Goal: Transaction & Acquisition: Purchase product/service

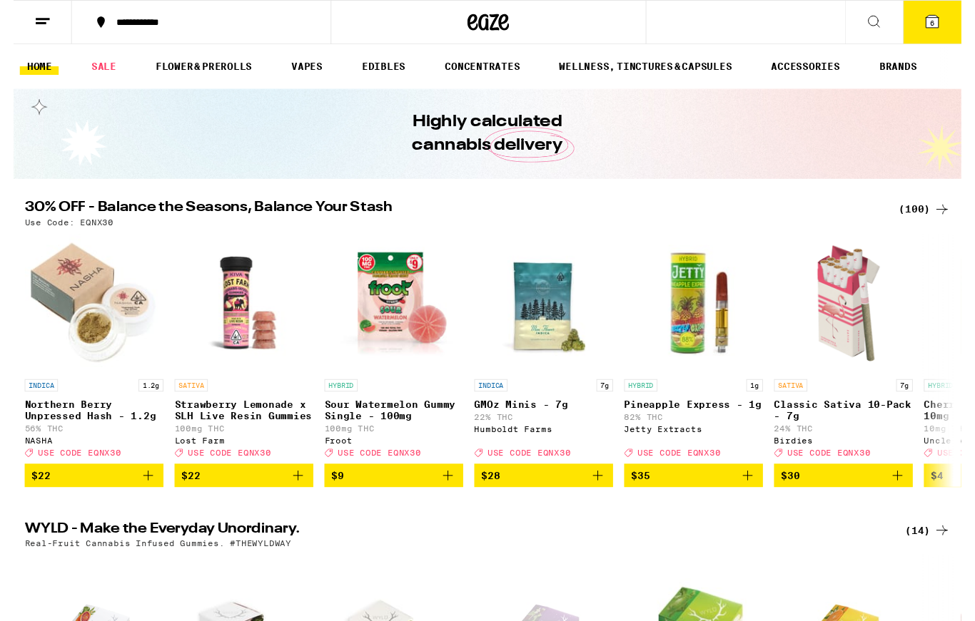
click at [924, 207] on div "(100)" at bounding box center [936, 215] width 53 height 17
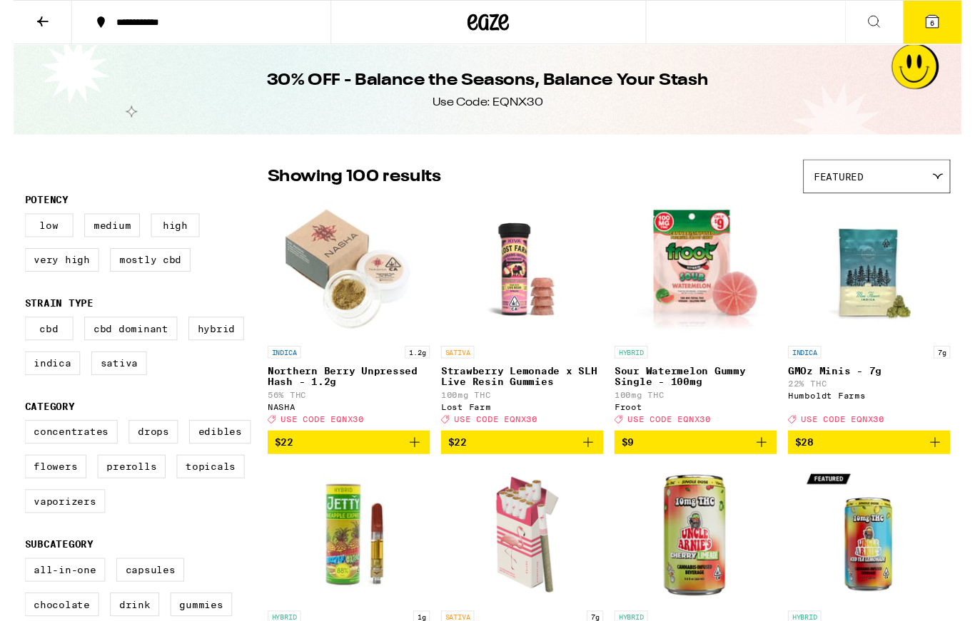
click at [56, 492] on label "Flowers" at bounding box center [43, 480] width 64 height 24
click at [15, 435] on input "Flowers" at bounding box center [14, 435] width 1 height 1
checkbox input "true"
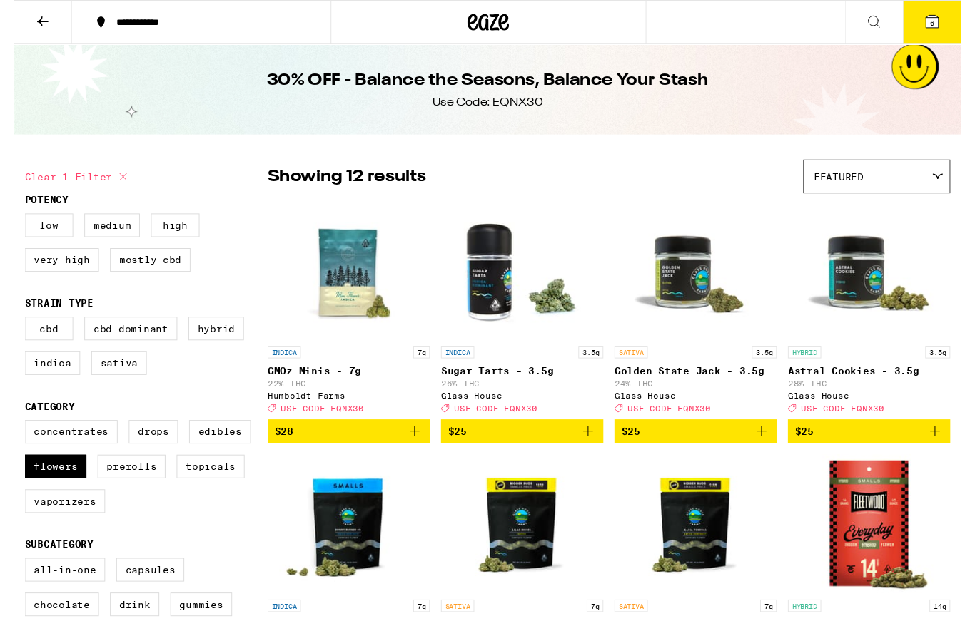
click at [884, 16] on icon at bounding box center [884, 22] width 17 height 17
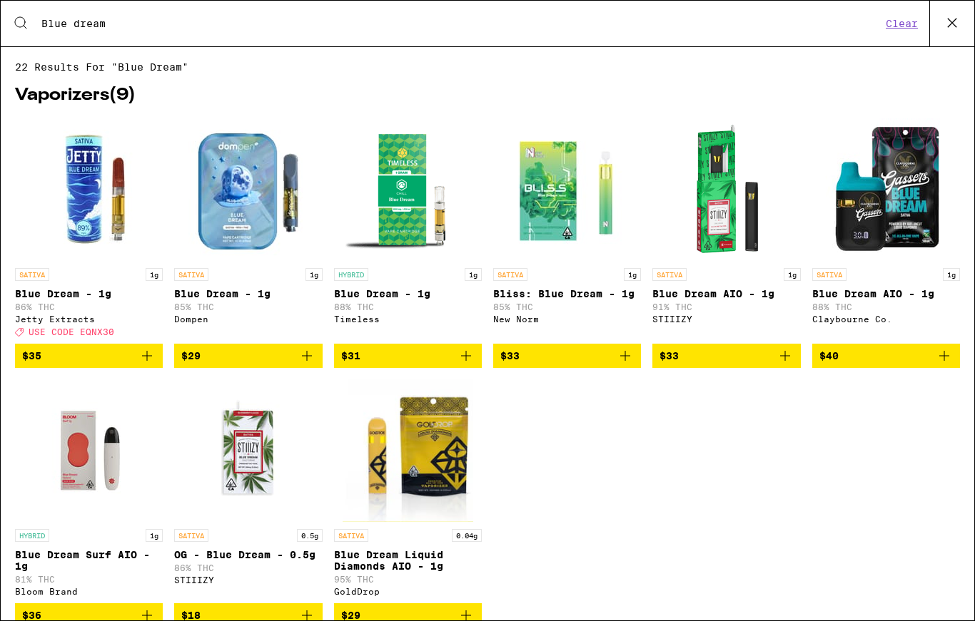
type input "Blue dream"
click at [955, 20] on icon at bounding box center [951, 22] width 21 height 21
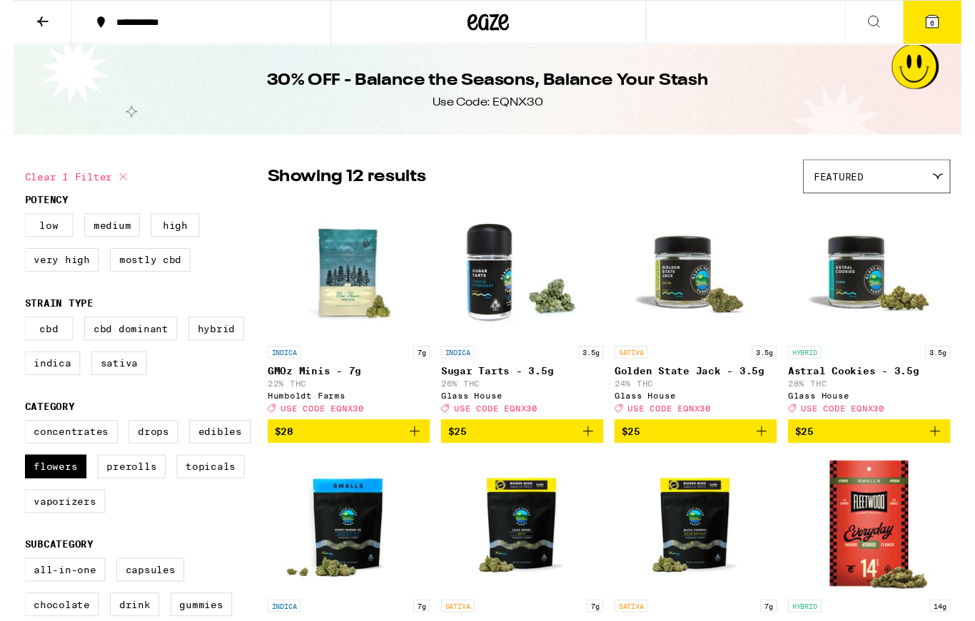
click at [947, 21] on span "6" at bounding box center [945, 23] width 4 height 9
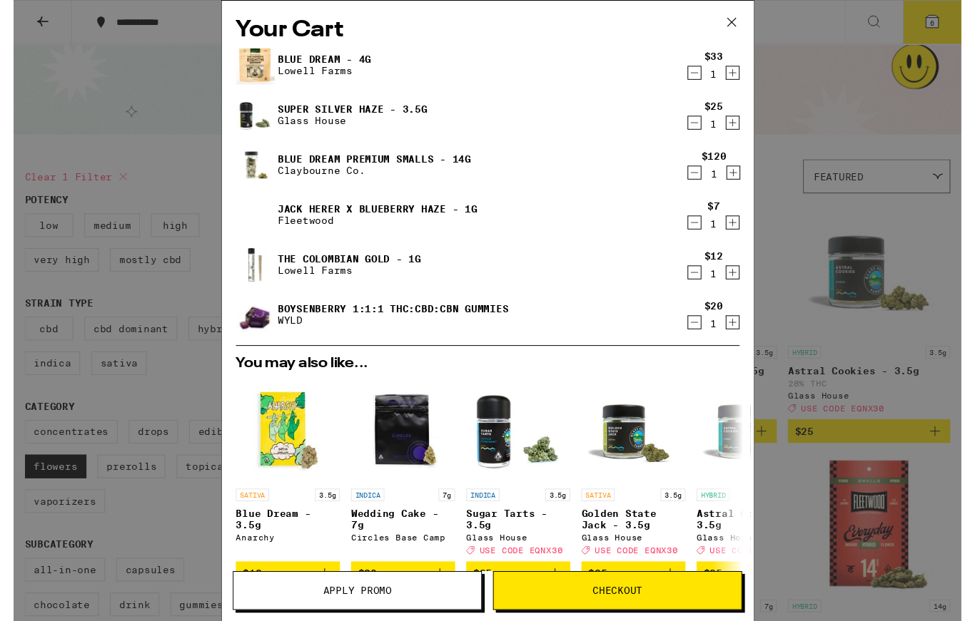
click at [706, 178] on button "Decrement" at bounding box center [700, 178] width 14 height 14
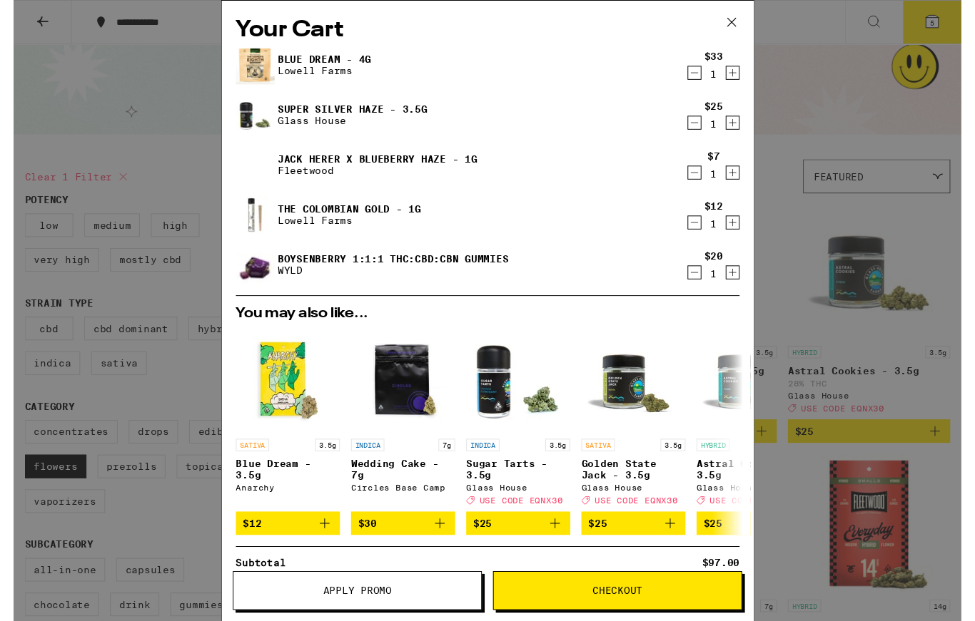
click at [641, 600] on button "Checkout" at bounding box center [621, 608] width 256 height 40
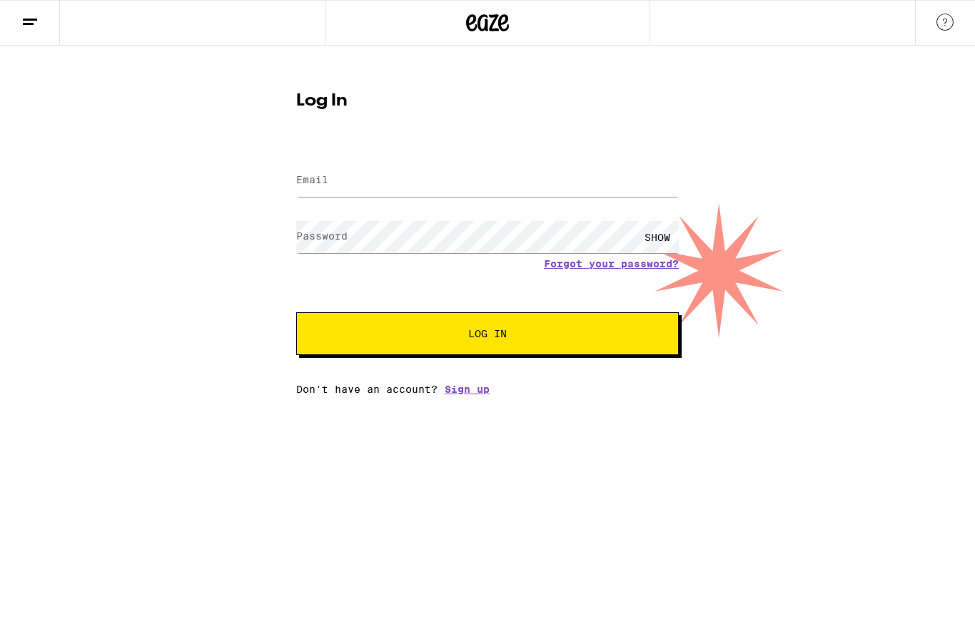
click at [320, 186] on label "Email" at bounding box center [312, 179] width 32 height 11
type input "alissamarquis@gmail.com"
click at [487, 336] on button "Log In" at bounding box center [487, 334] width 382 height 43
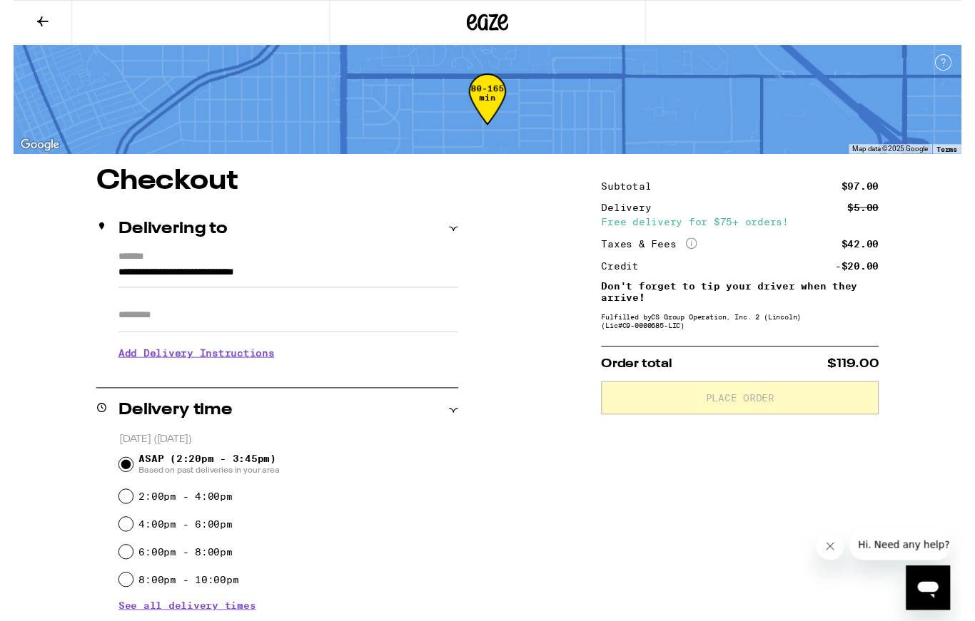
click at [507, 16] on icon at bounding box center [503, 22] width 11 height 17
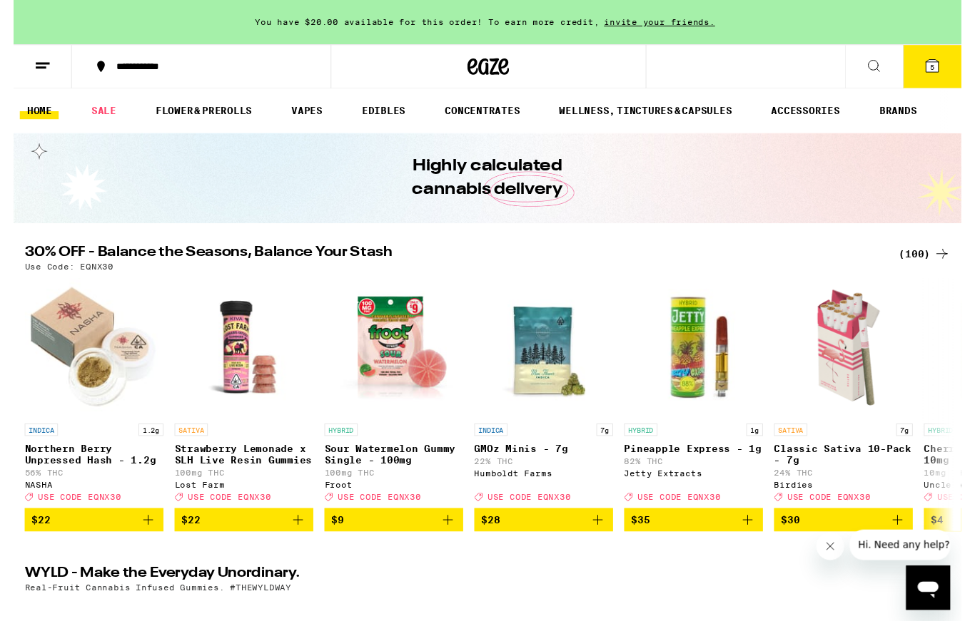
click at [940, 257] on div "(100)" at bounding box center [936, 261] width 53 height 17
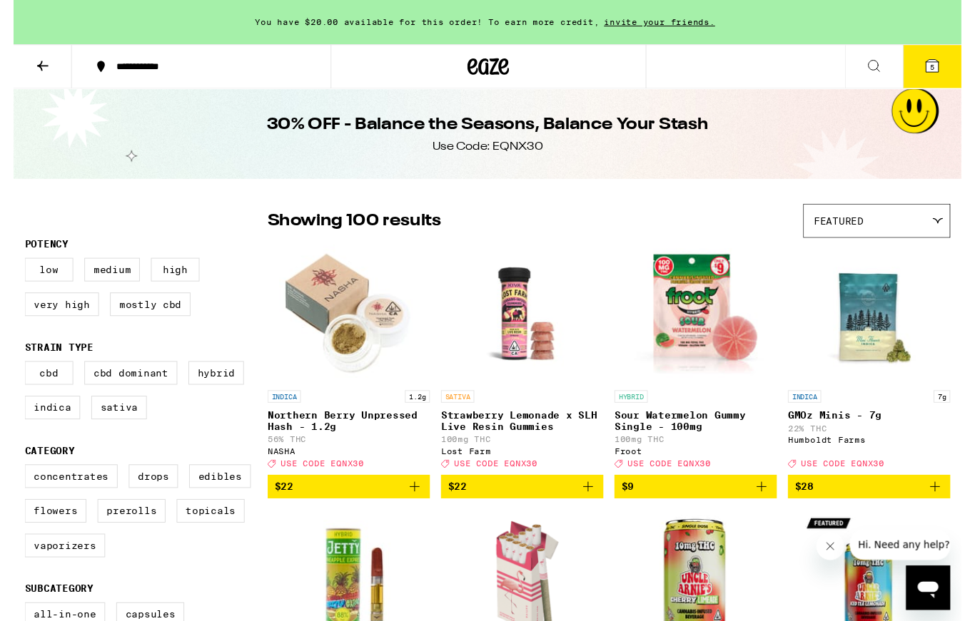
click at [136, 538] on label "Prerolls" at bounding box center [121, 526] width 70 height 24
click at [15, 481] on input "Prerolls" at bounding box center [14, 480] width 1 height 1
checkbox input "true"
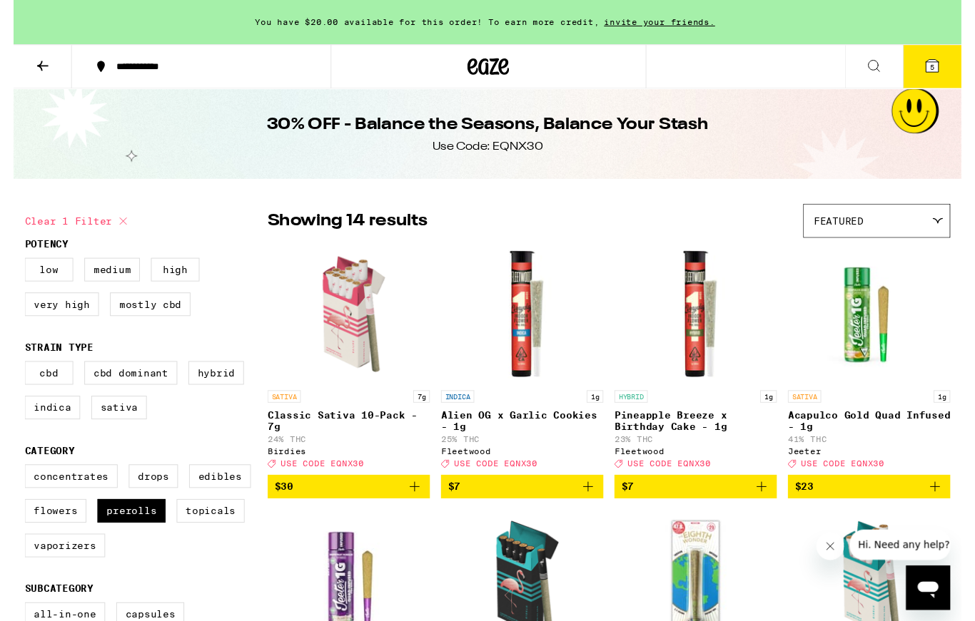
click at [944, 71] on span "5" at bounding box center [945, 69] width 4 height 9
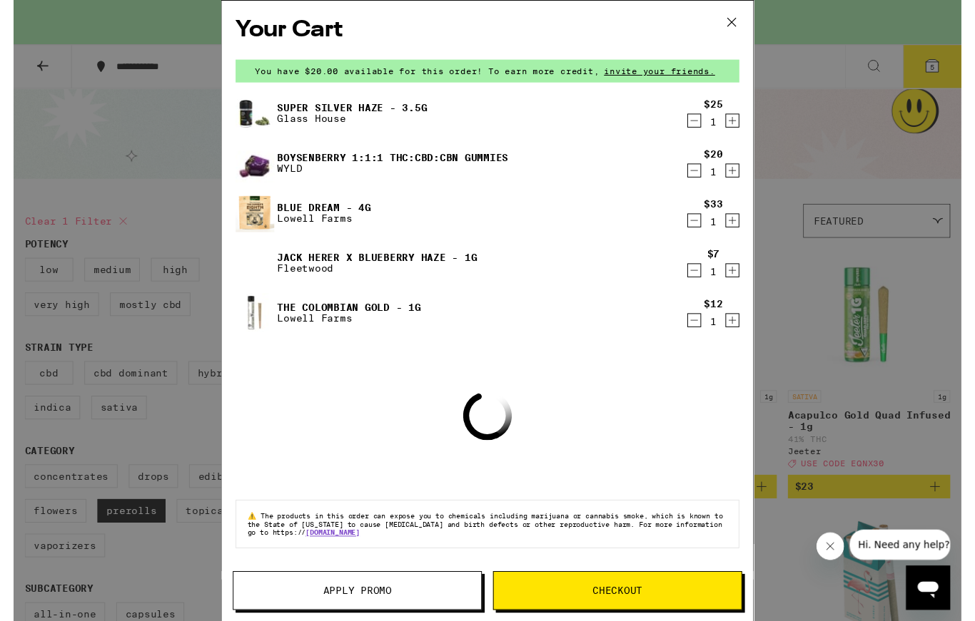
click at [380, 604] on span "Apply Promo" at bounding box center [353, 608] width 71 height 10
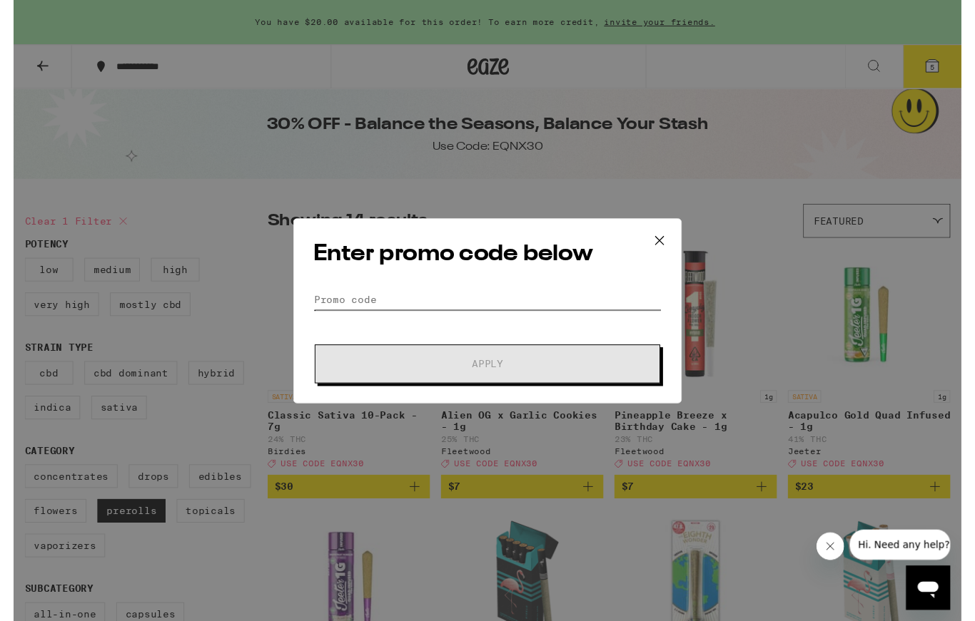
click at [412, 303] on input "Promo Code" at bounding box center [487, 308] width 358 height 21
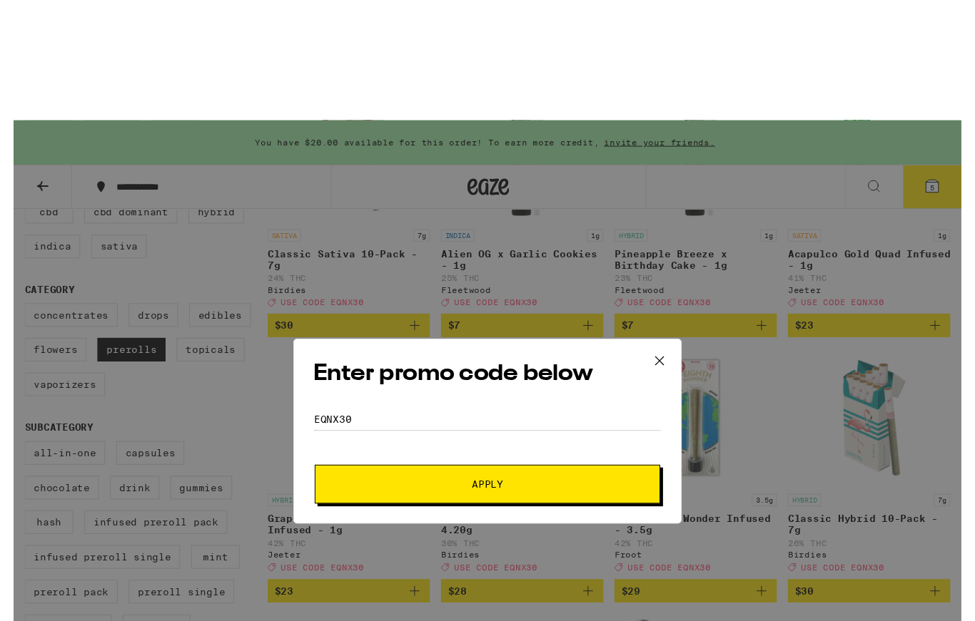
scroll to position [291, 0]
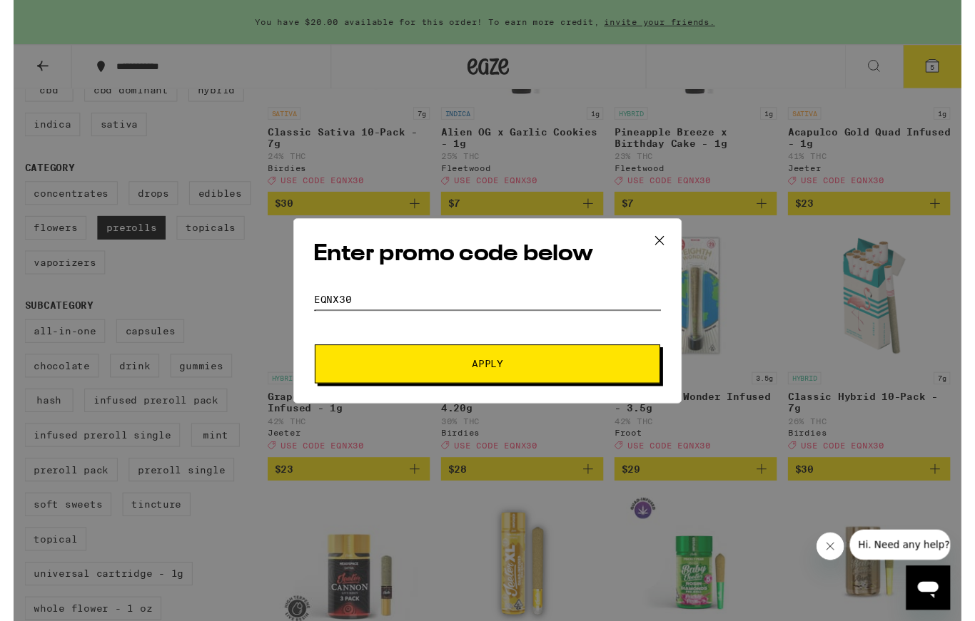
type input "Eqnx30"
click at [482, 379] on span "Apply" at bounding box center [488, 375] width 32 height 10
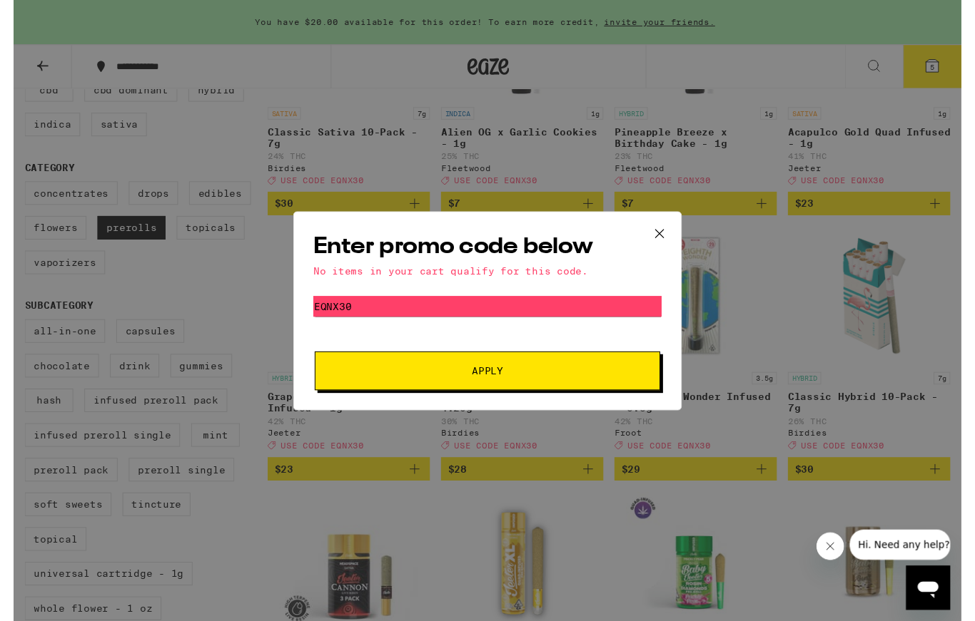
click at [659, 240] on icon at bounding box center [664, 240] width 21 height 21
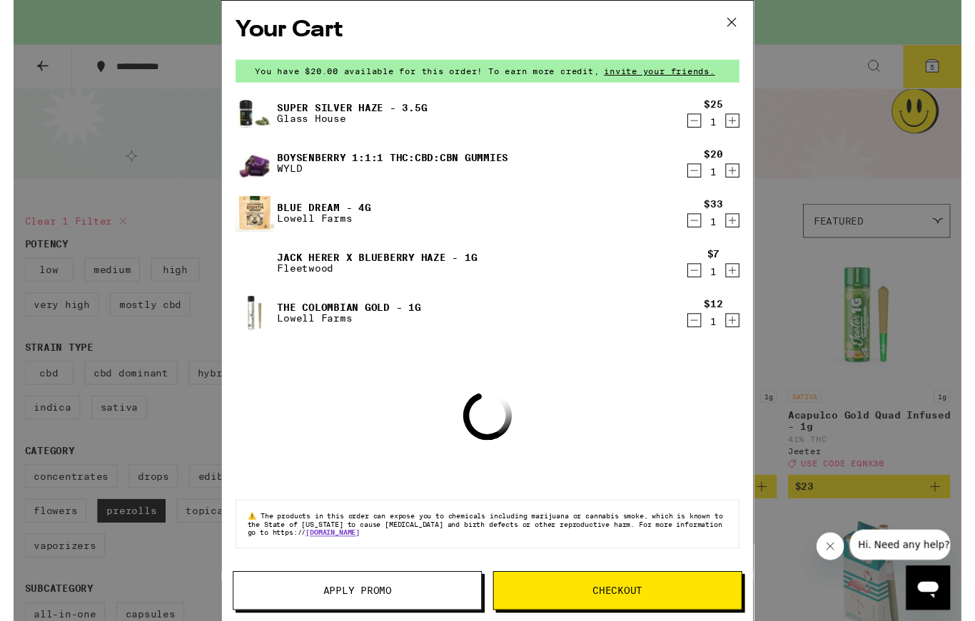
click at [744, 18] on icon at bounding box center [738, 22] width 21 height 21
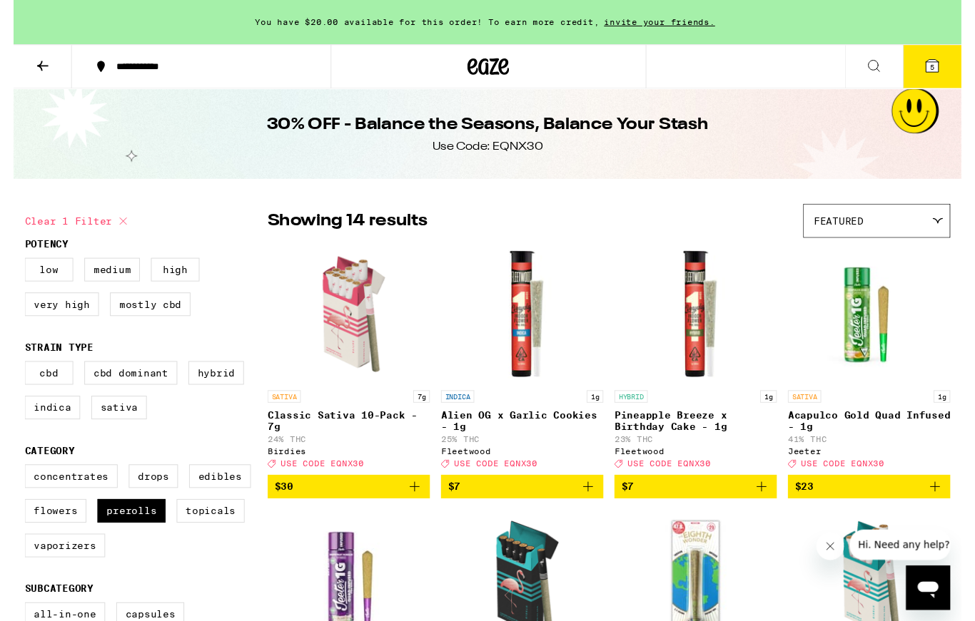
click at [473, 81] on icon at bounding box center [488, 69] width 43 height 26
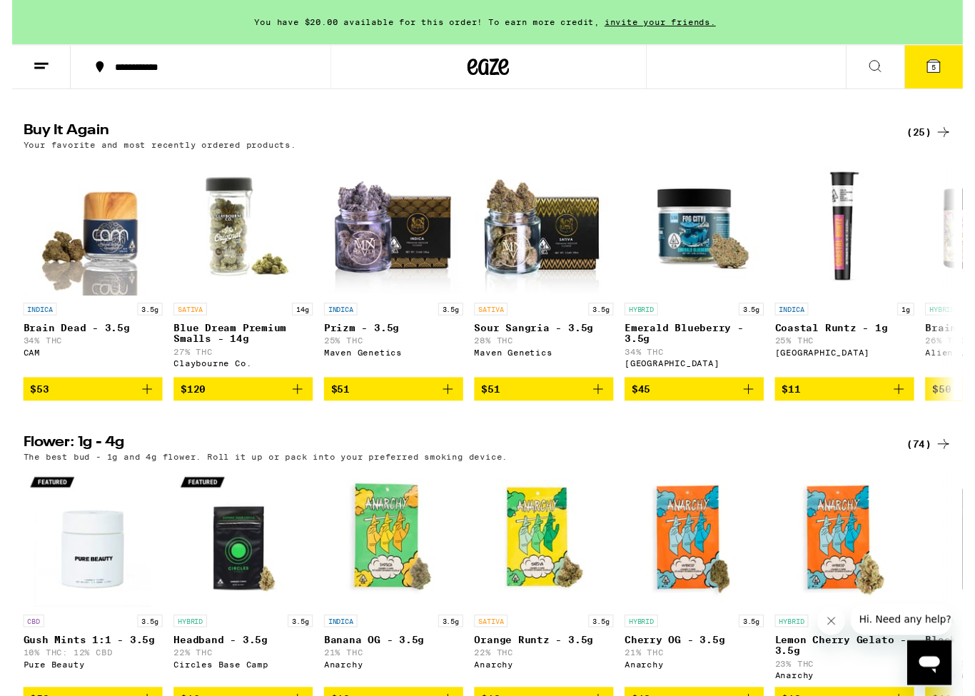
scroll to position [1102, 0]
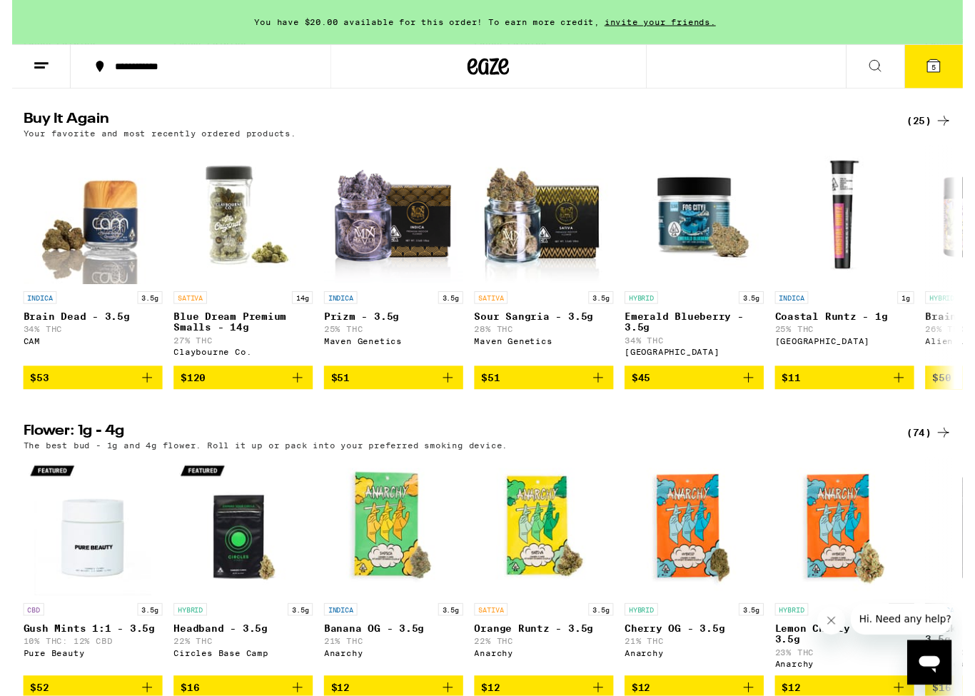
click at [931, 452] on div "(74)" at bounding box center [940, 443] width 46 height 17
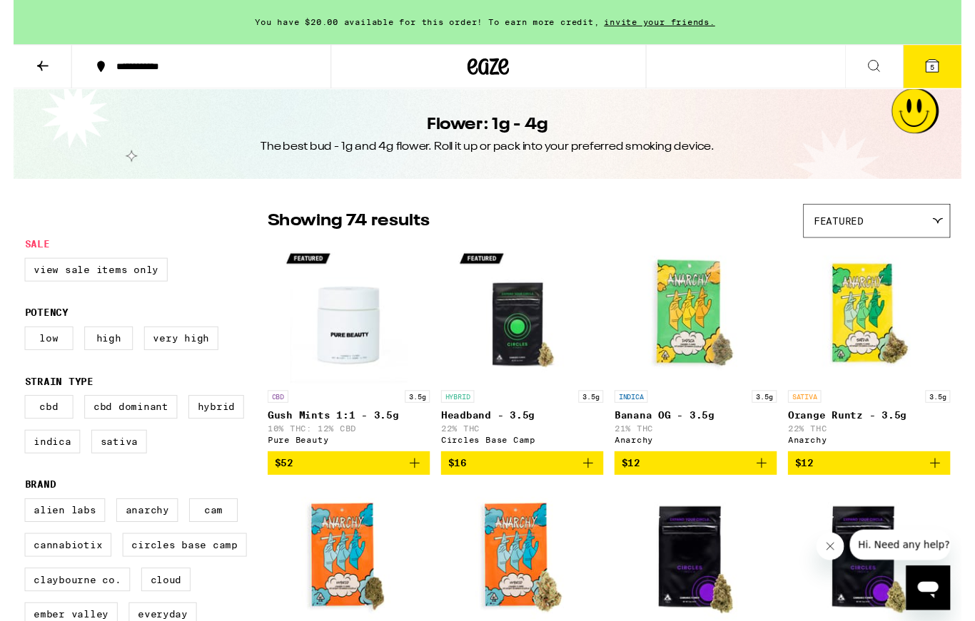
click at [956, 226] on icon at bounding box center [950, 227] width 11 height 6
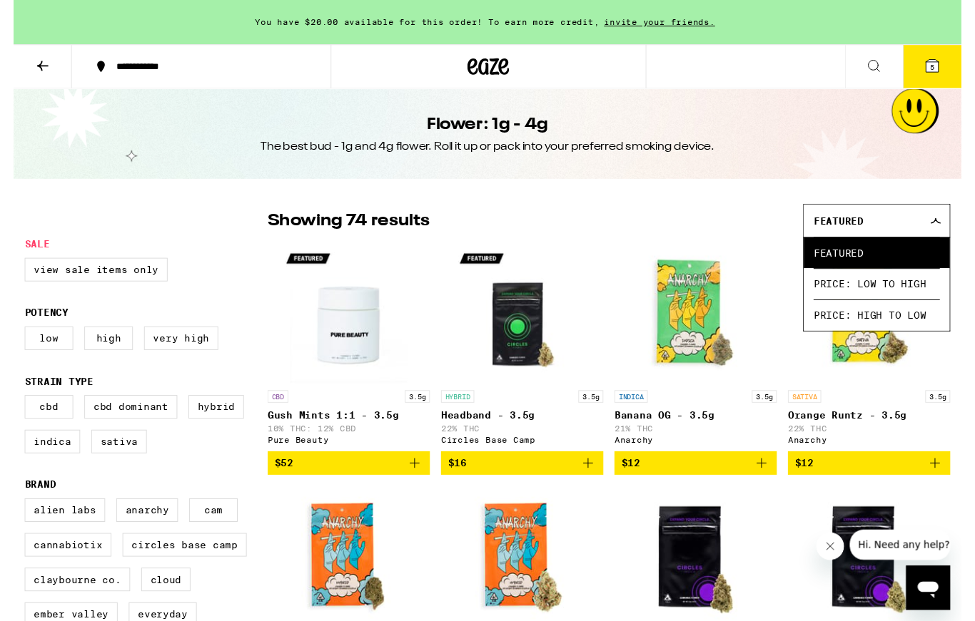
click at [918, 302] on span "Price: Low to High" at bounding box center [888, 292] width 130 height 32
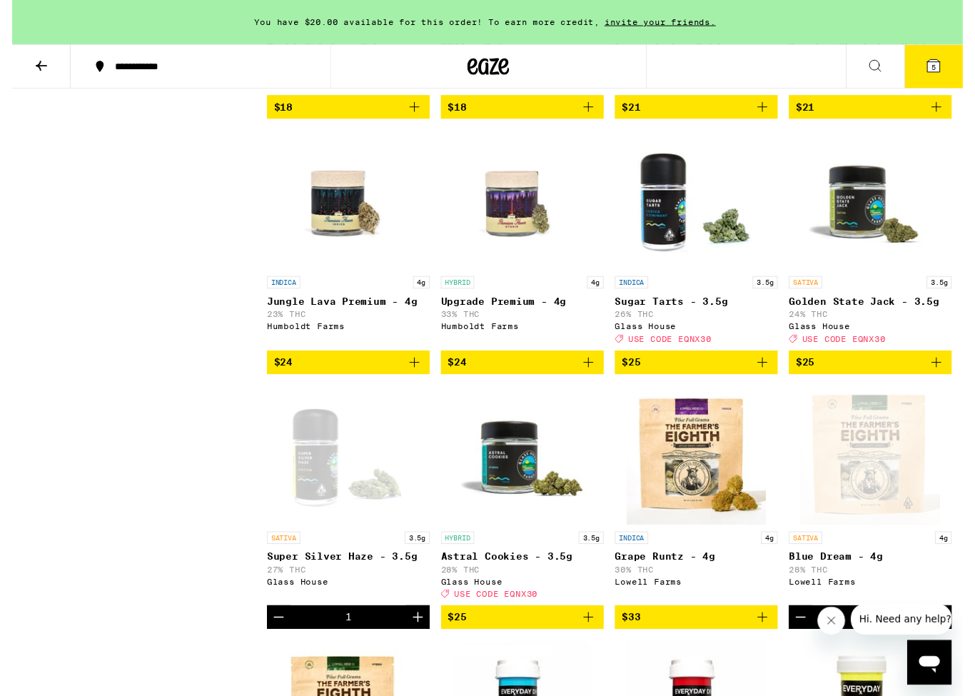
scroll to position [1158, 0]
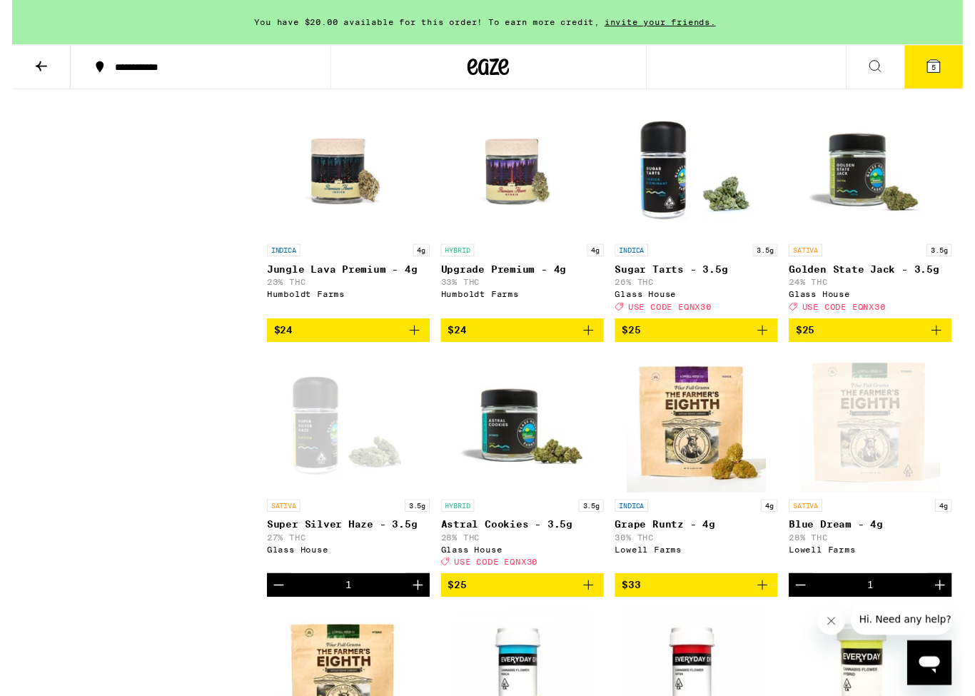
click at [948, 347] on icon "Add to bag" at bounding box center [947, 338] width 17 height 17
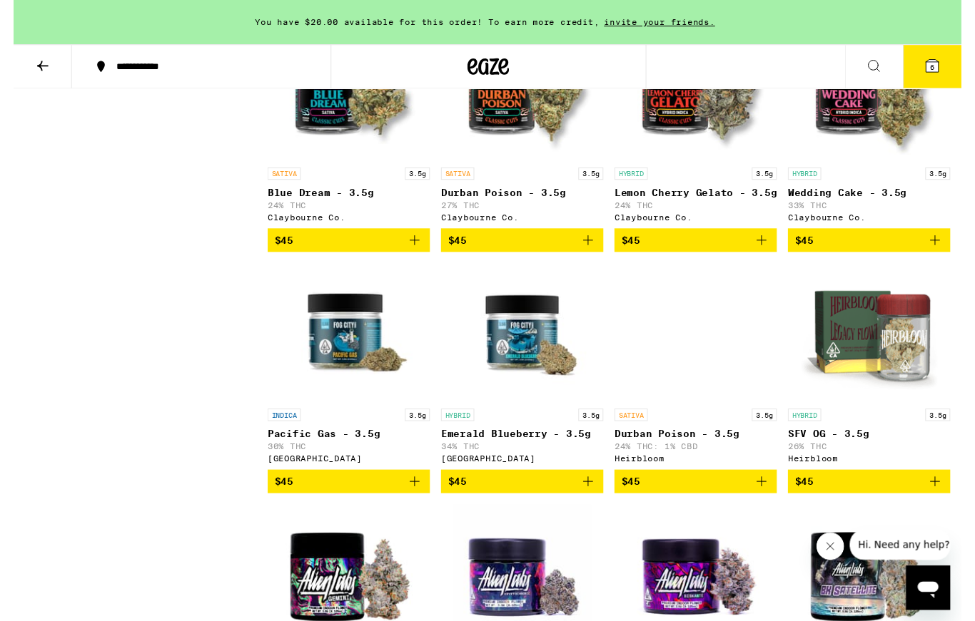
scroll to position [2690, 0]
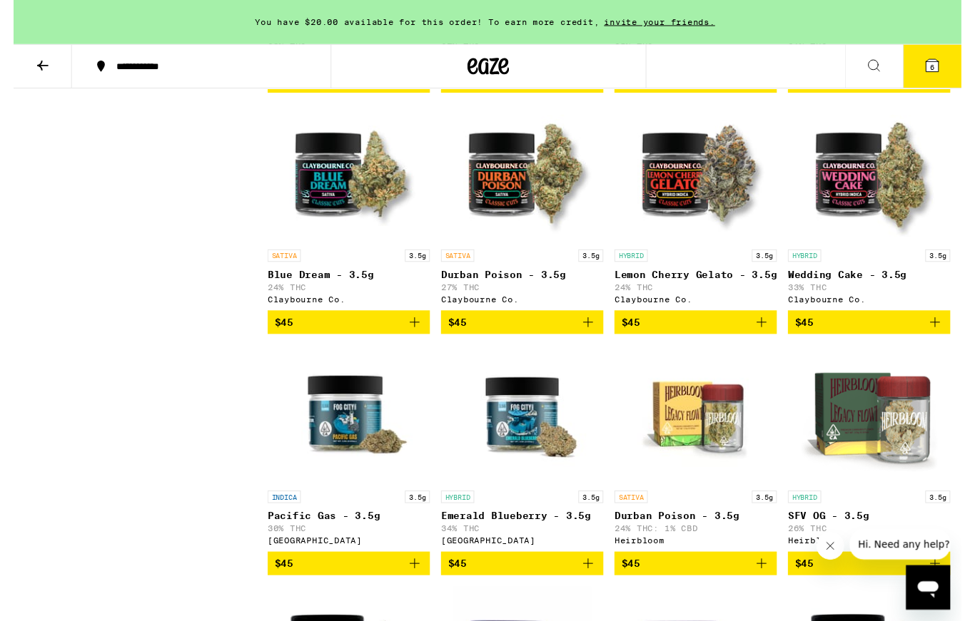
click at [950, 72] on icon at bounding box center [944, 67] width 13 height 13
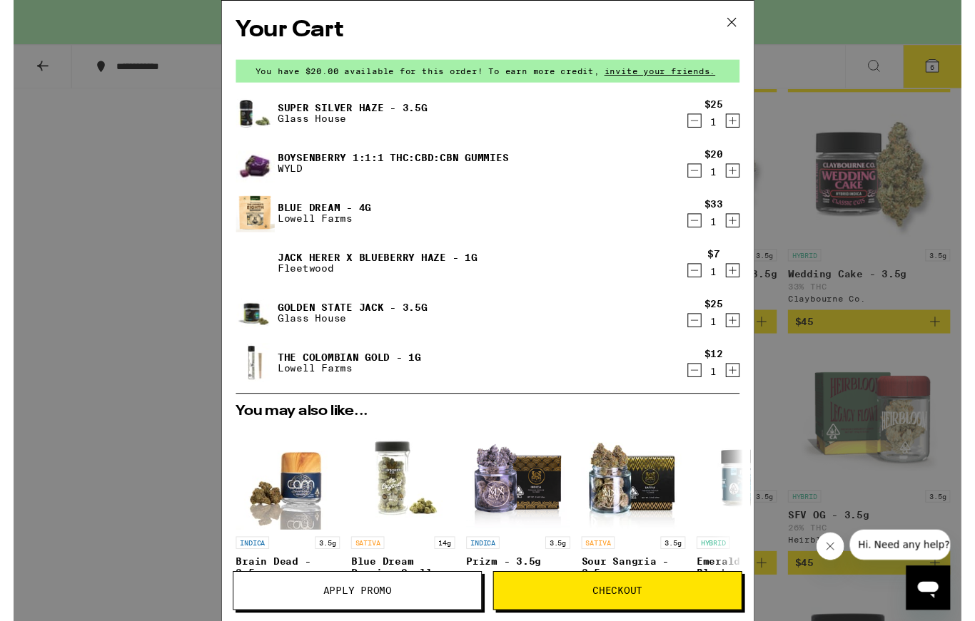
click at [323, 385] on p "Lowell Farms" at bounding box center [345, 378] width 148 height 11
click at [365, 367] on link "The Colombian Gold - 1g" at bounding box center [345, 367] width 148 height 11
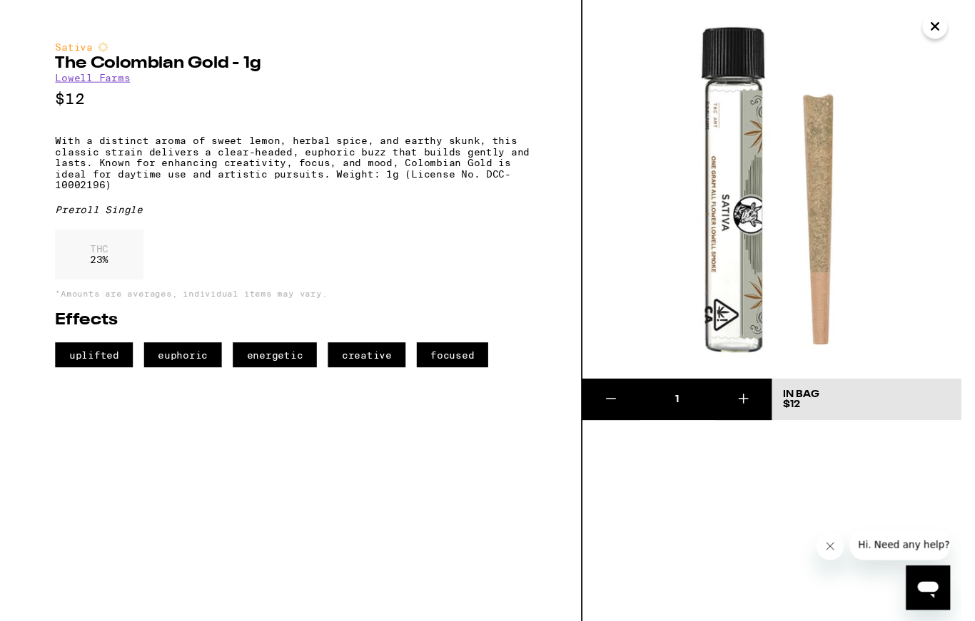
scroll to position [2691, 0]
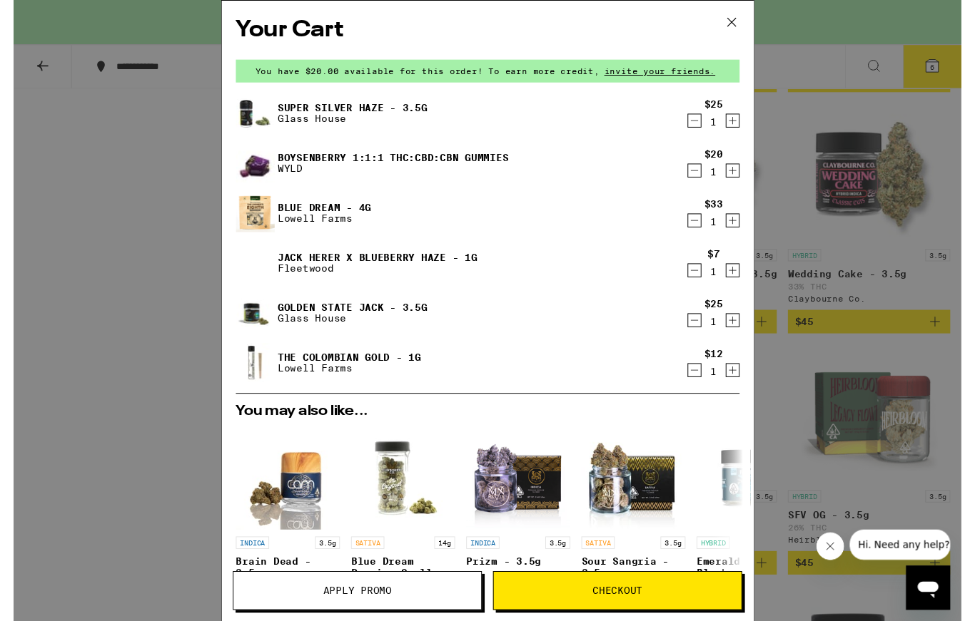
click at [826, 403] on div "Your Cart You have $20.00 available for this order! To earn more credit, invite…" at bounding box center [487, 319] width 975 height 639
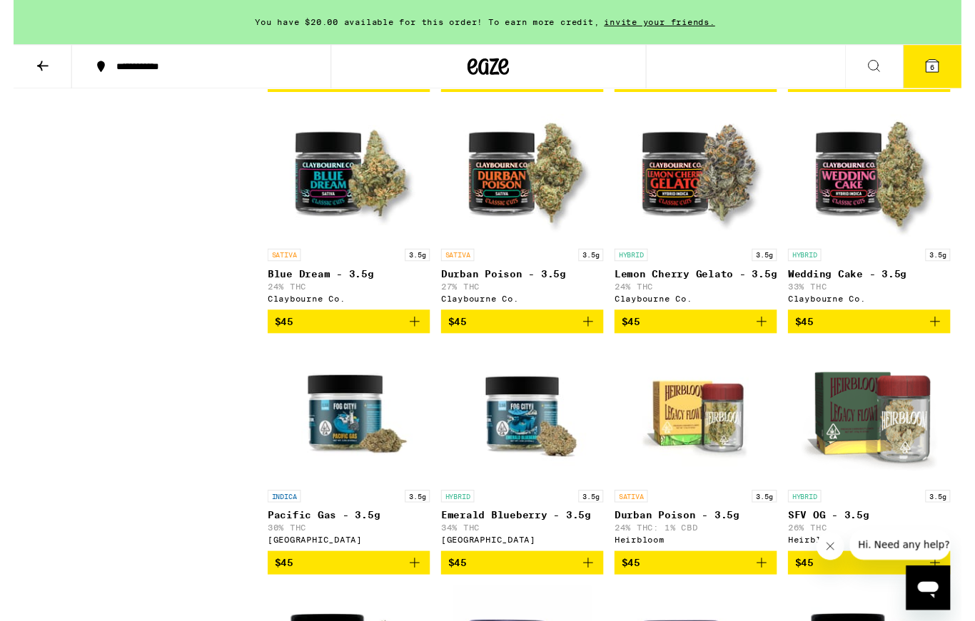
click at [37, 68] on icon at bounding box center [29, 67] width 17 height 17
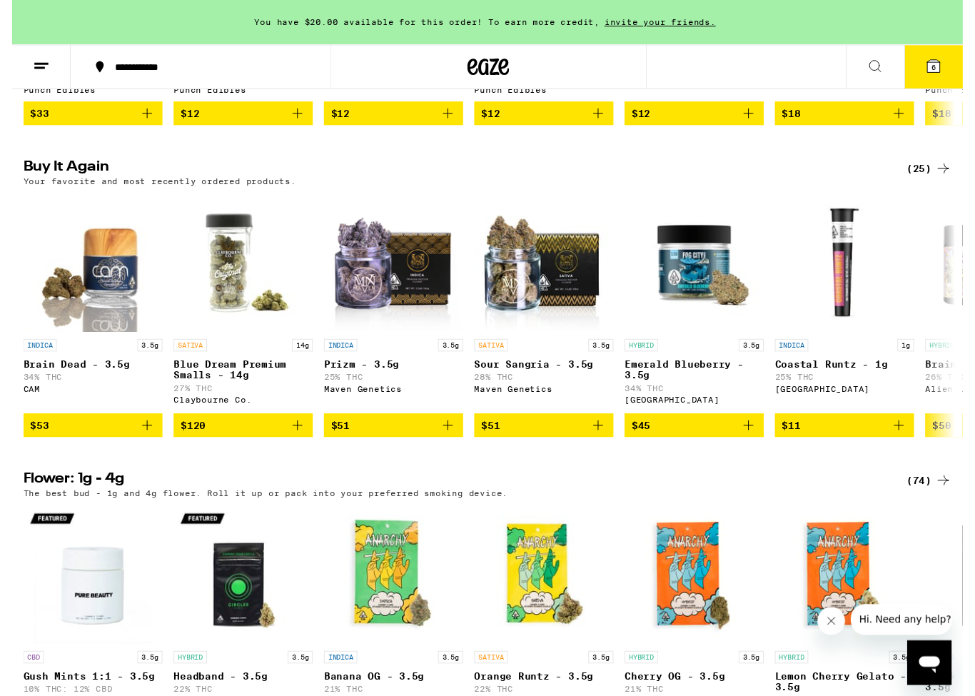
scroll to position [1093, 0]
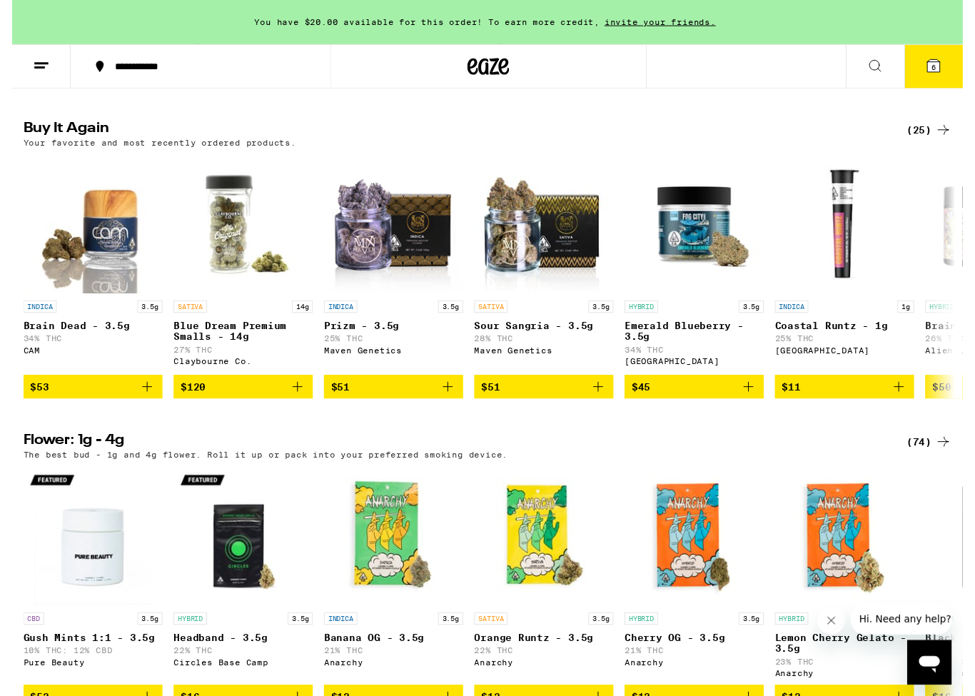
click at [927, 462] on div "(74)" at bounding box center [940, 453] width 46 height 17
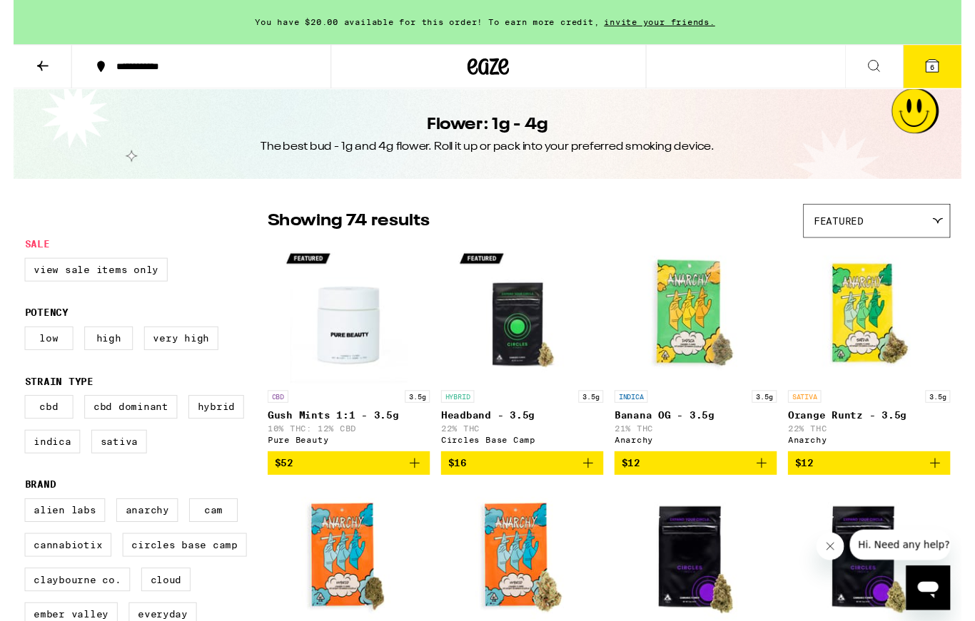
click at [19, 72] on button at bounding box center [30, 68] width 60 height 45
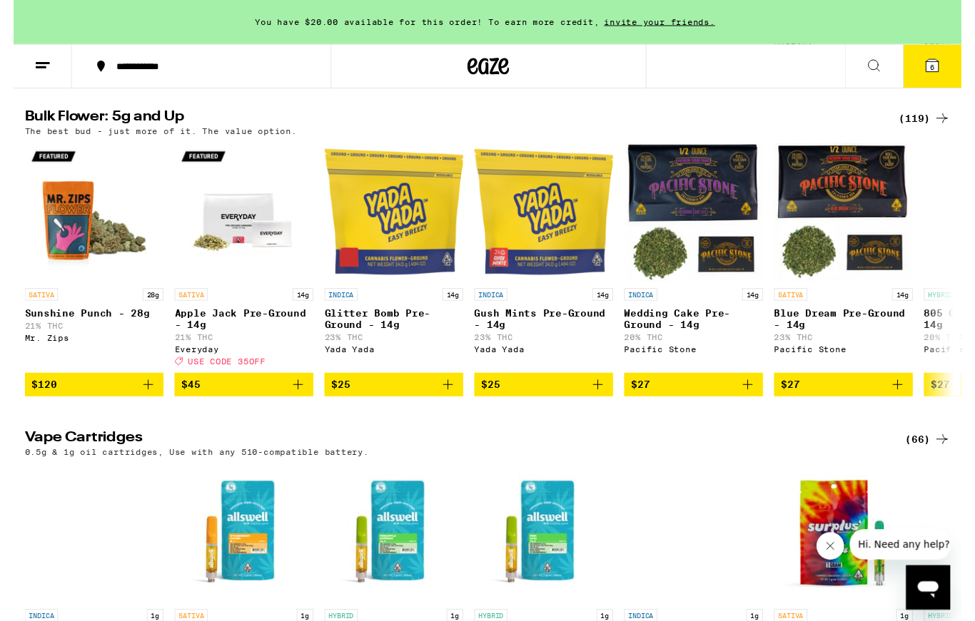
scroll to position [1745, 0]
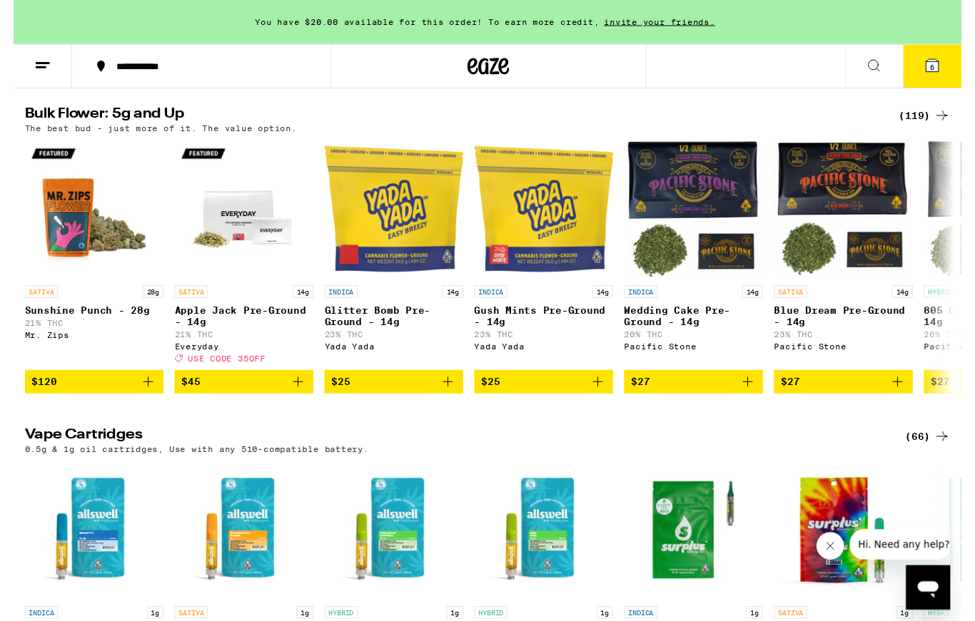
click at [936, 128] on div "(119)" at bounding box center [936, 119] width 53 height 17
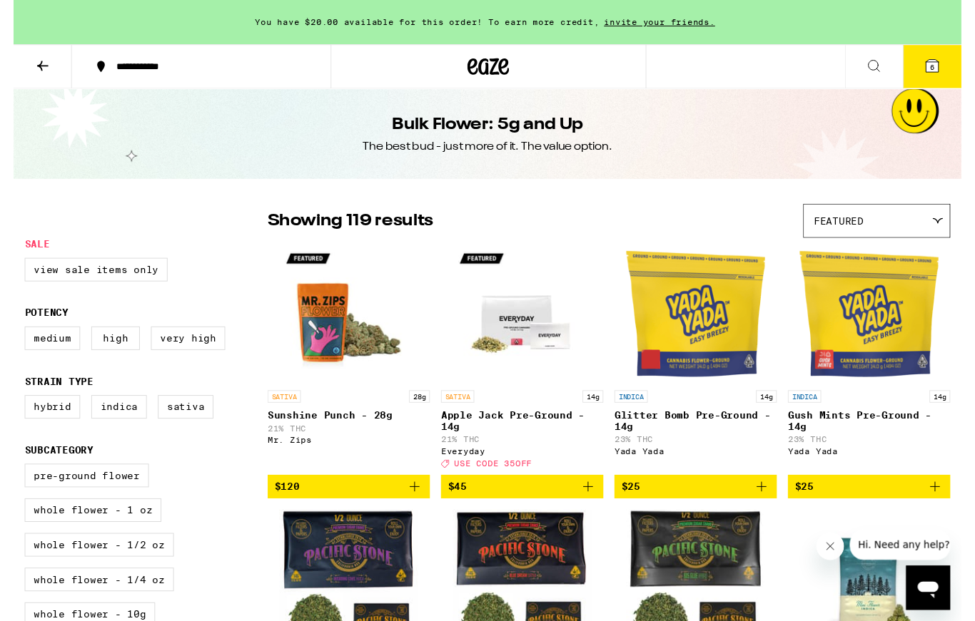
click at [950, 229] on icon at bounding box center [950, 227] width 10 height 5
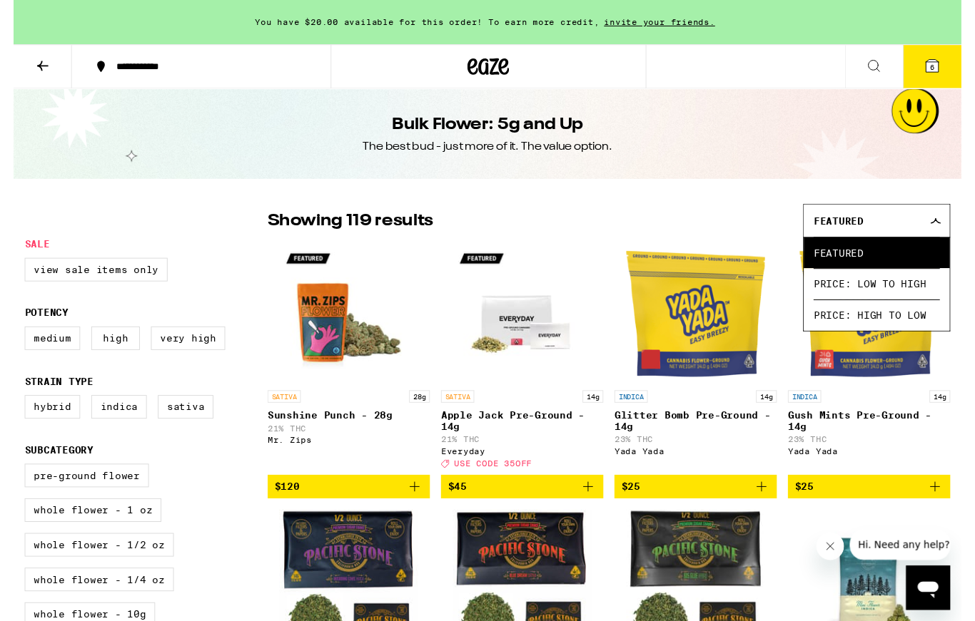
click at [916, 295] on span "Price: Low to High" at bounding box center [888, 292] width 130 height 32
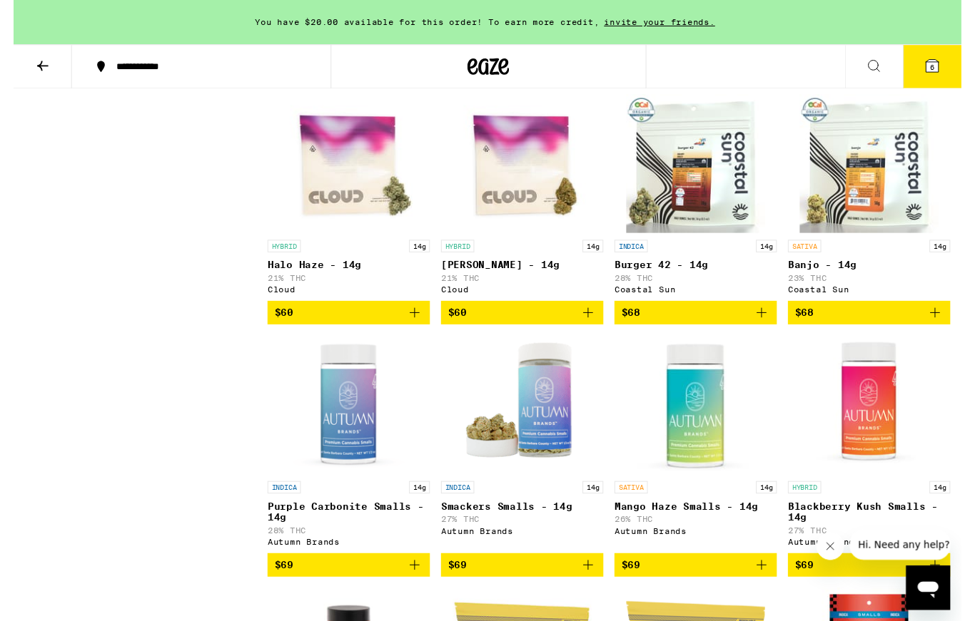
scroll to position [4176, 0]
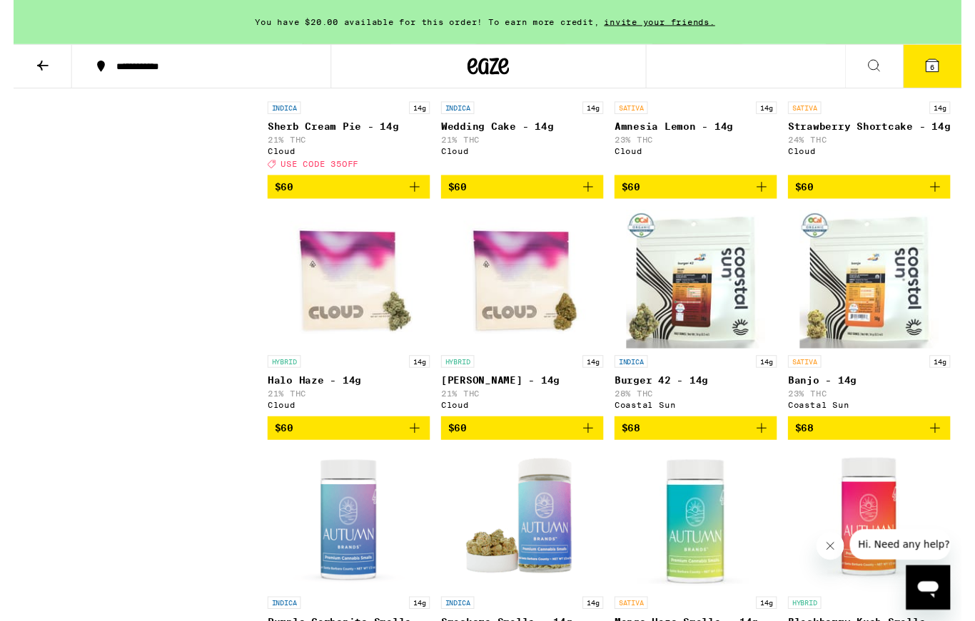
click at [30, 73] on icon at bounding box center [29, 67] width 17 height 17
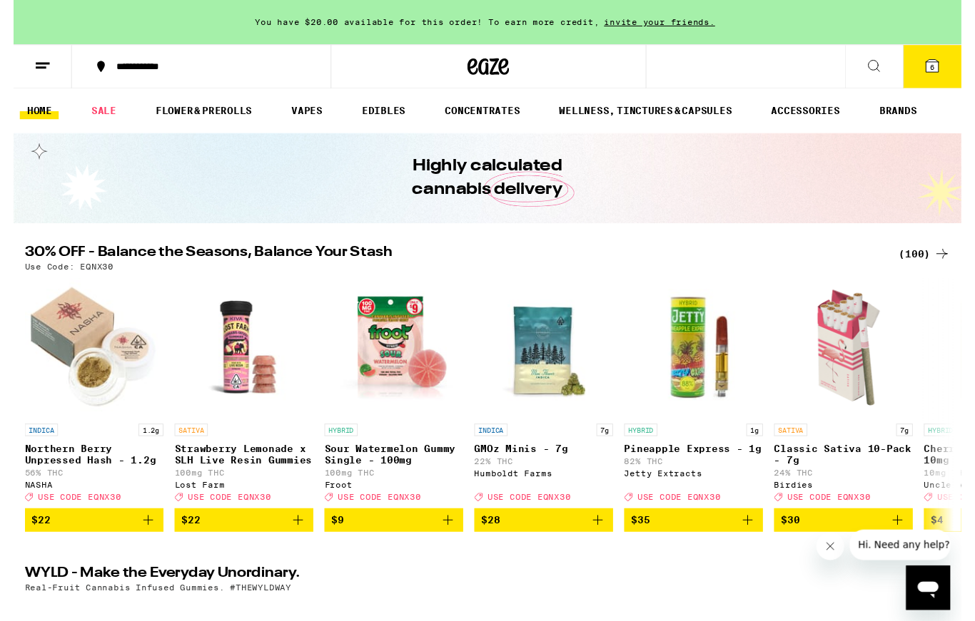
click at [207, 110] on link "FLOWER & PREROLLS" at bounding box center [195, 114] width 113 height 17
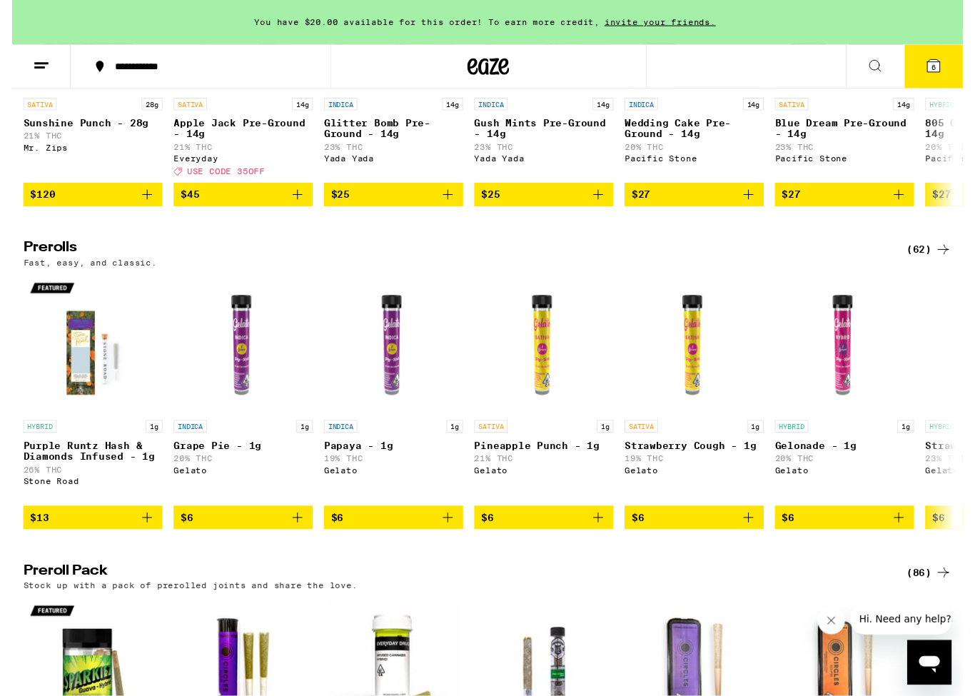
scroll to position [650, 0]
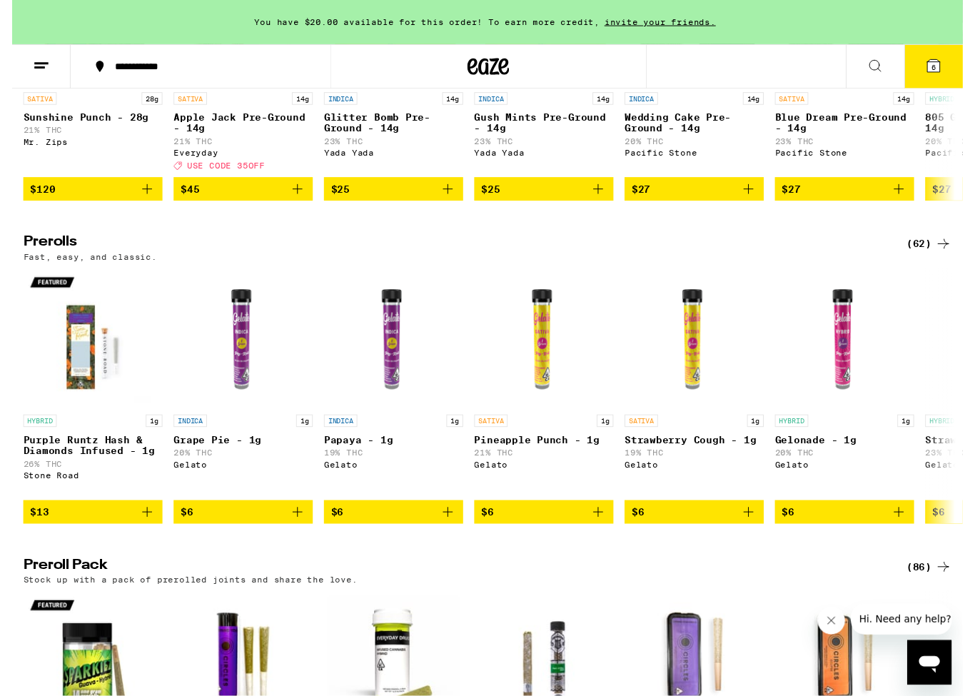
click at [941, 259] on div "(62)" at bounding box center [940, 250] width 46 height 17
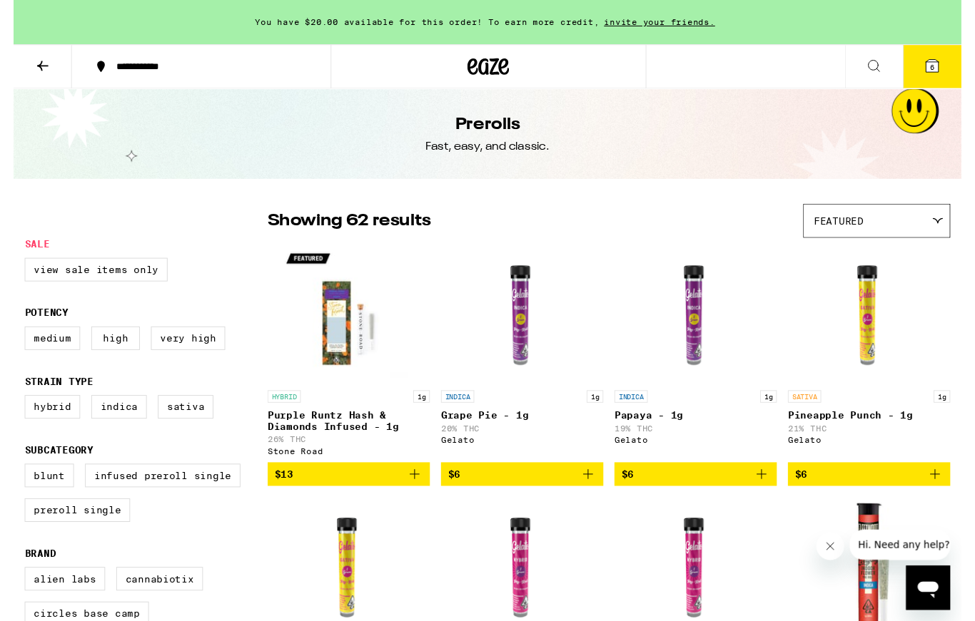
click at [98, 537] on label "Preroll Single" at bounding box center [65, 525] width 108 height 24
click at [15, 480] on input "Preroll Single" at bounding box center [14, 479] width 1 height 1
checkbox input "true"
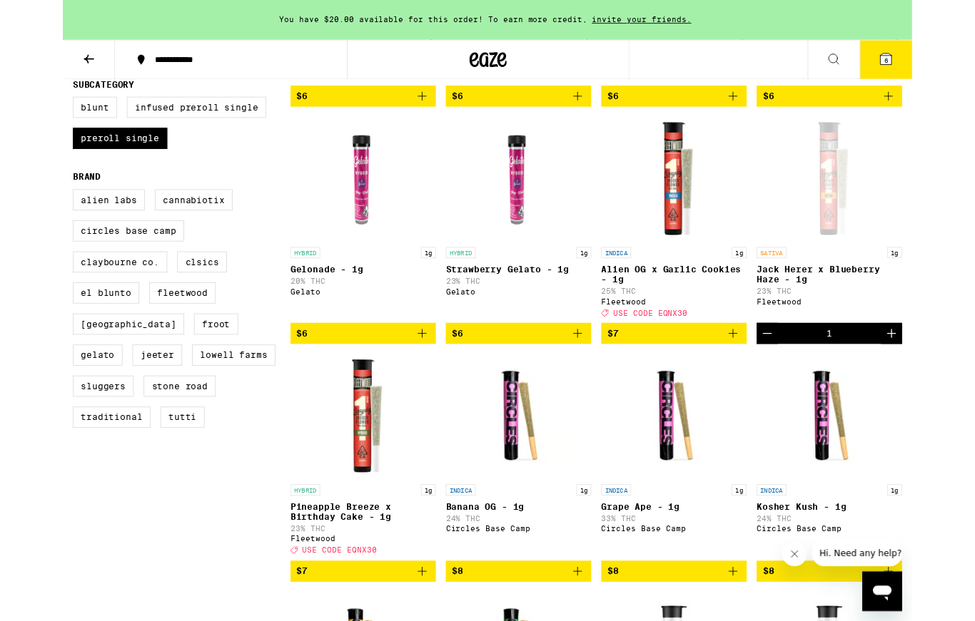
scroll to position [378, 0]
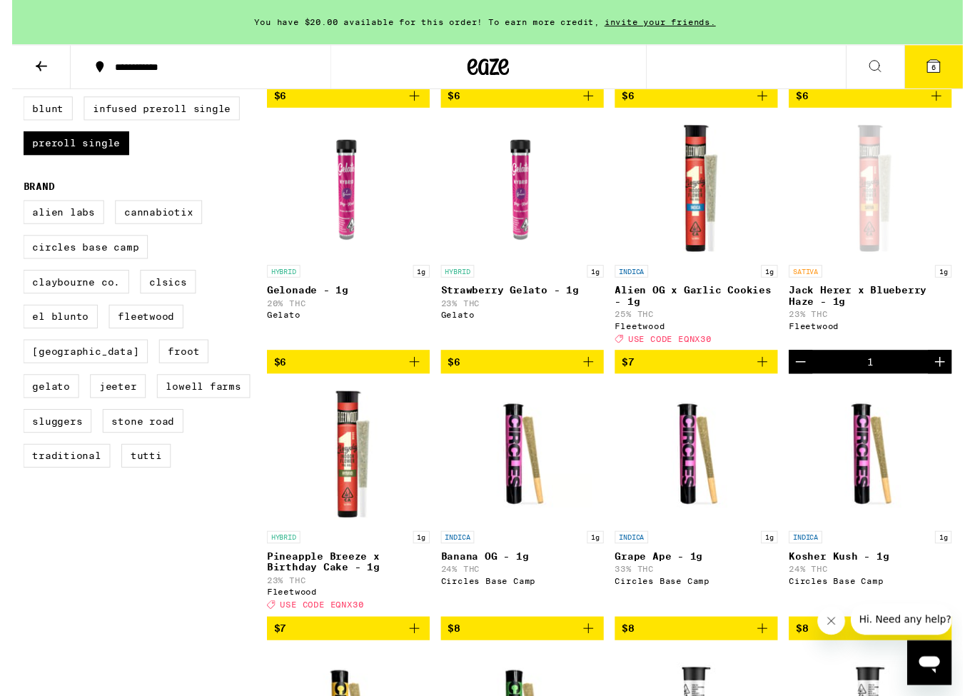
click at [723, 227] on img "Open page for Alien OG x Garlic Cookies - 1g from Fleetwood" at bounding box center [701, 193] width 143 height 143
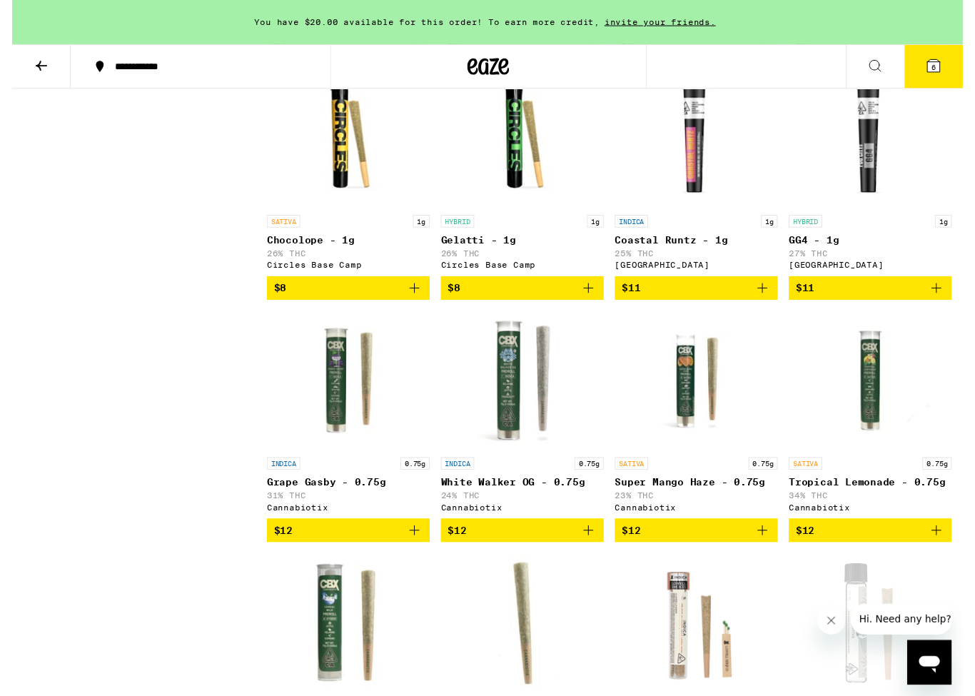
click at [769, 300] on icon "Add to bag" at bounding box center [769, 295] width 10 height 10
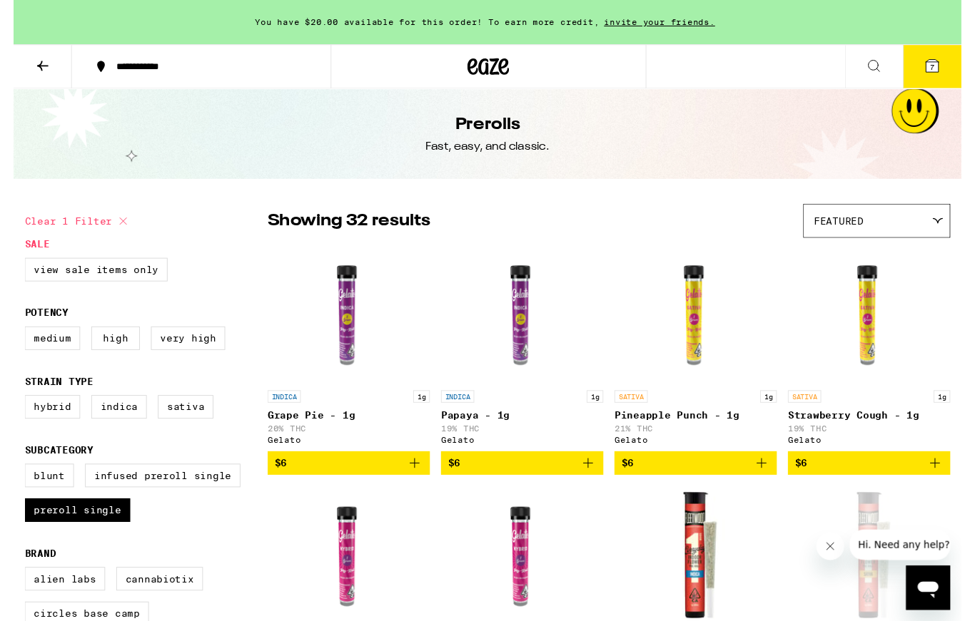
click at [26, 68] on icon at bounding box center [29, 67] width 17 height 17
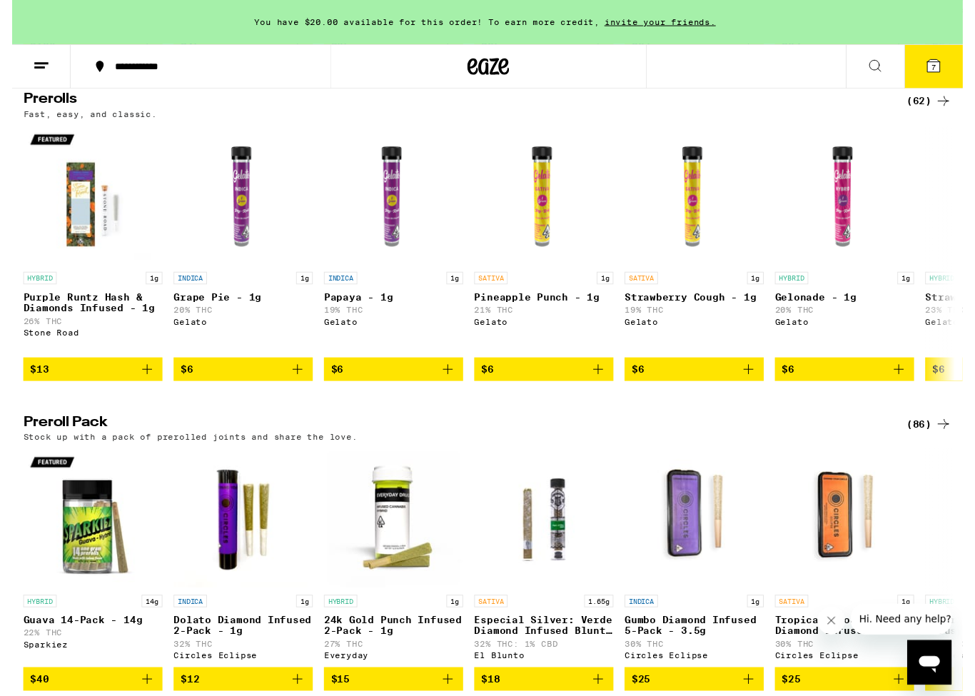
click at [933, 444] on div "(86)" at bounding box center [940, 435] width 46 height 17
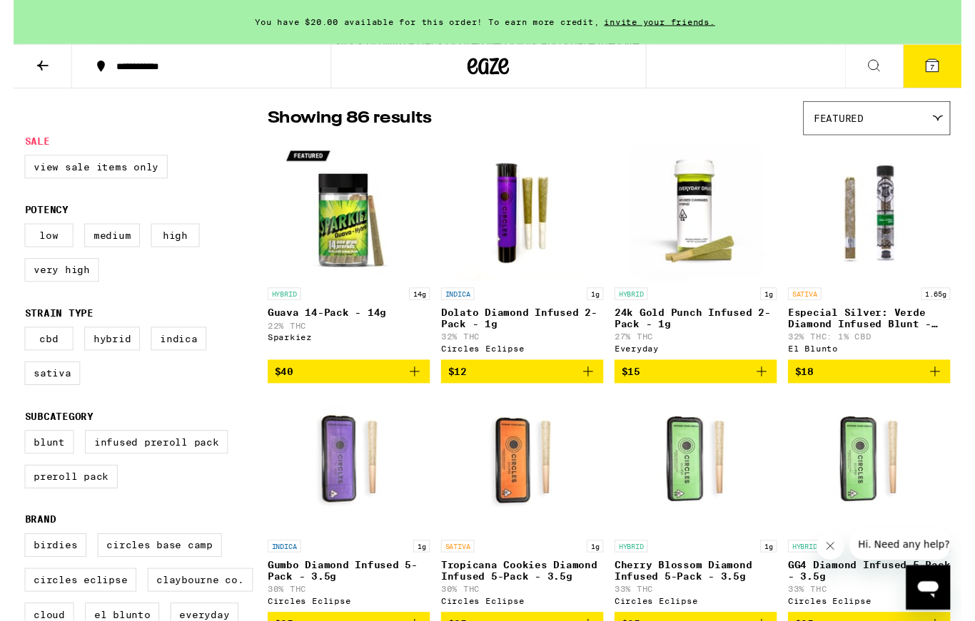
scroll to position [106, 0]
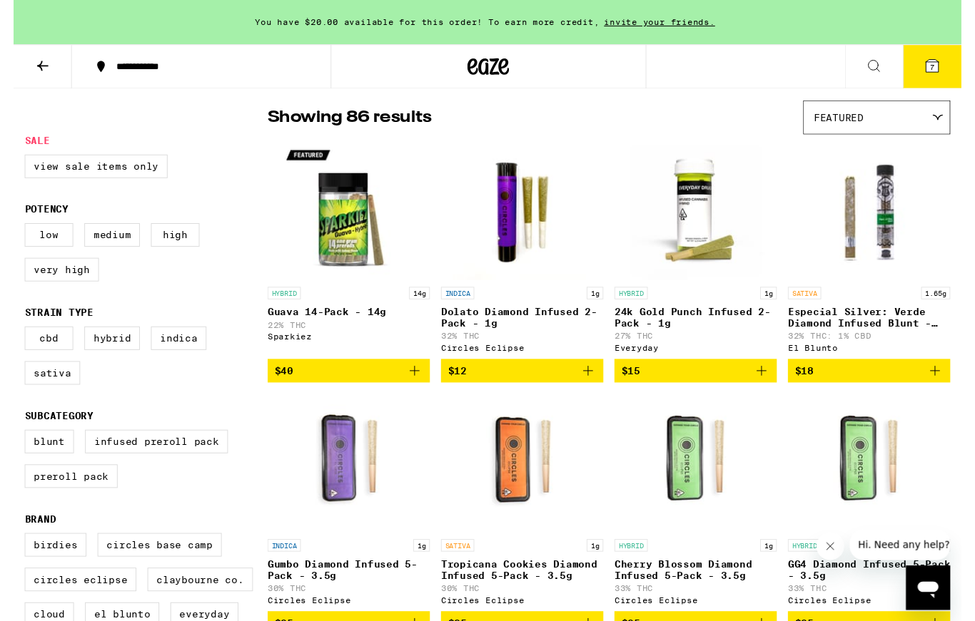
click at [71, 502] on label "Preroll Pack" at bounding box center [59, 490] width 96 height 24
click at [15, 445] on input "Preroll Pack" at bounding box center [14, 445] width 1 height 1
checkbox input "true"
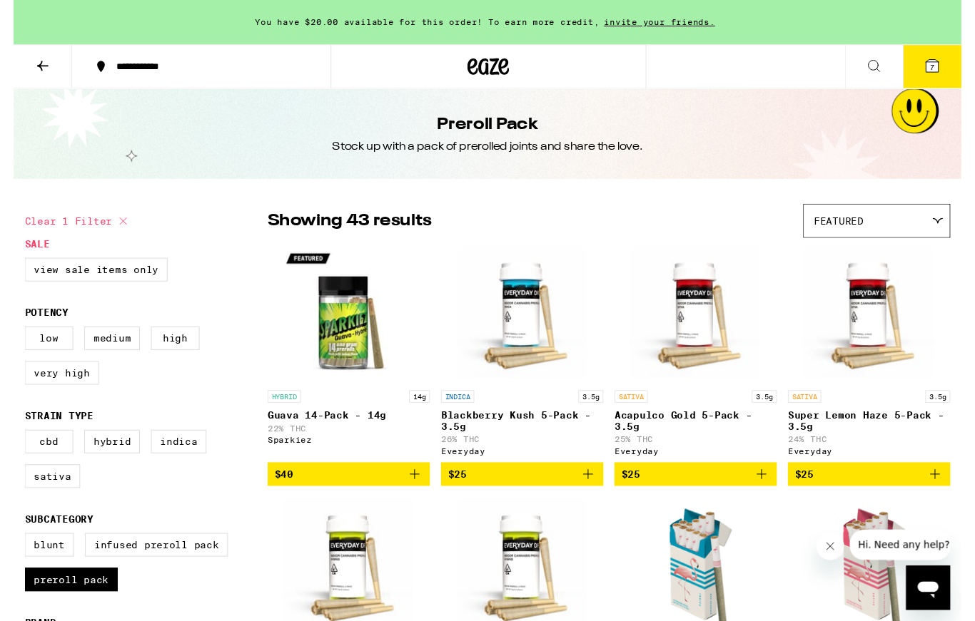
click at [956, 228] on icon at bounding box center [950, 227] width 11 height 6
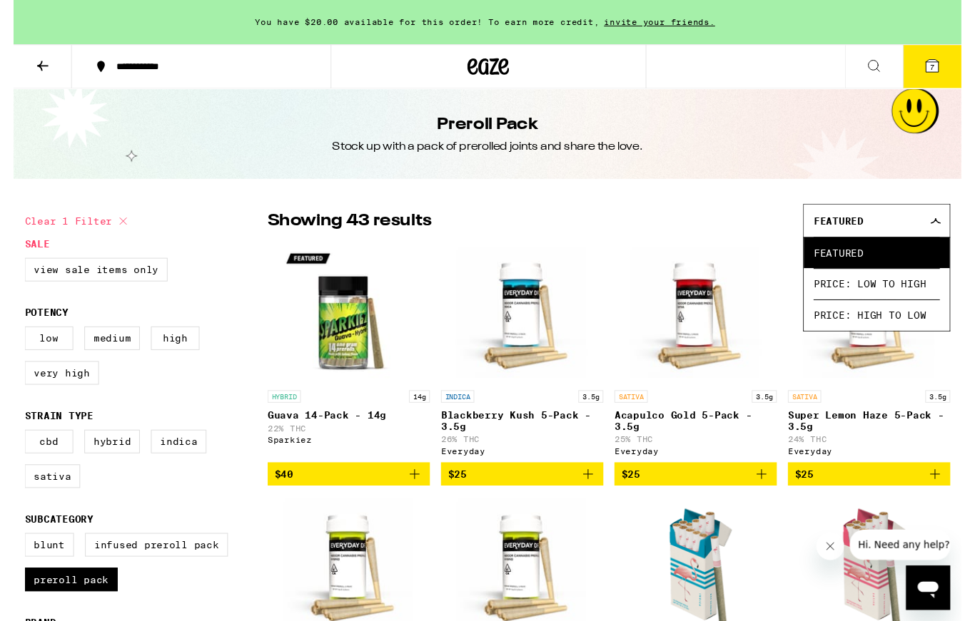
click at [915, 329] on span "Price: High to Low" at bounding box center [888, 324] width 130 height 32
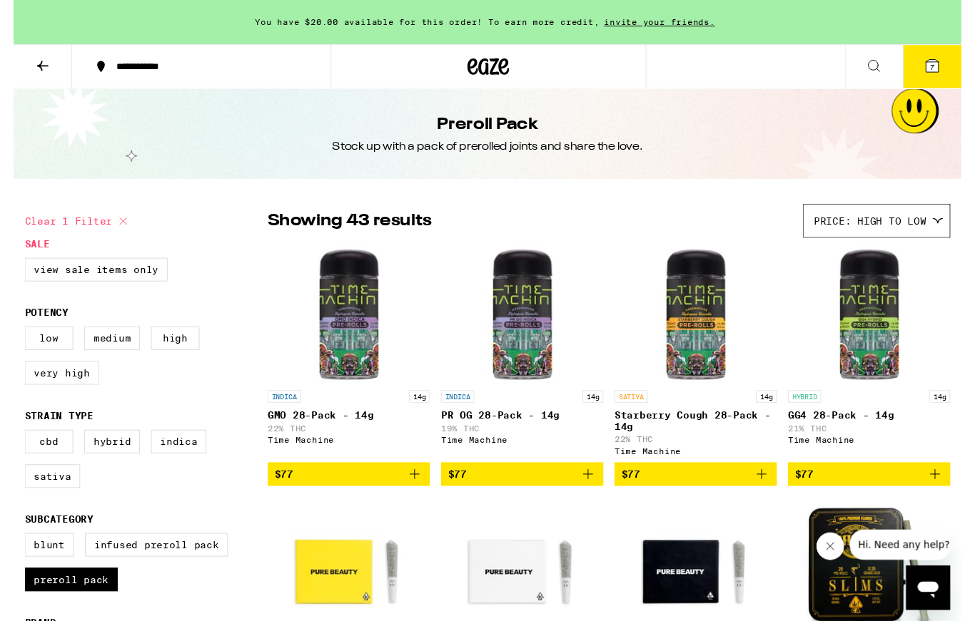
click at [957, 67] on button "7" at bounding box center [945, 68] width 60 height 44
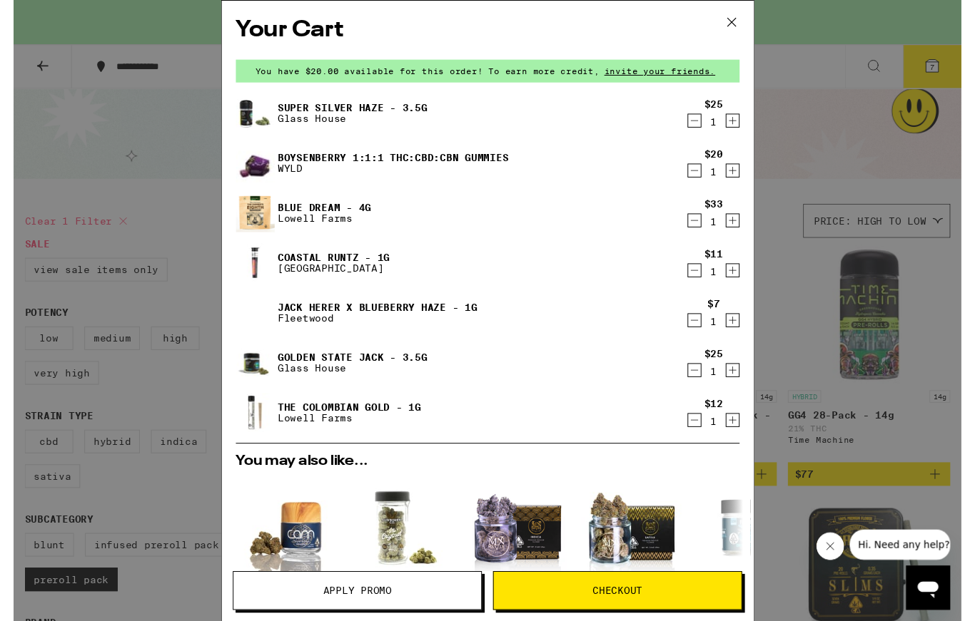
click at [827, 147] on div "Your Cart You have $20.00 available for this order! To earn more credit, invite…" at bounding box center [487, 319] width 975 height 639
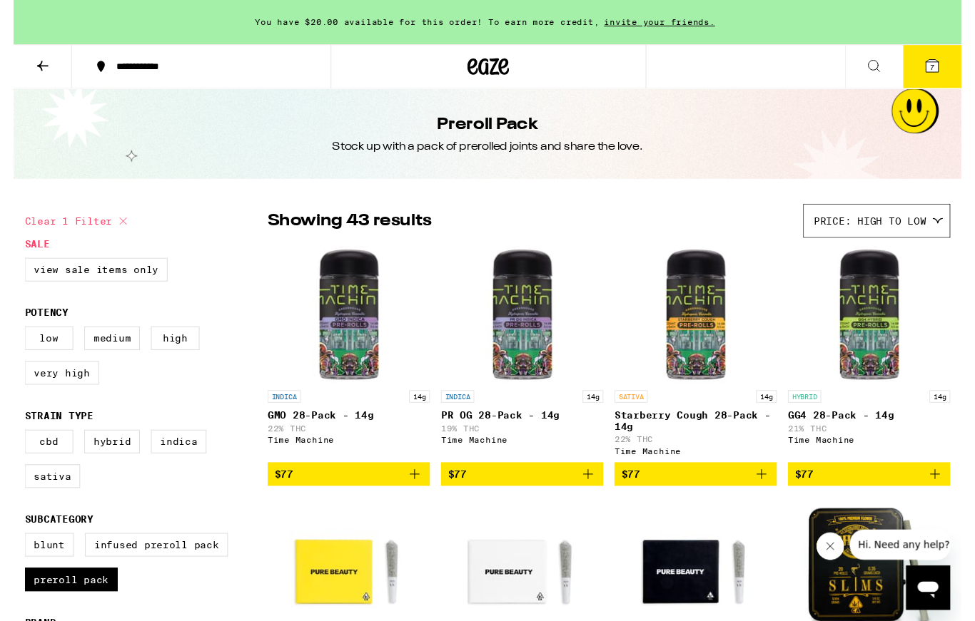
click at [506, 71] on icon at bounding box center [488, 69] width 43 height 26
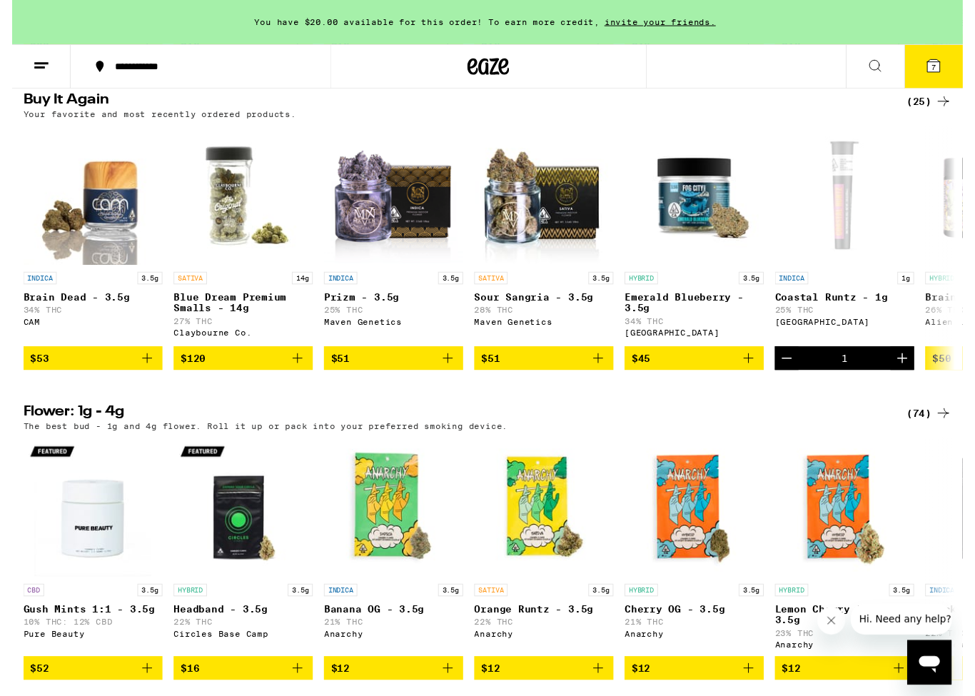
scroll to position [1125, 0]
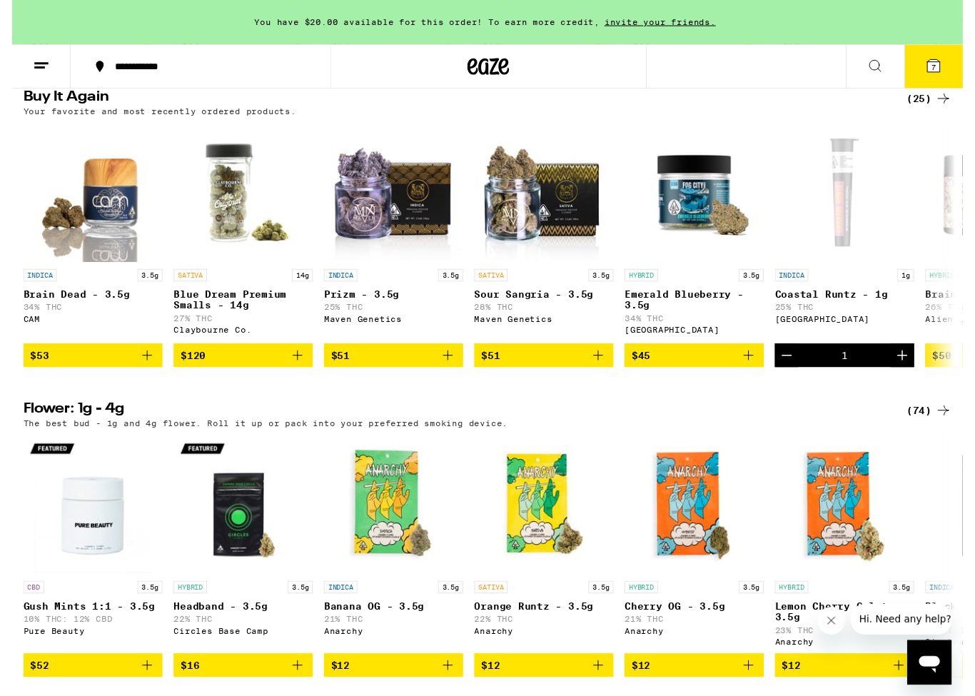
click at [929, 430] on div "(74)" at bounding box center [940, 420] width 46 height 17
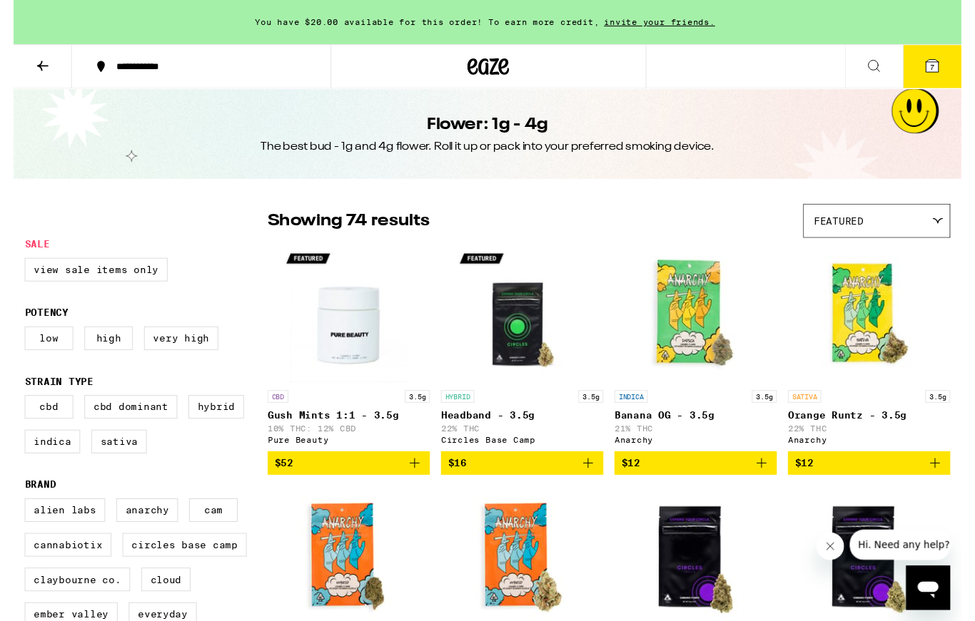
click at [958, 222] on div "Featured" at bounding box center [888, 227] width 150 height 34
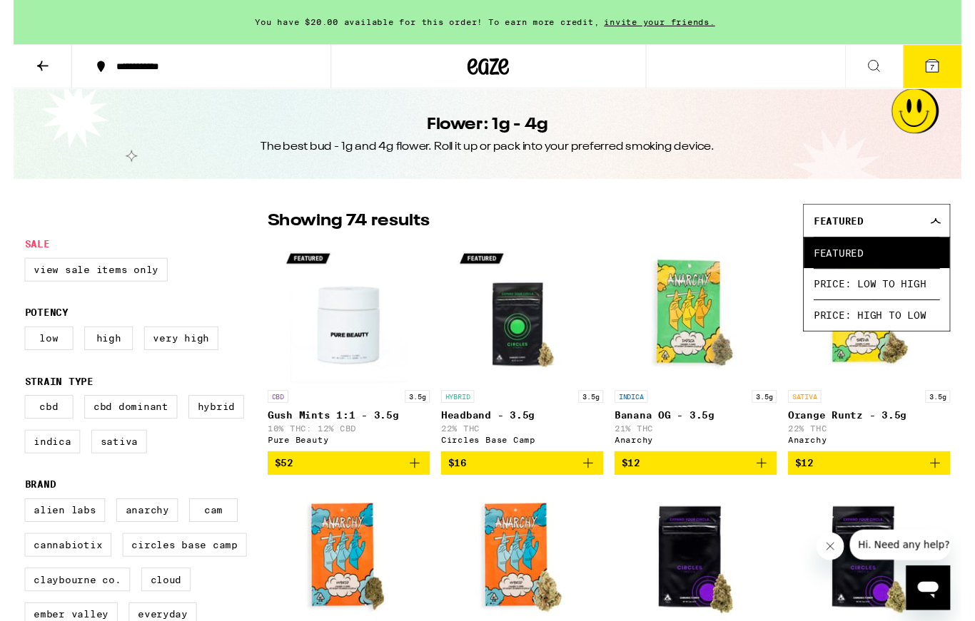
click at [900, 340] on span "Price: High to Low" at bounding box center [888, 324] width 130 height 32
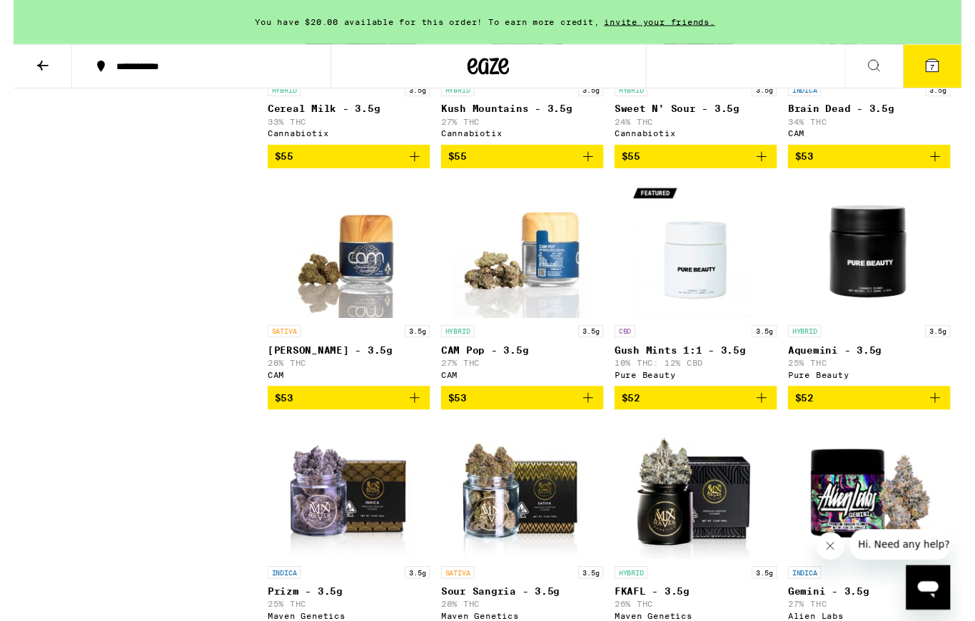
scroll to position [752, 0]
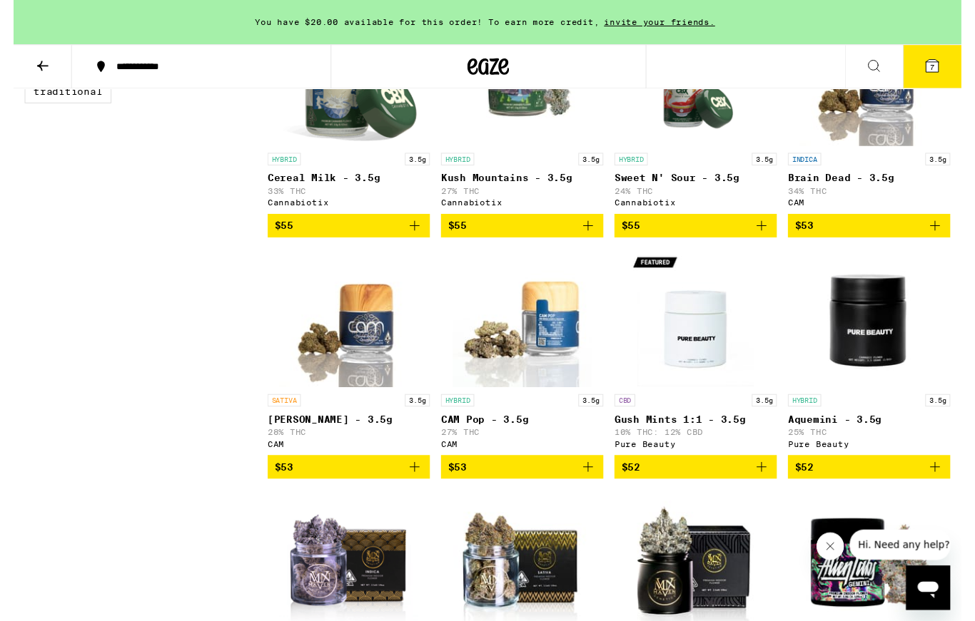
click at [953, 73] on button "7" at bounding box center [945, 68] width 60 height 44
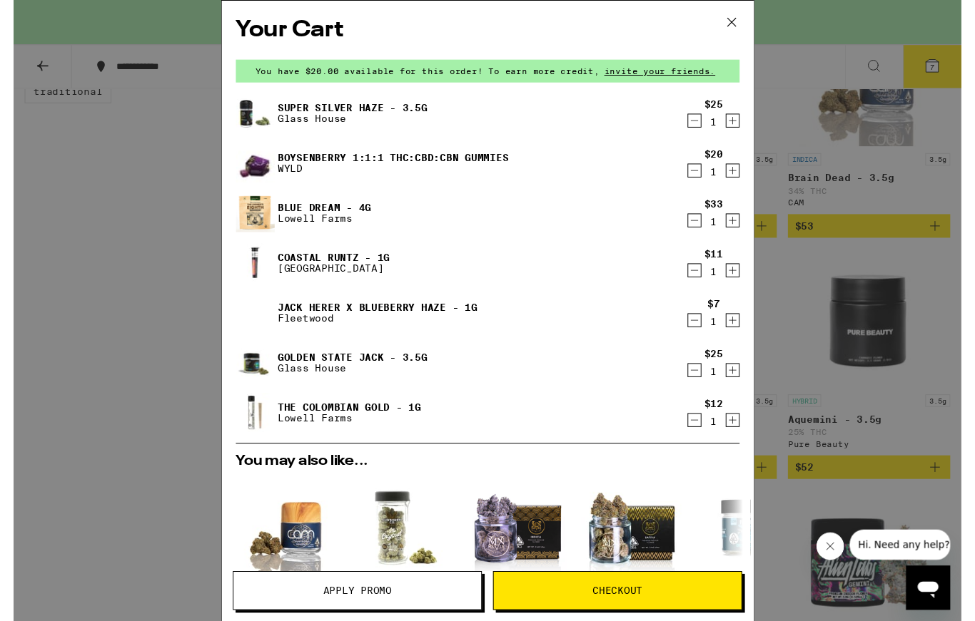
click at [360, 603] on span "Apply Promo" at bounding box center [353, 608] width 71 height 10
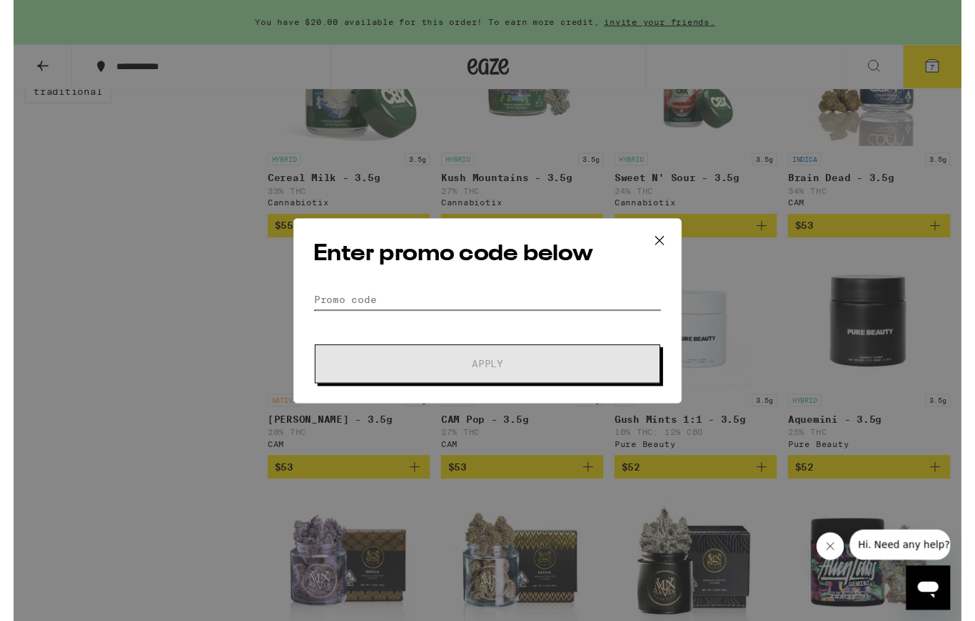
click at [386, 309] on input "Promo Code" at bounding box center [487, 308] width 358 height 21
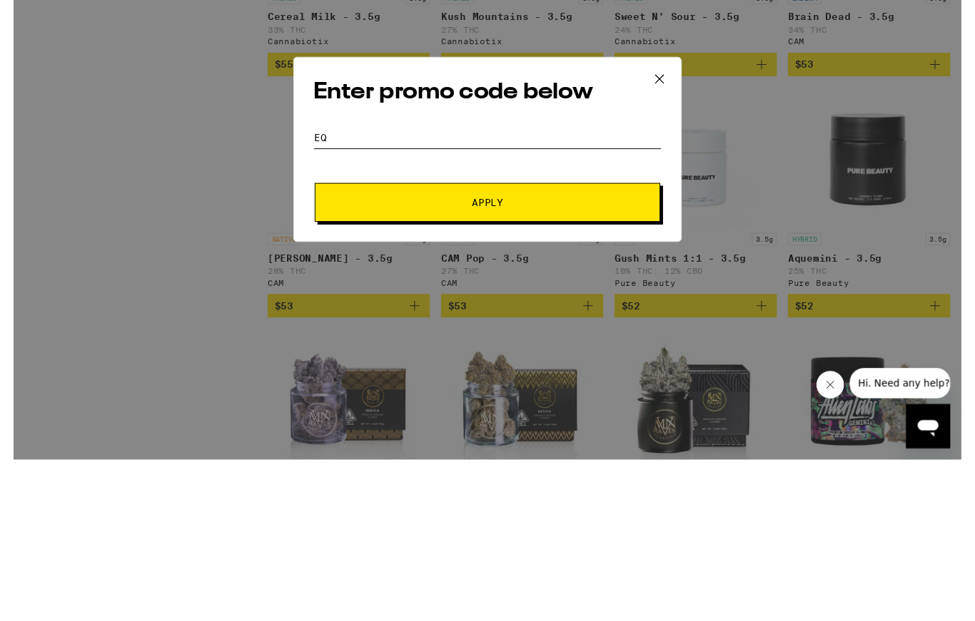
type input "E"
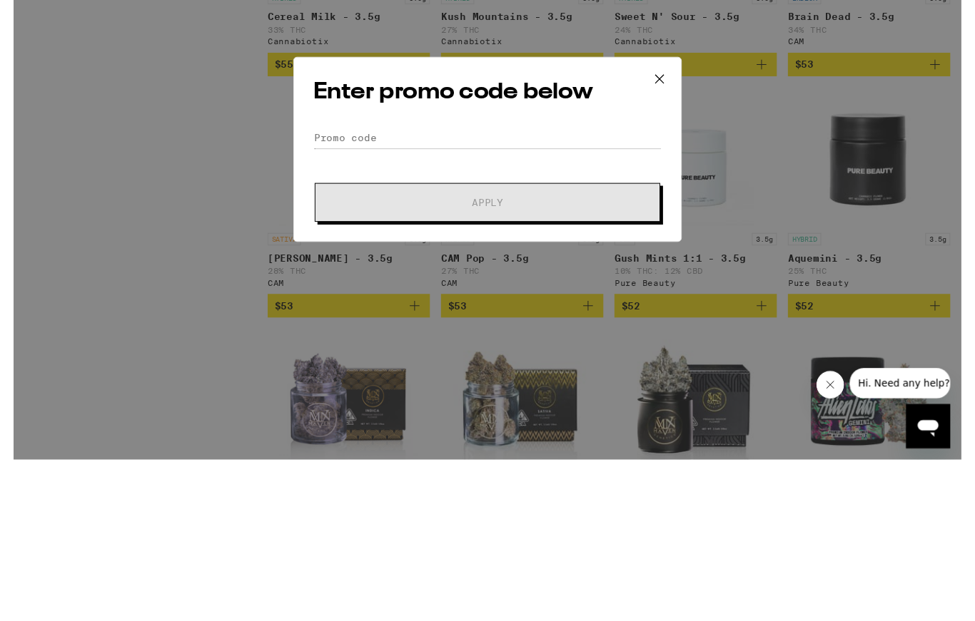
scroll to position [918, 0]
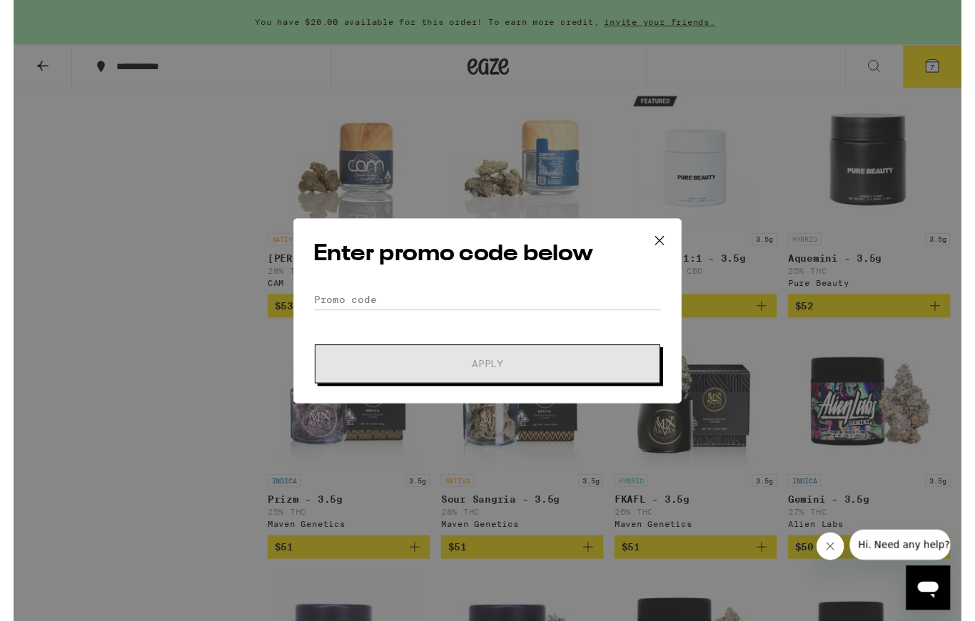
click at [908, 290] on div "Enter promo code below Promo Code Apply" at bounding box center [487, 319] width 975 height 639
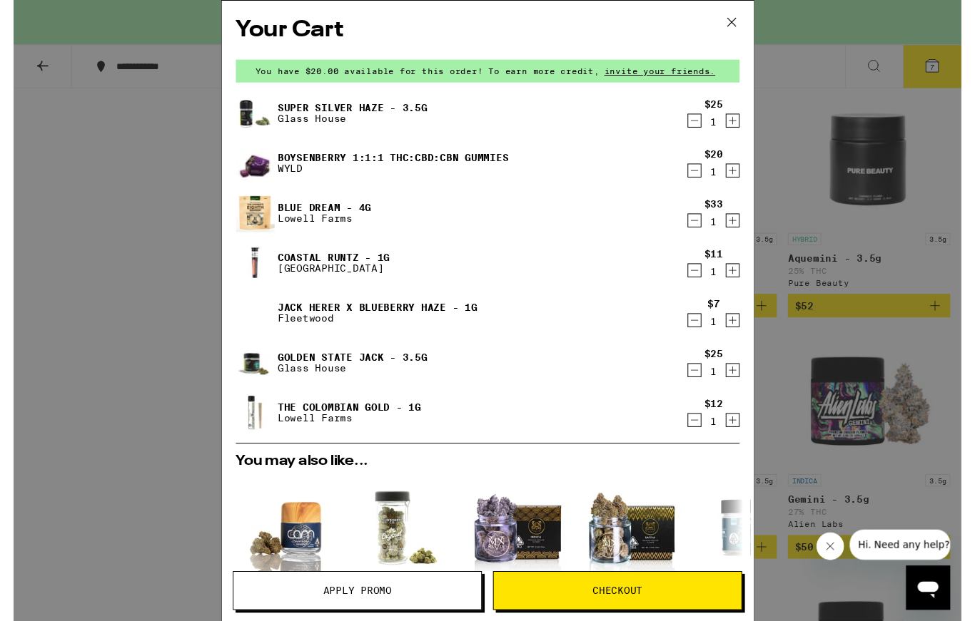
scroll to position [752, 0]
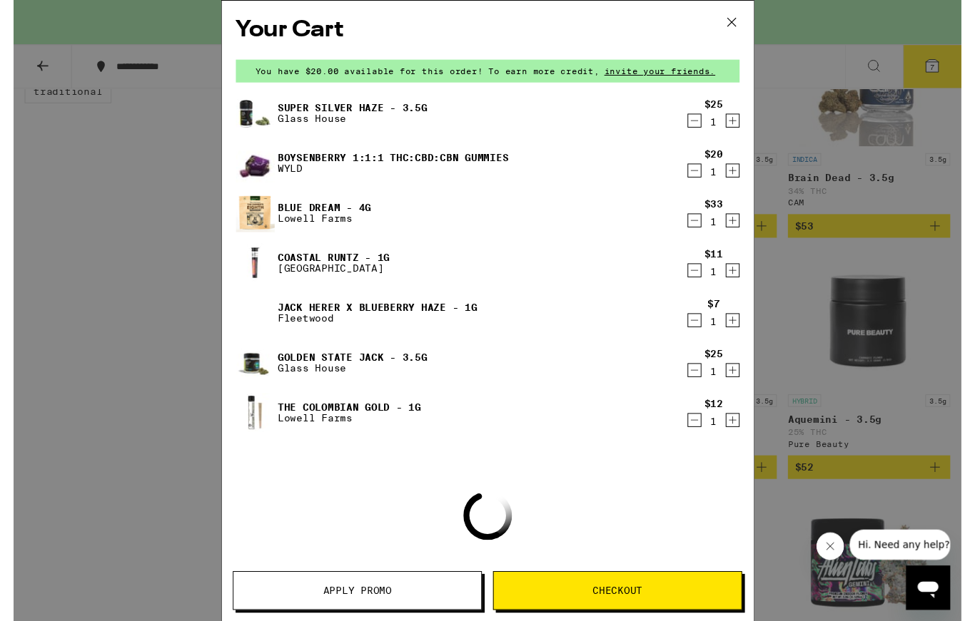
click at [730, 36] on button at bounding box center [738, 24] width 44 height 46
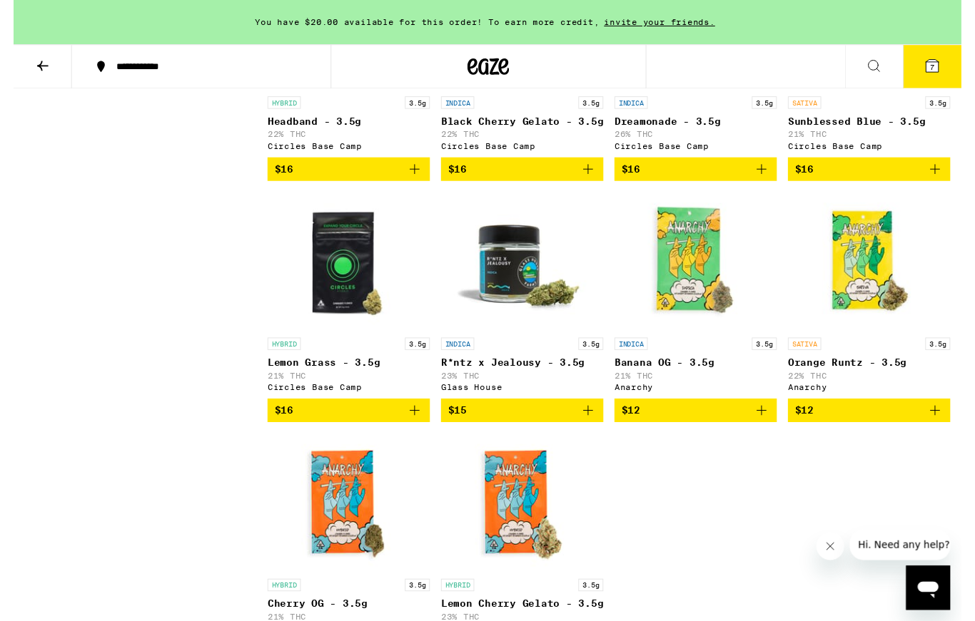
scroll to position [4410, 0]
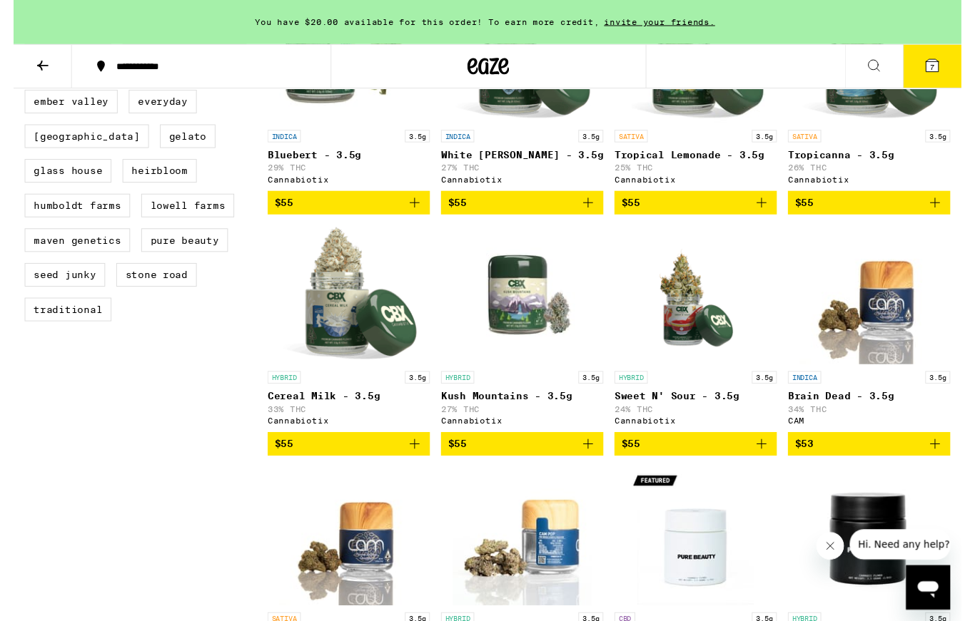
click at [489, 64] on icon at bounding box center [488, 69] width 43 height 26
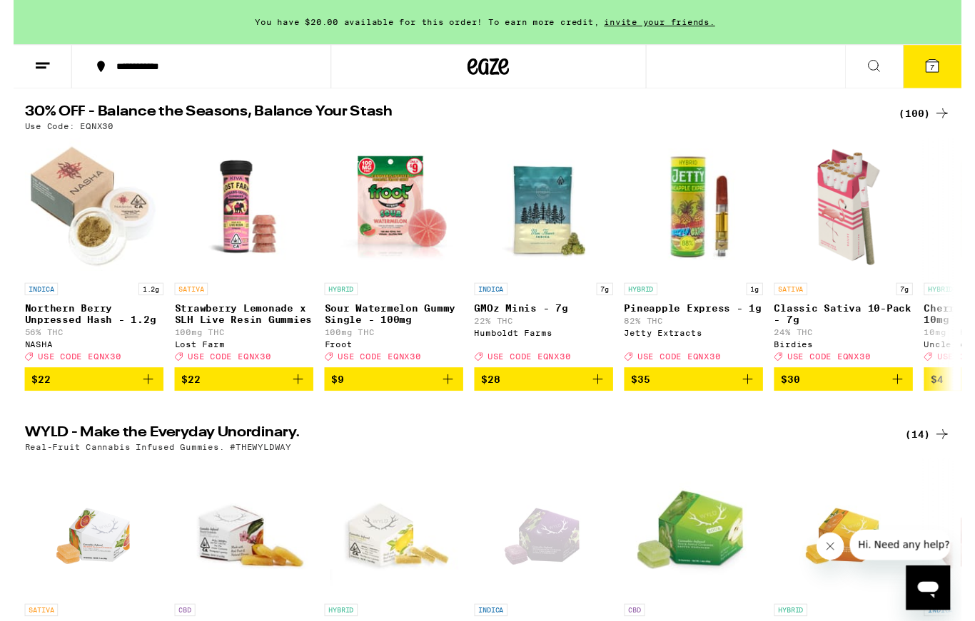
scroll to position [115, 0]
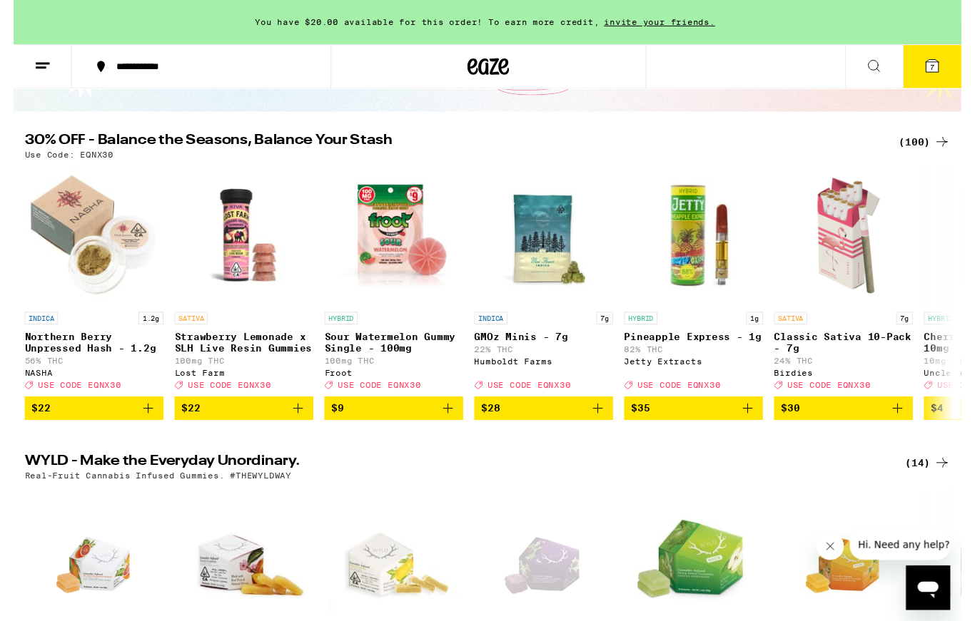
click at [948, 69] on icon at bounding box center [944, 67] width 13 height 13
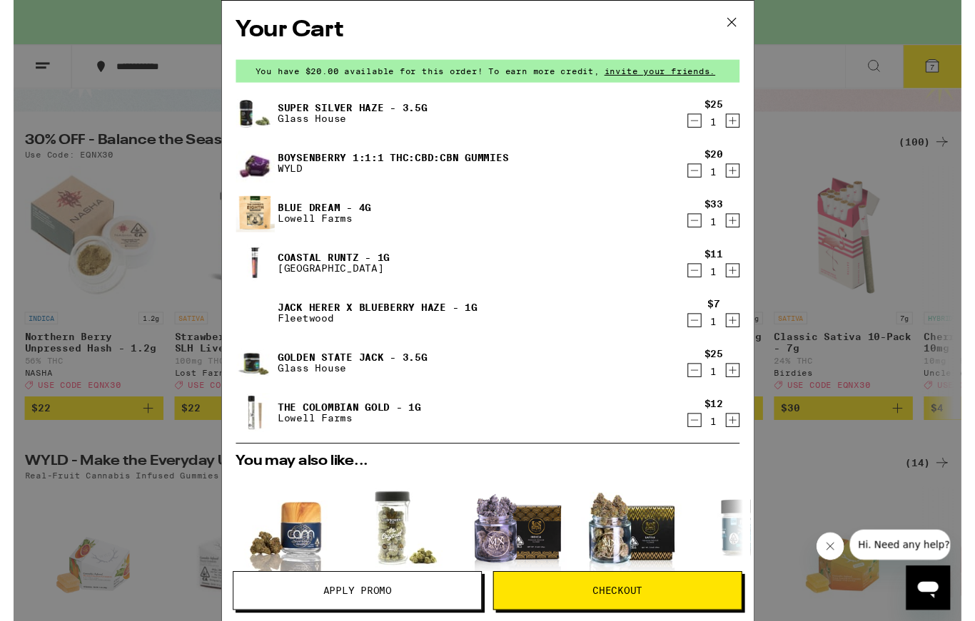
click at [407, 607] on span "Apply Promo" at bounding box center [353, 608] width 255 height 10
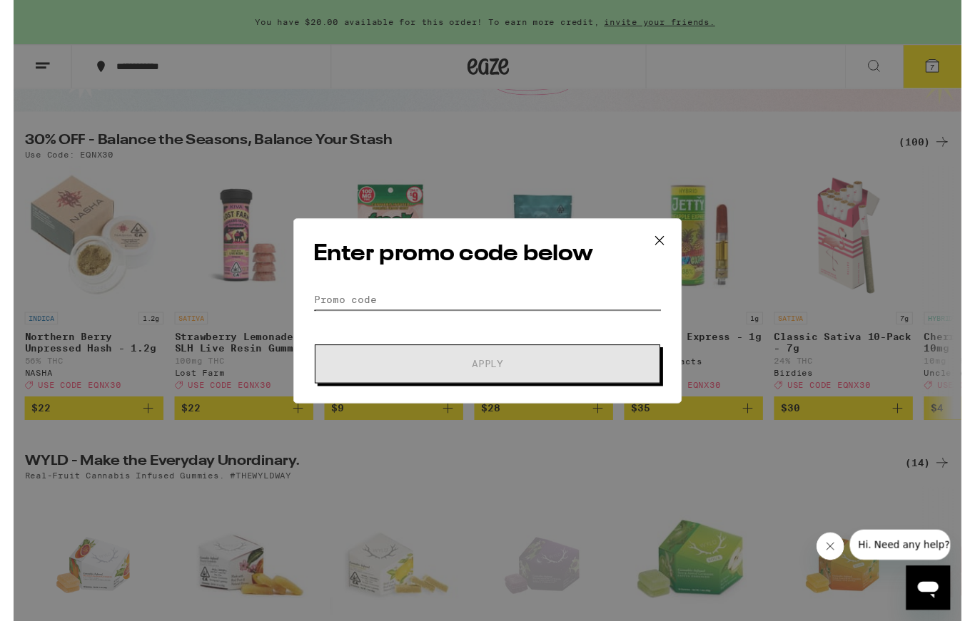
click at [447, 312] on input "Promo Code" at bounding box center [487, 308] width 358 height 21
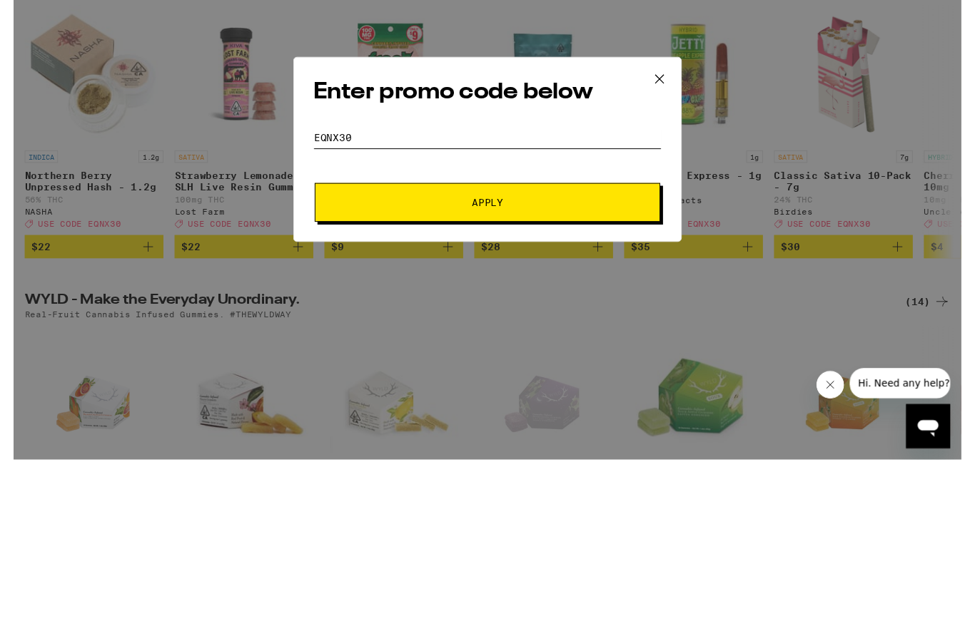
type input "Eqnx30"
click at [519, 370] on span "Apply" at bounding box center [487, 375] width 257 height 10
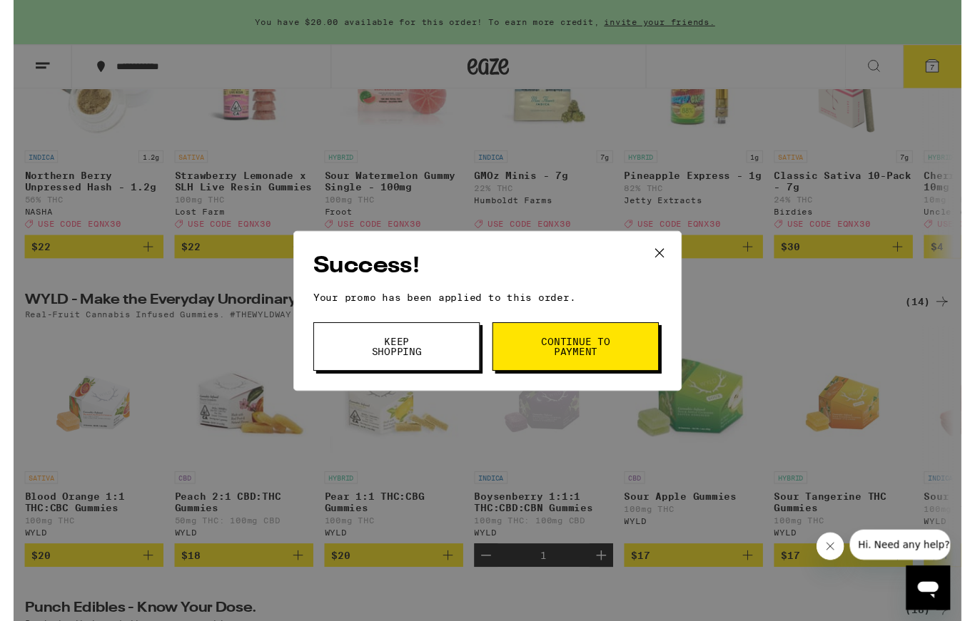
click at [618, 361] on button "Continue to payment" at bounding box center [577, 357] width 171 height 50
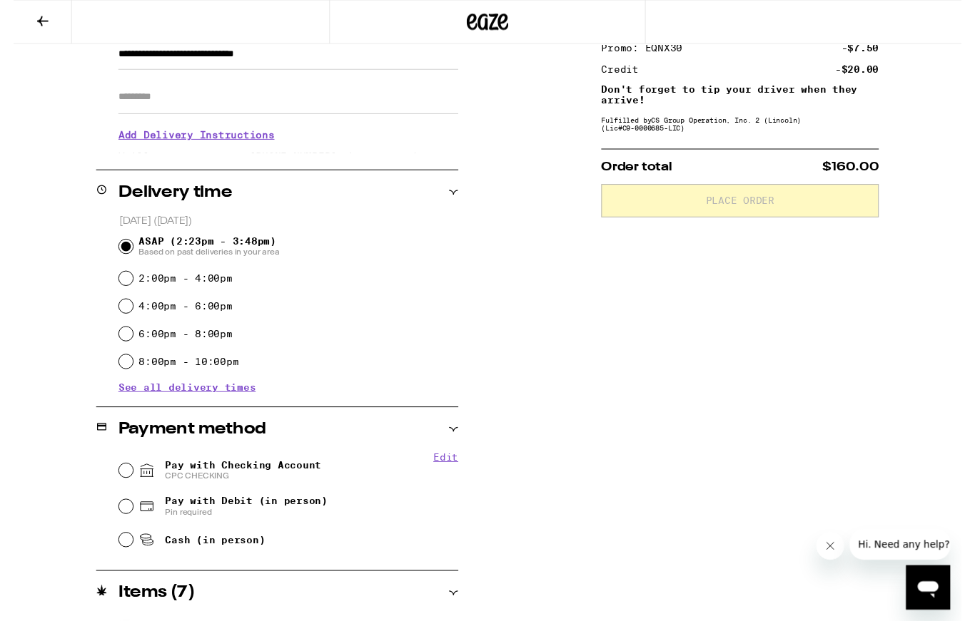
scroll to position [225, 0]
click at [121, 524] on input "Pay with Debit (in person) Pin required" at bounding box center [115, 521] width 14 height 14
radio input "true"
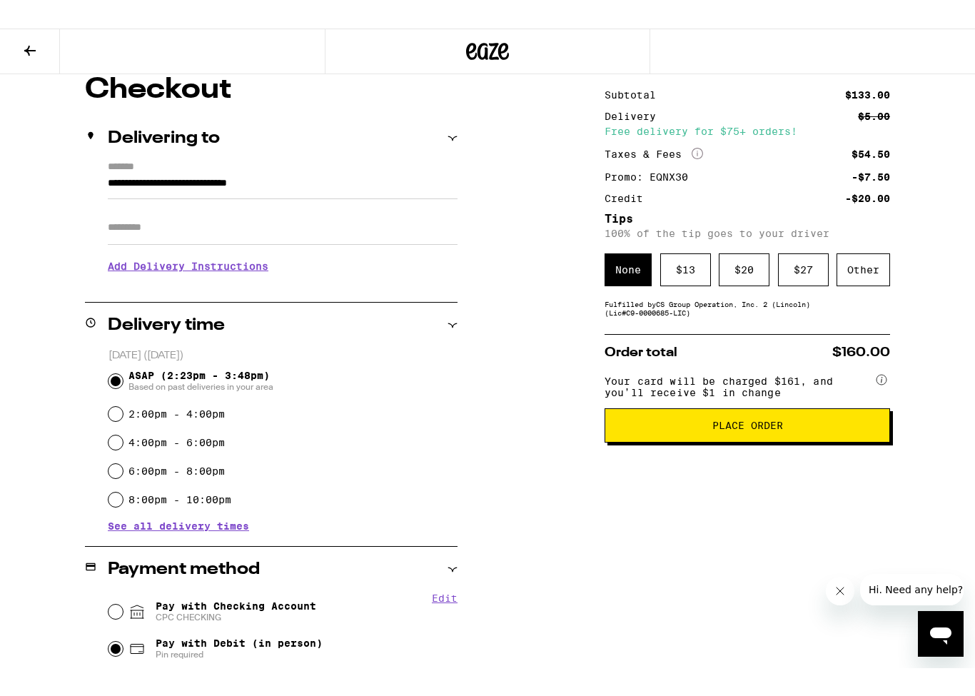
scroll to position [133, 0]
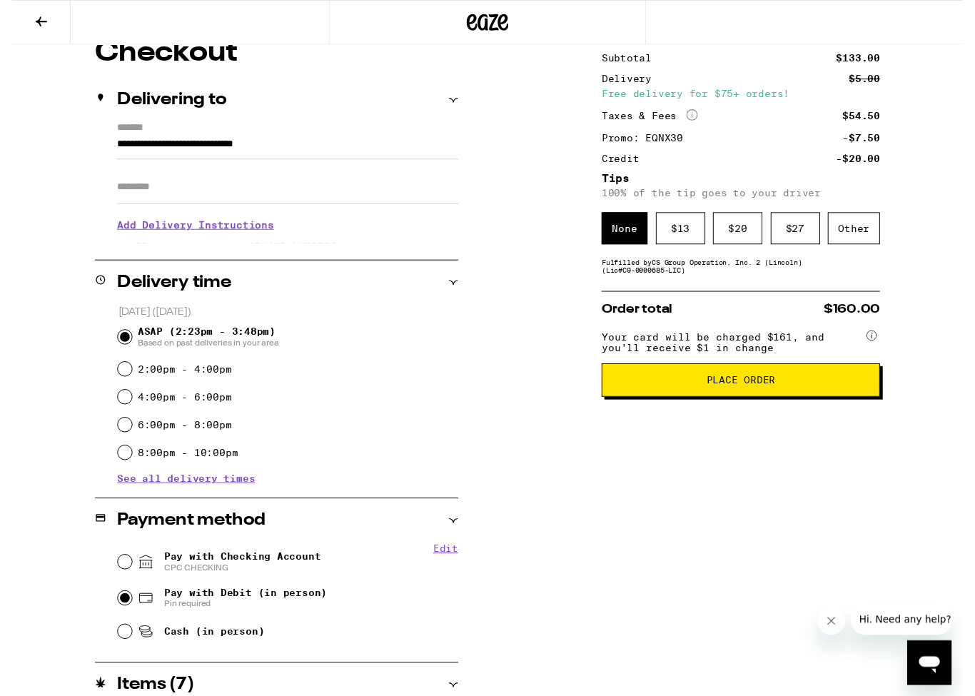
click at [763, 396] on button "Place Order" at bounding box center [746, 389] width 285 height 34
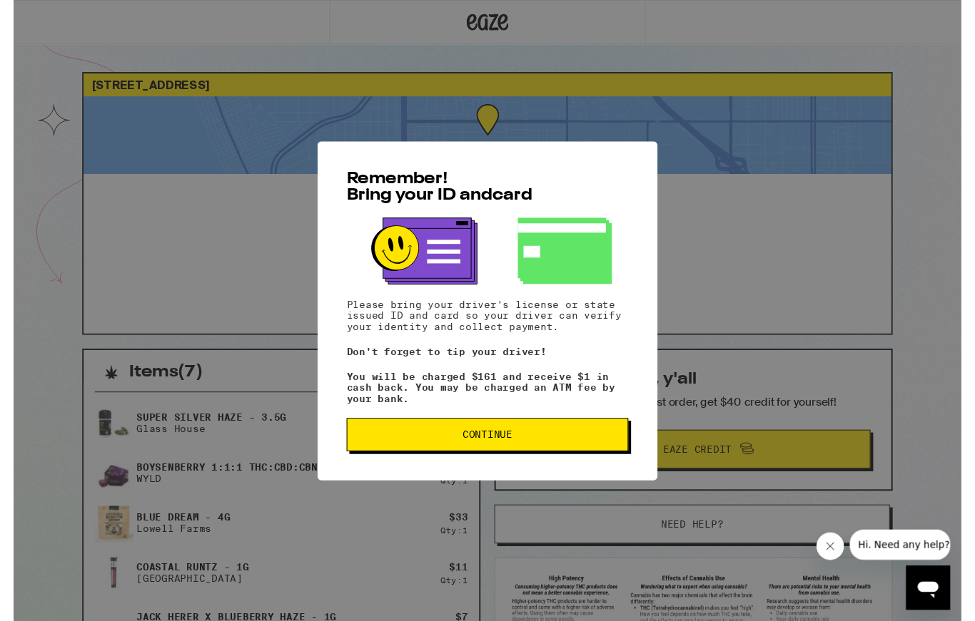
click at [547, 449] on button "Continue" at bounding box center [487, 447] width 290 height 34
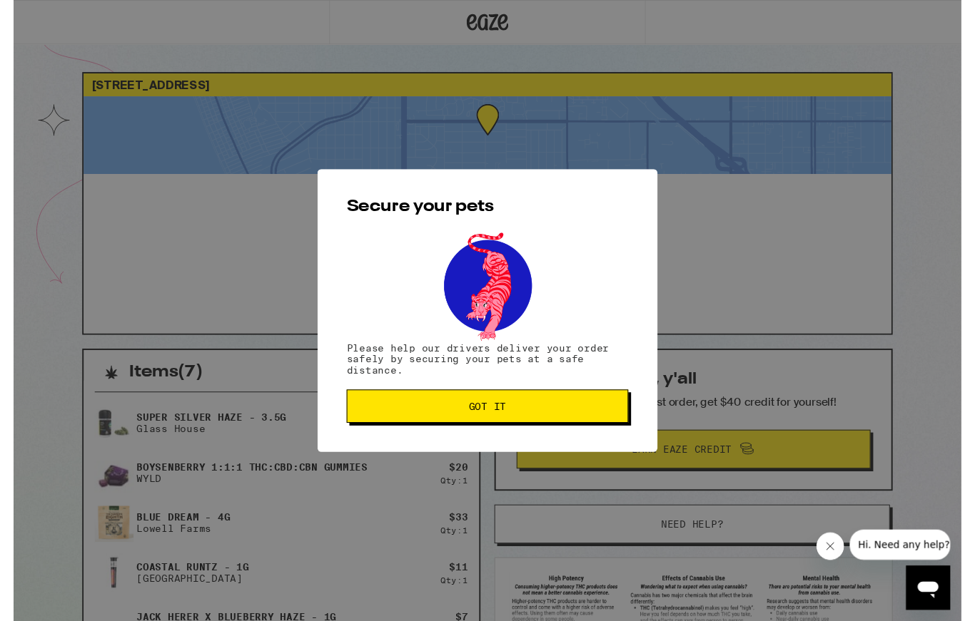
click at [515, 410] on button "Got it" at bounding box center [487, 418] width 290 height 34
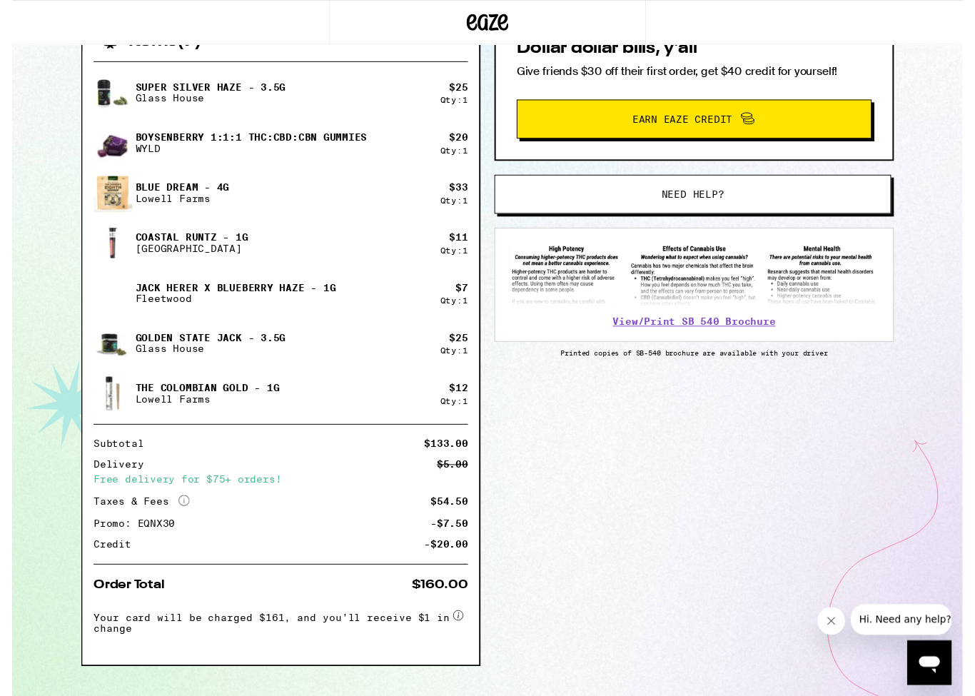
scroll to position [392, 0]
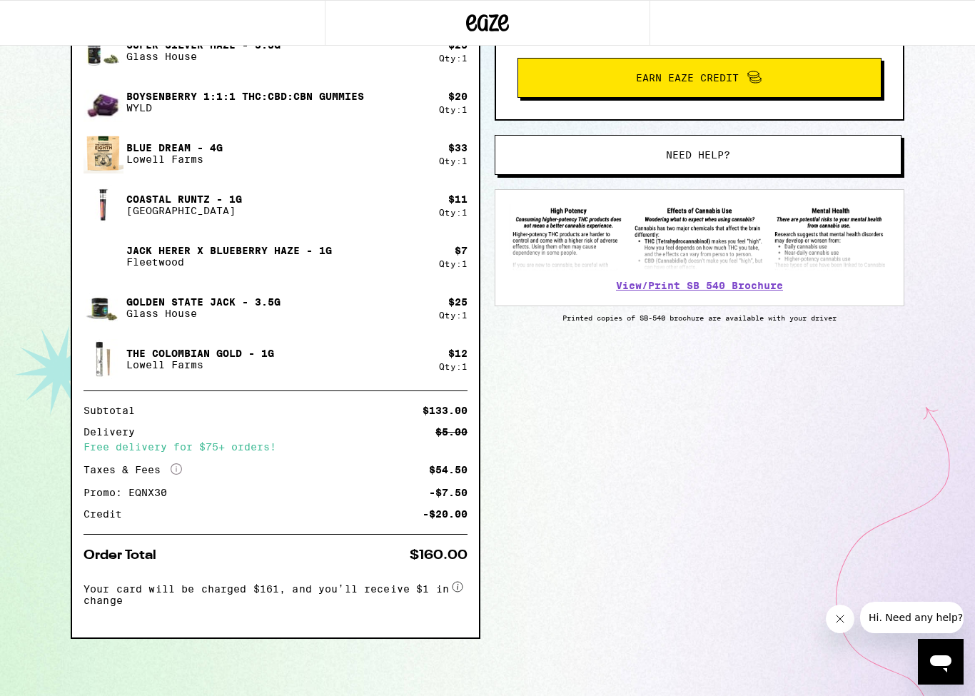
click at [459, 582] on circle at bounding box center [457, 587] width 10 height 10
click at [452, 587] on icon at bounding box center [457, 586] width 11 height 11
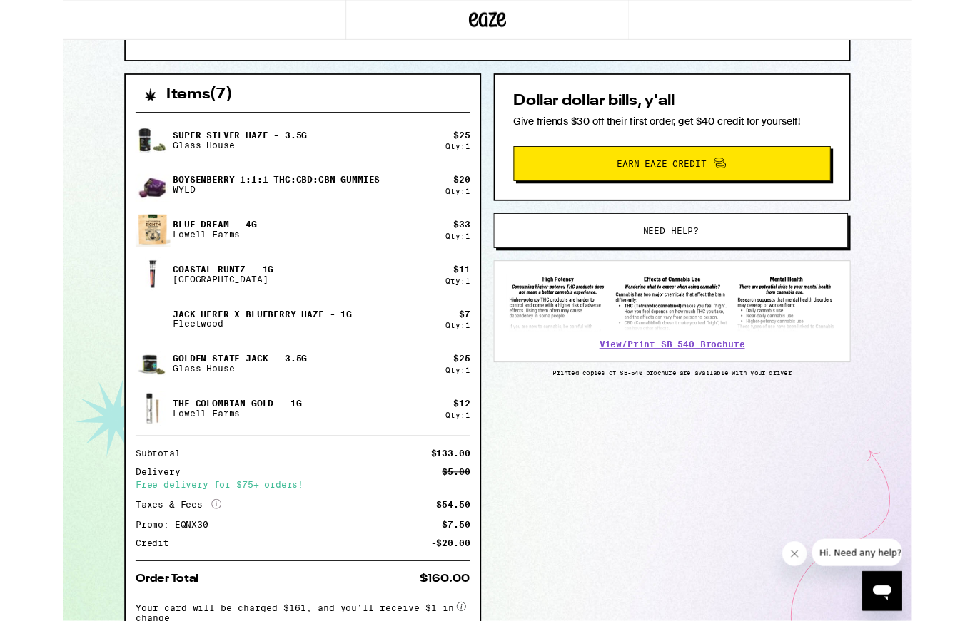
scroll to position [275, 0]
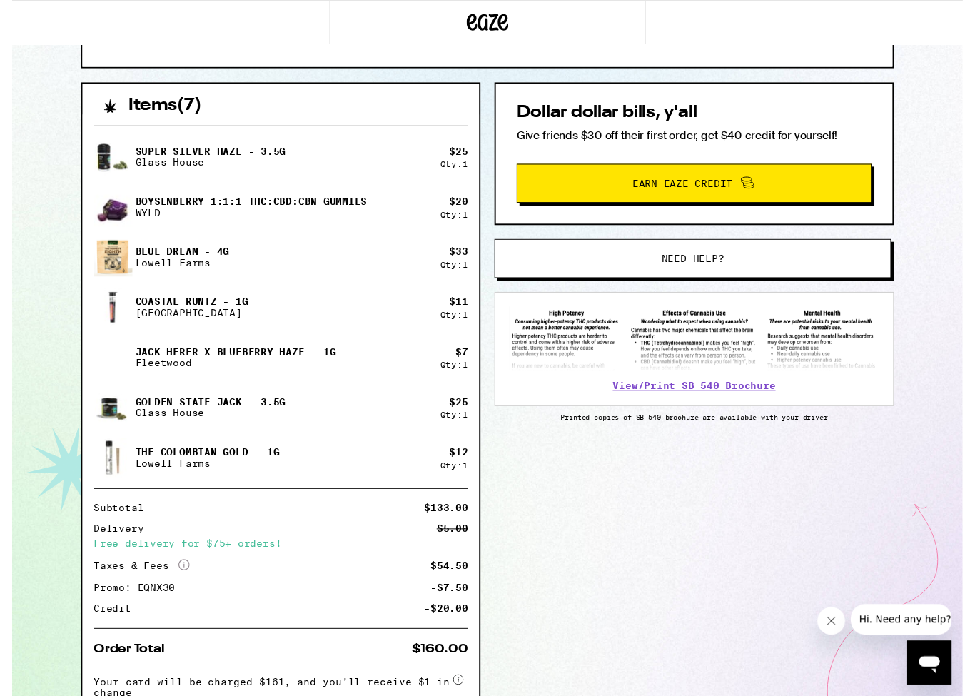
click at [186, 162] on p "Glass House" at bounding box center [203, 166] width 154 height 11
click at [197, 154] on p "Super Silver Haze - 3.5g" at bounding box center [203, 154] width 154 height 11
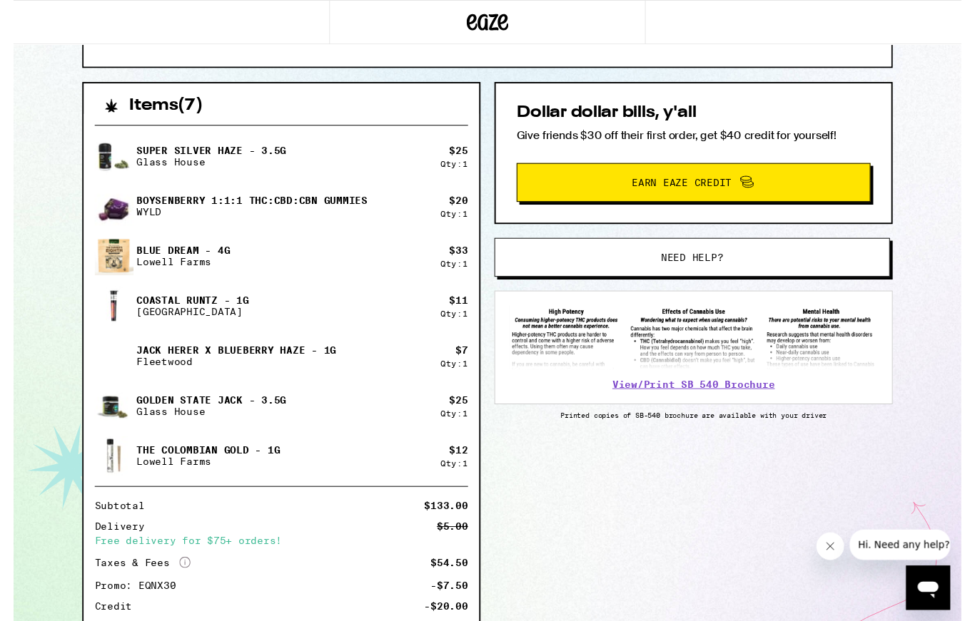
click at [775, 250] on button "Need help?" at bounding box center [697, 265] width 407 height 40
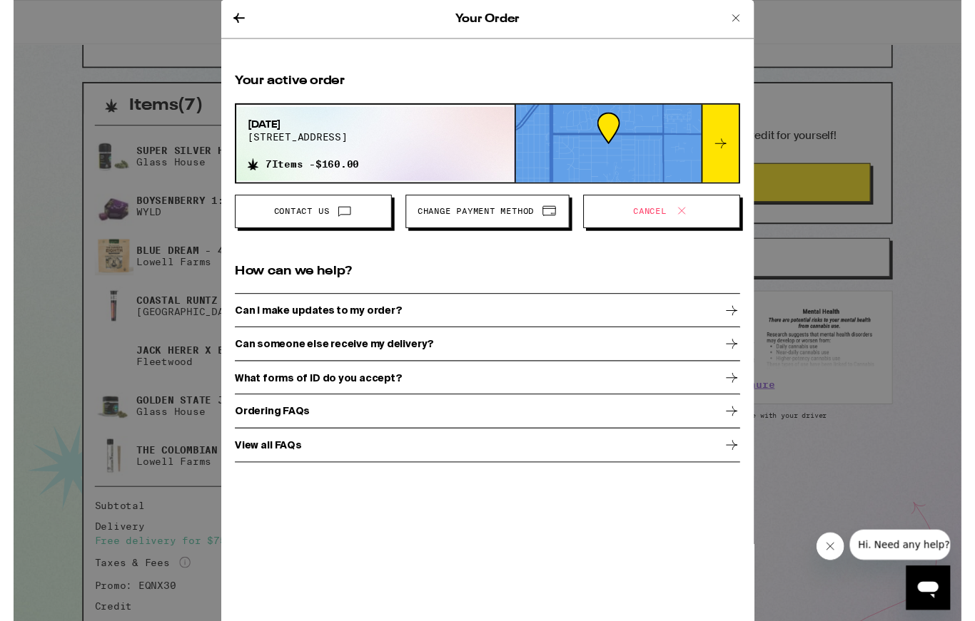
click at [323, 215] on span "Contact Us" at bounding box center [296, 217] width 57 height 9
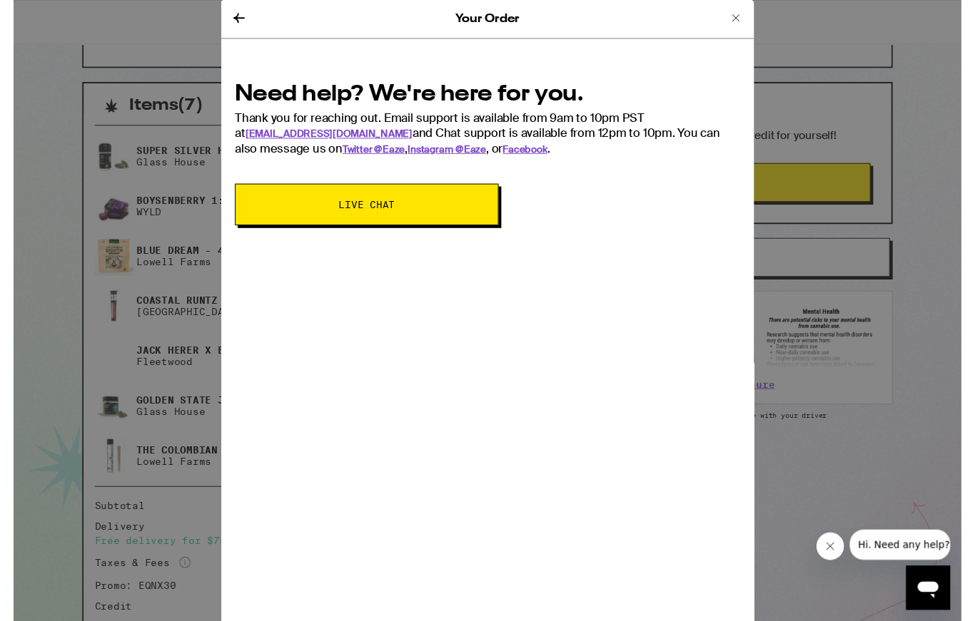
click at [371, 214] on span "Live Chat" at bounding box center [364, 210] width 58 height 10
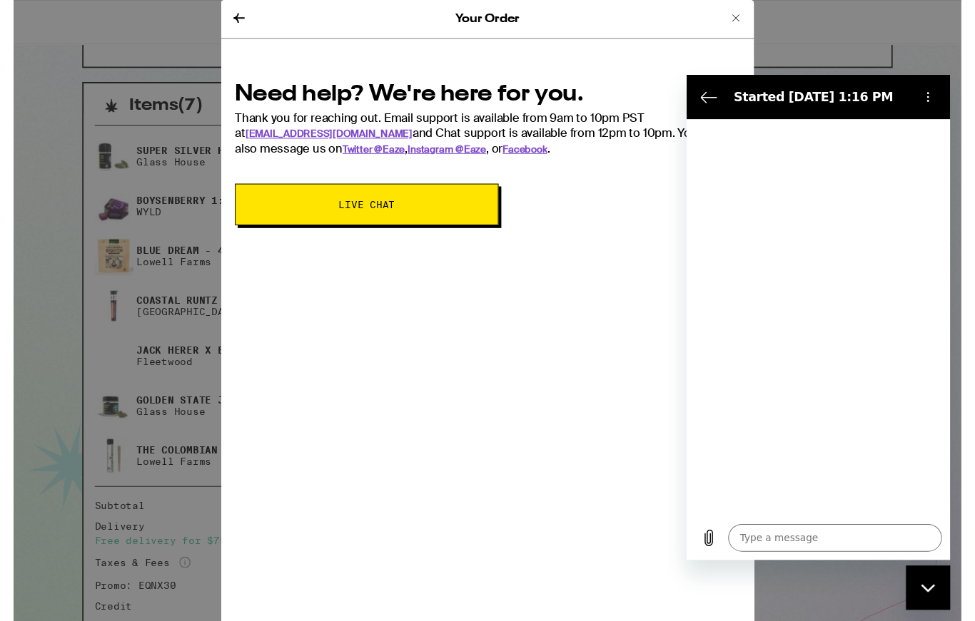
type textarea "x"
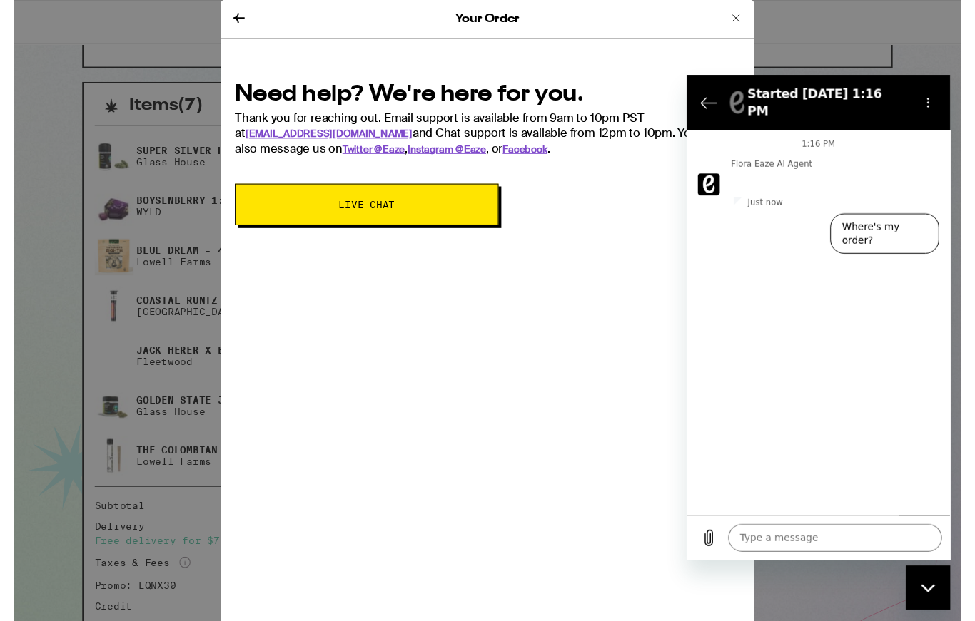
click at [764, 549] on textarea at bounding box center [839, 551] width 220 height 29
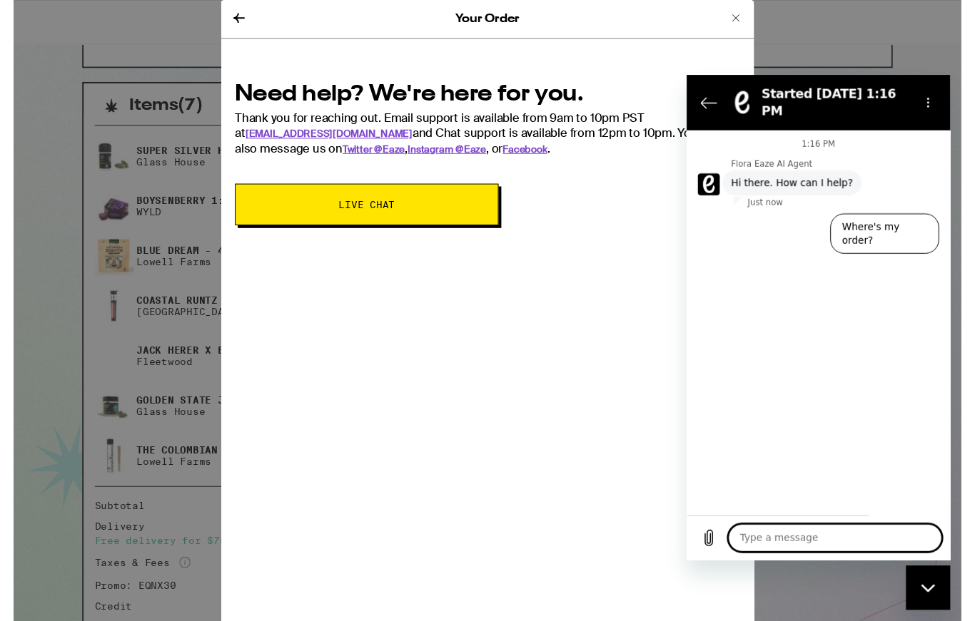
scroll to position [349, 0]
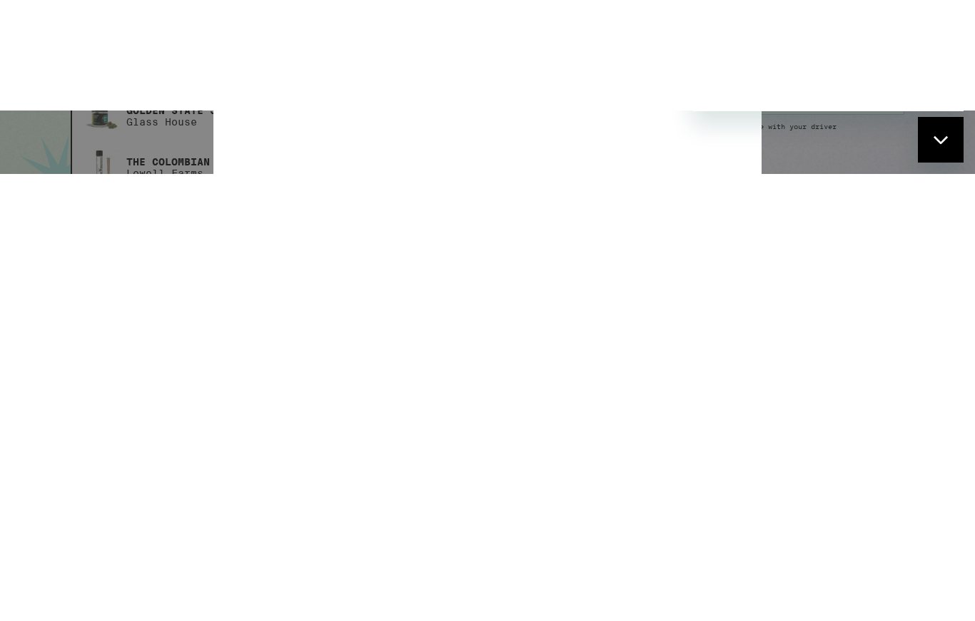
type textarea "D"
type textarea "x"
type textarea "Di"
type textarea "x"
type textarea "Did"
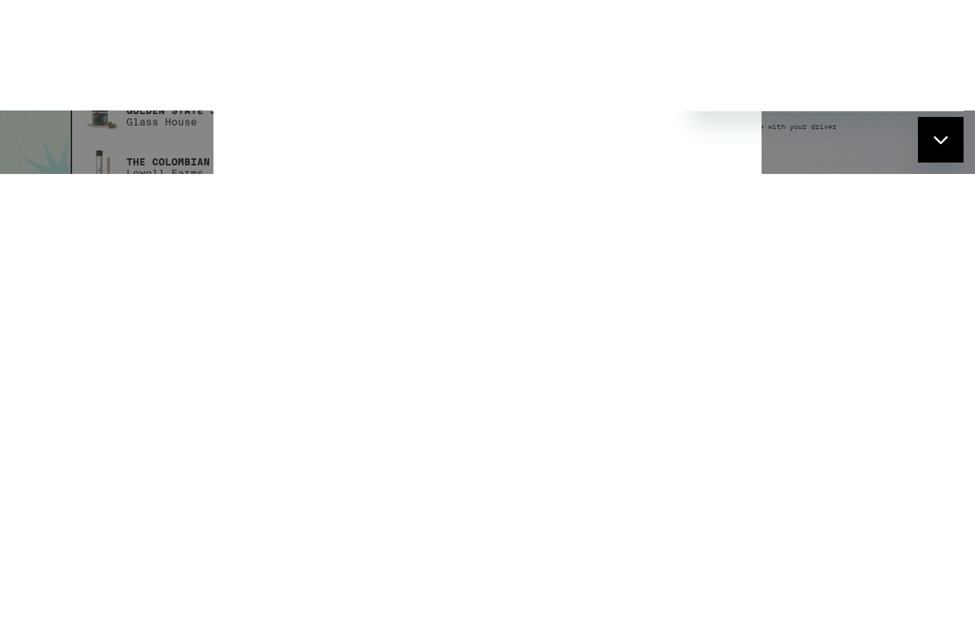
type textarea "x"
type textarea "Did"
type textarea "x"
type textarea "Did i"
type textarea "x"
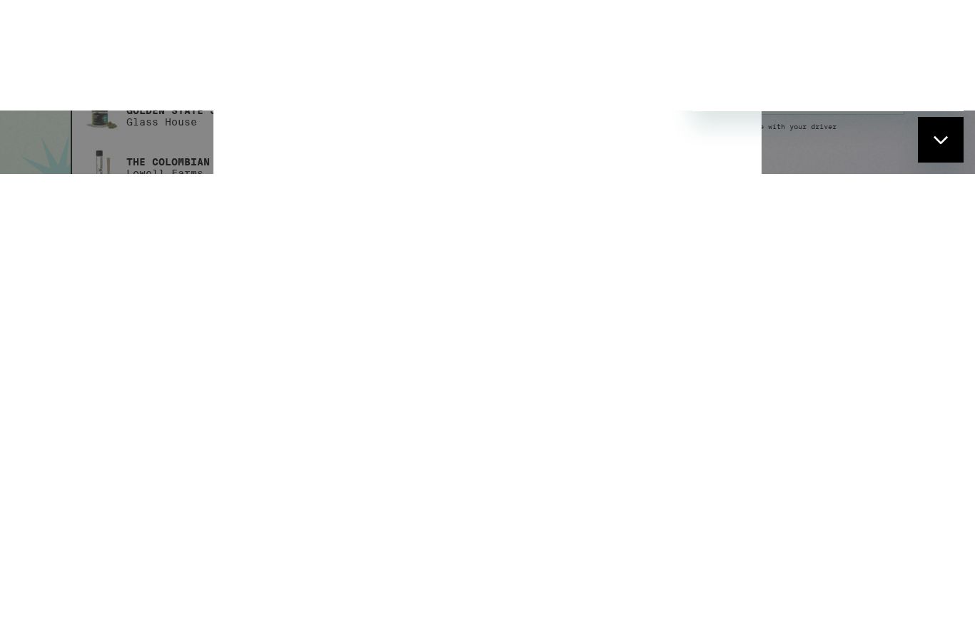
type textarea "Did I"
type textarea "x"
type textarea "Did I"
type textarea "x"
type textarea "Did I d"
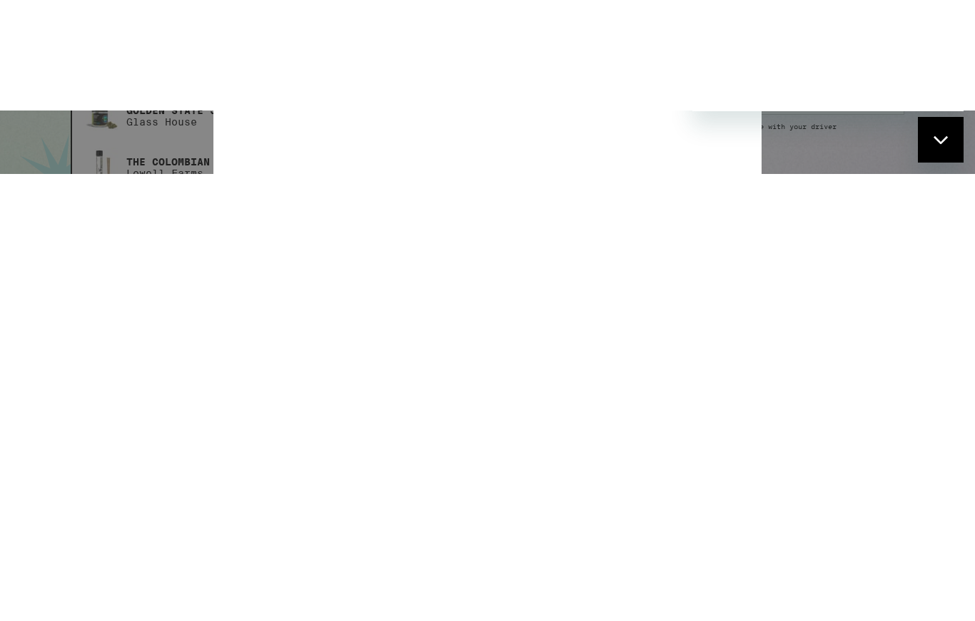
type textarea "x"
type textarea "Did I do"
type textarea "x"
type textarea "Did I do"
type textarea "x"
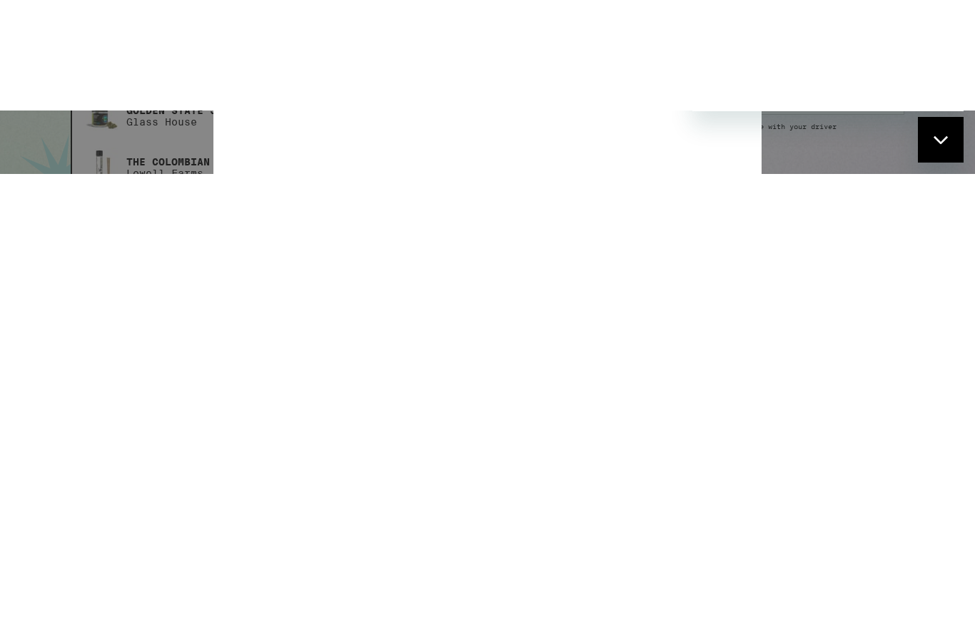
type textarea "Did I do d"
type textarea "x"
type textarea "Did I do di"
type textarea "x"
type textarea "Did I do dir"
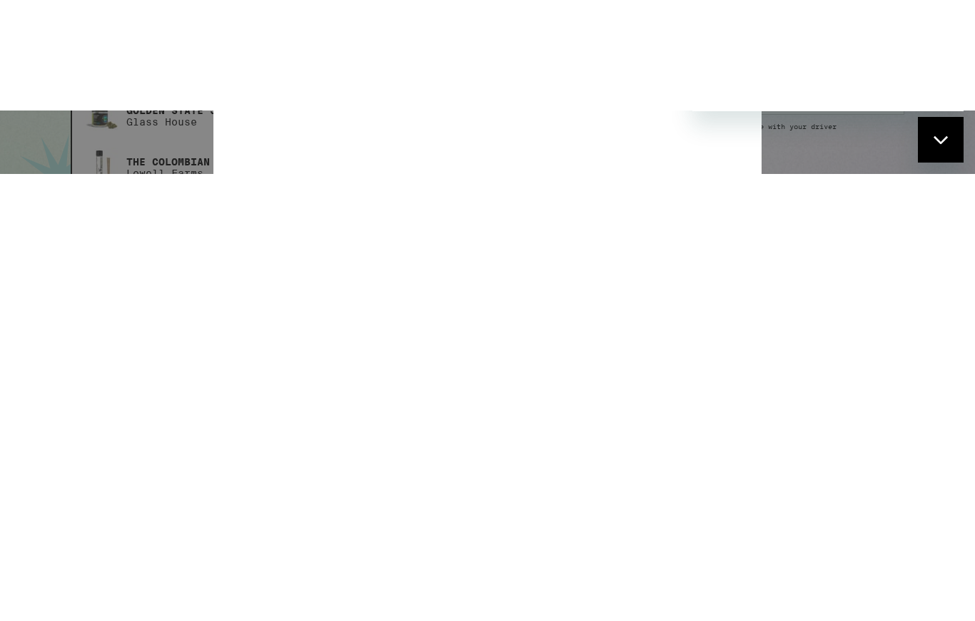
type textarea "x"
type textarea "Did I do dire"
type textarea "x"
type textarea "Did I do direc"
type textarea "x"
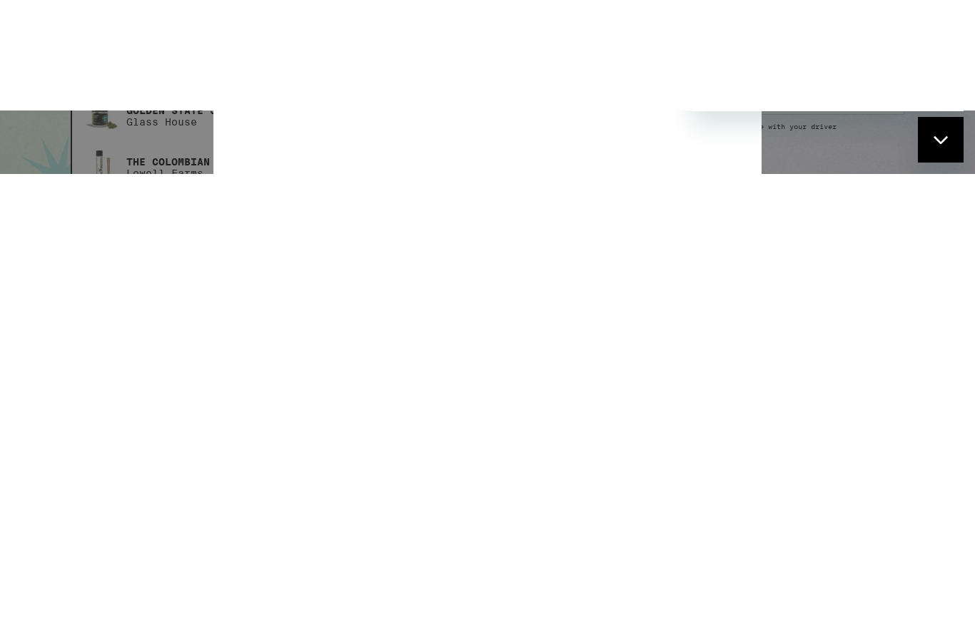
type textarea "Did I do direct"
type textarea "x"
type textarea "Did I do direct"
type textarea "x"
type textarea "Did I do direct d"
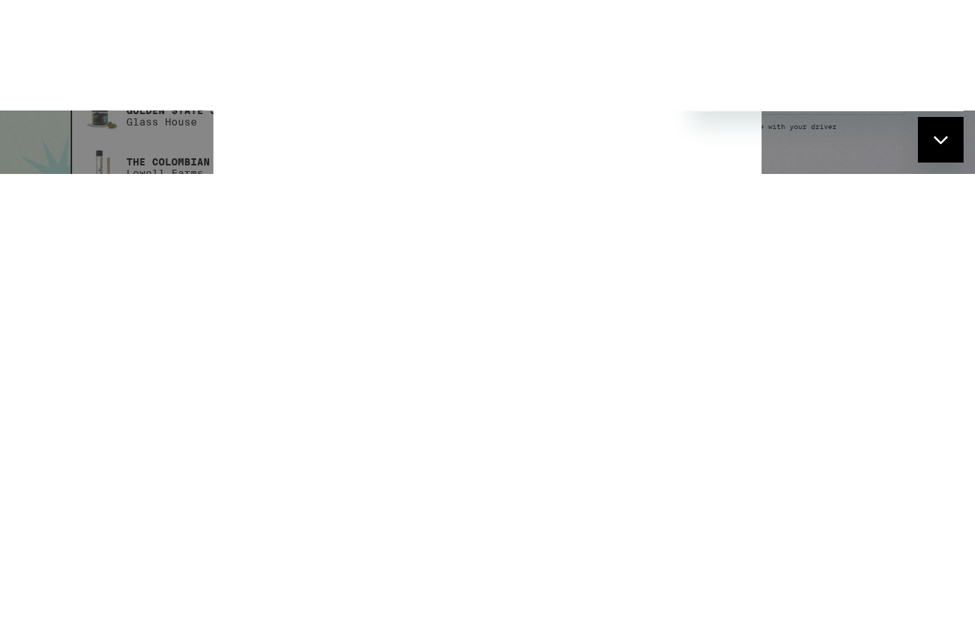
type textarea "x"
type textarea "Did I do direct de"
type textarea "x"
type textarea "Did I do direct deb"
type textarea "x"
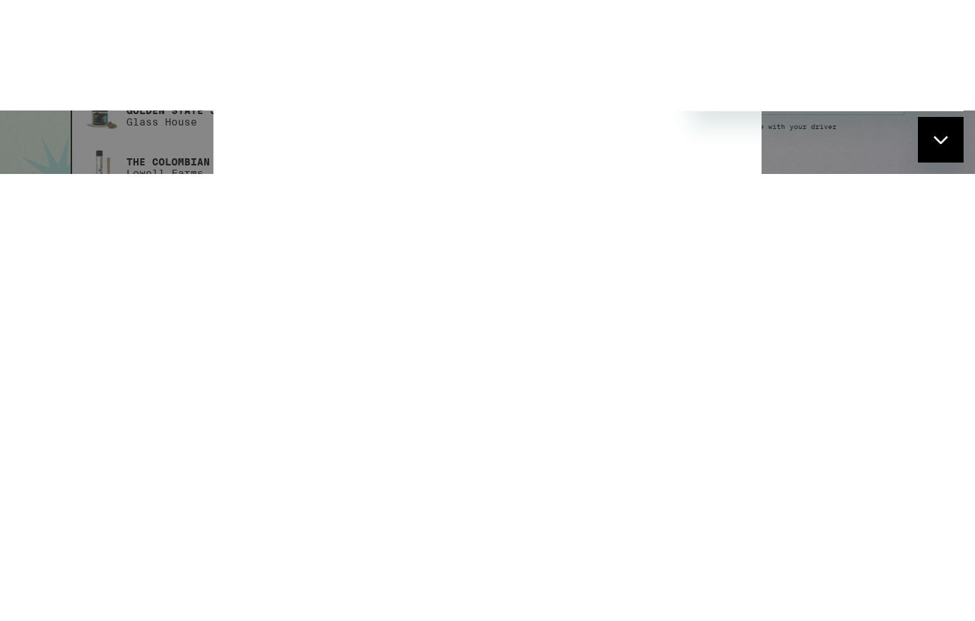
type textarea "Did I do direct debi"
type textarea "x"
type textarea "Did I do direct debit"
type textarea "x"
type textarea "Did I do direct debit"
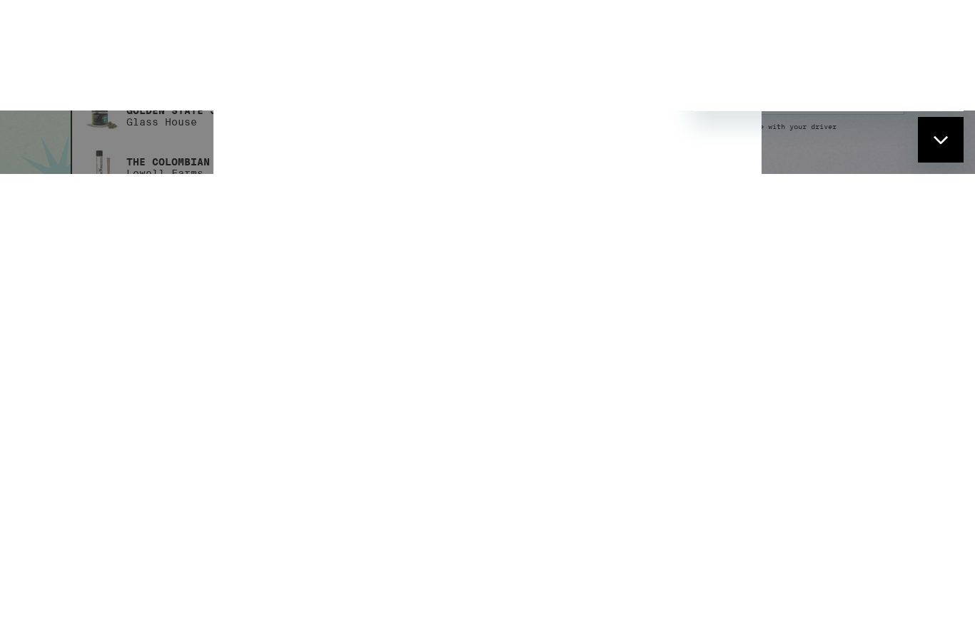
type textarea "x"
type textarea "Did I do direct debit f"
type textarea "x"
type textarea "Did I do direct debit fo"
type textarea "x"
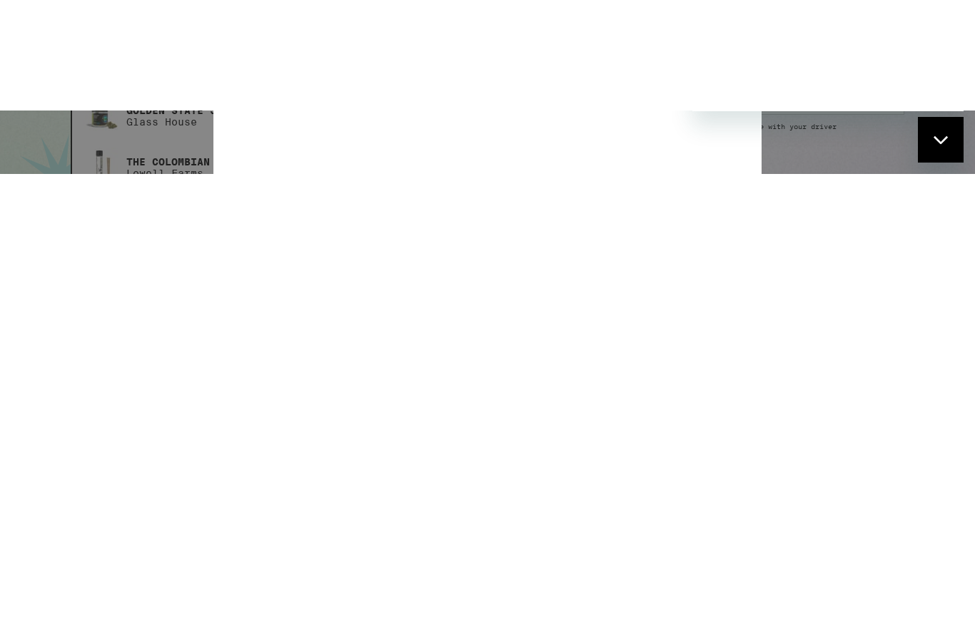
type textarea "Did I do direct debit for"
type textarea "x"
type textarea "Did I do direct debit for"
type textarea "x"
type textarea "Did I do direct debit for t"
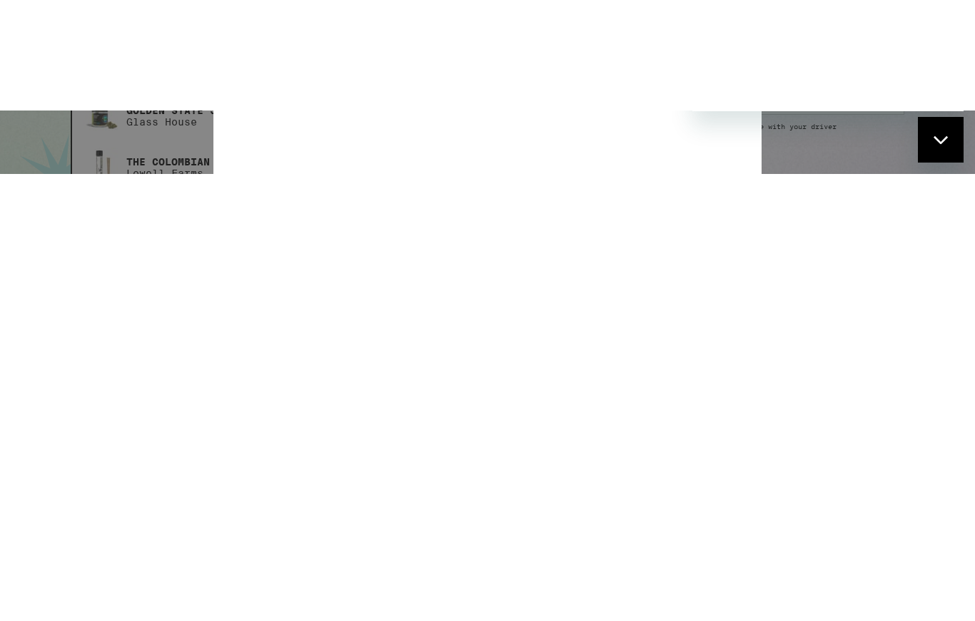
type textarea "x"
type textarea "Did I do direct debit for th"
type textarea "x"
type textarea "Did I do direct debit for thi"
type textarea "x"
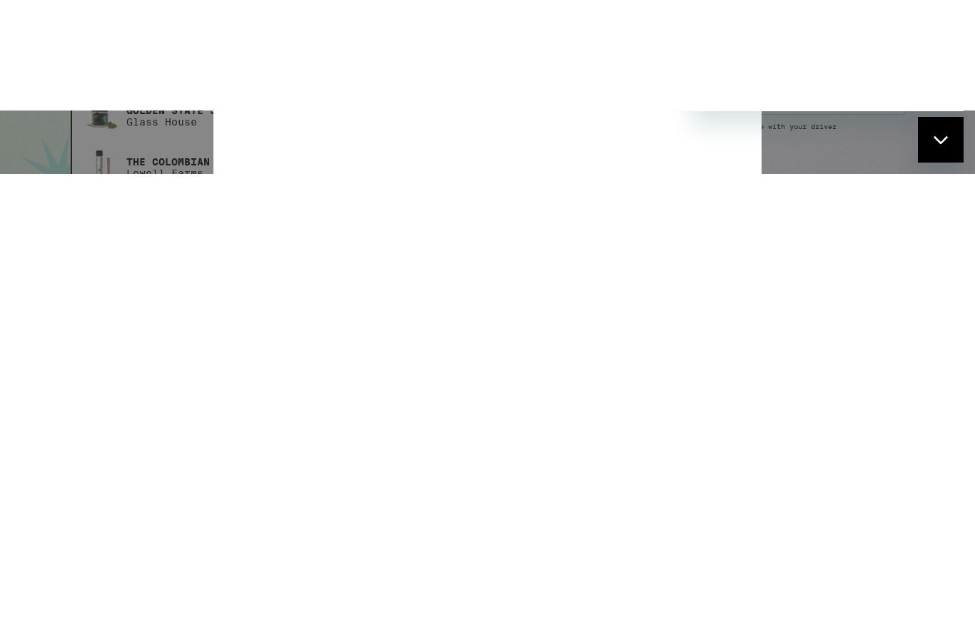
type textarea "Did I do direct debit for this"
type textarea "x"
type textarea "Did I do direct debit for this"
type textarea "x"
type textarea "Did I do direct debit for this o"
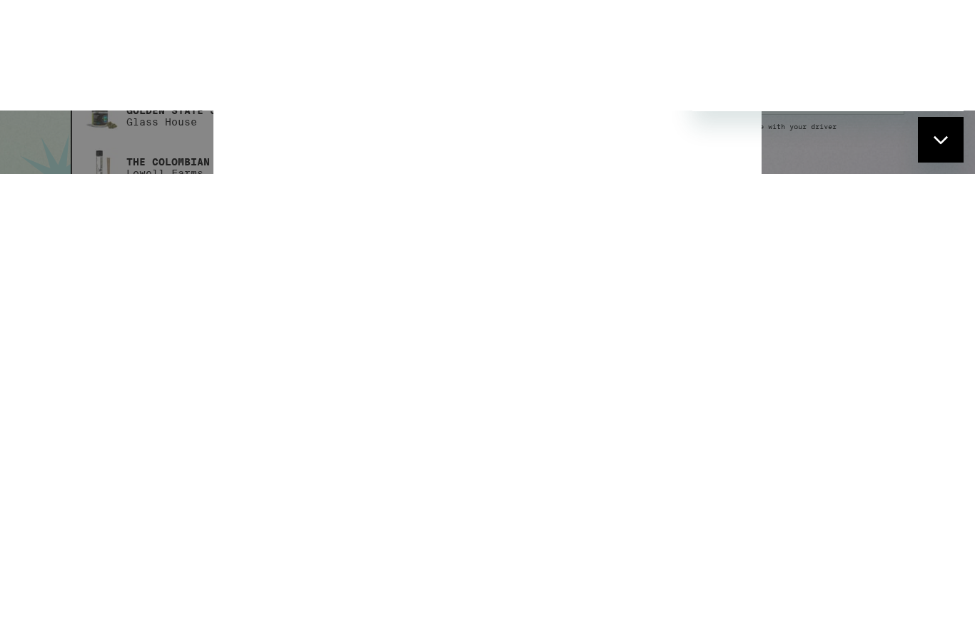
type textarea "x"
type textarea "Did I do direct debit for this or"
type textarea "x"
type textarea "Did I do direct debit for this ord"
type textarea "x"
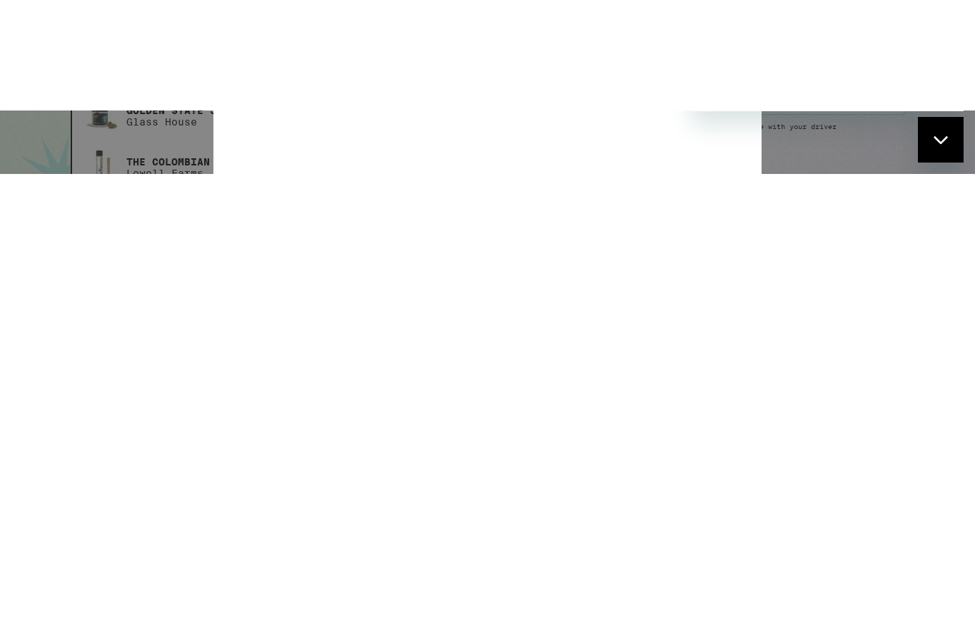
type textarea "Did I do direct debit for this orde"
type textarea "x"
type textarea "Did I do direct debit for this order"
type textarea "x"
type textarea "Did I do direct debit for this order?"
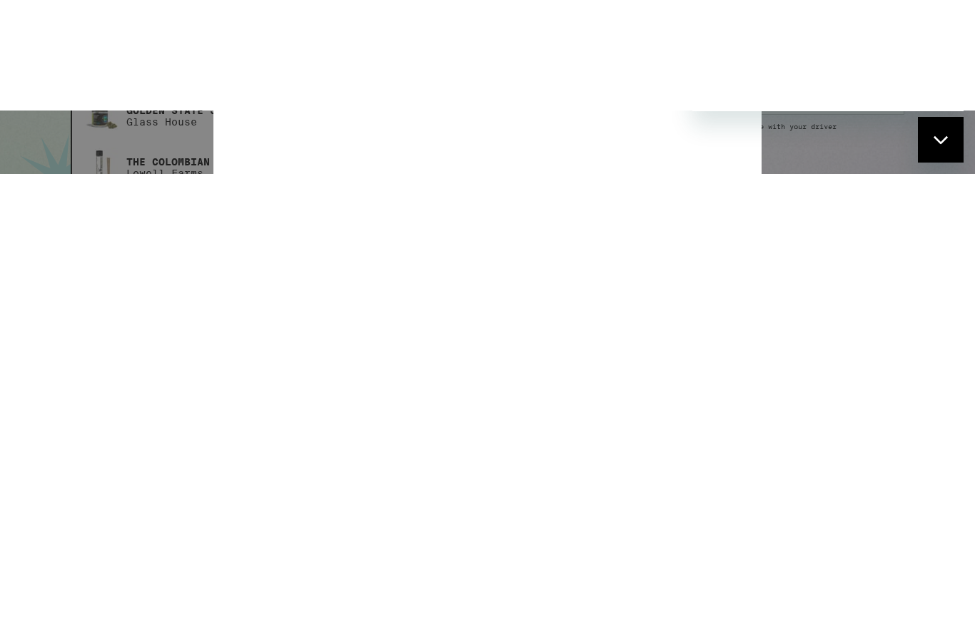
type textarea "x"
type textarea "Did I do direct debit for this order?"
click at [947, 96] on icon "Send message" at bounding box center [942, 89] width 14 height 16
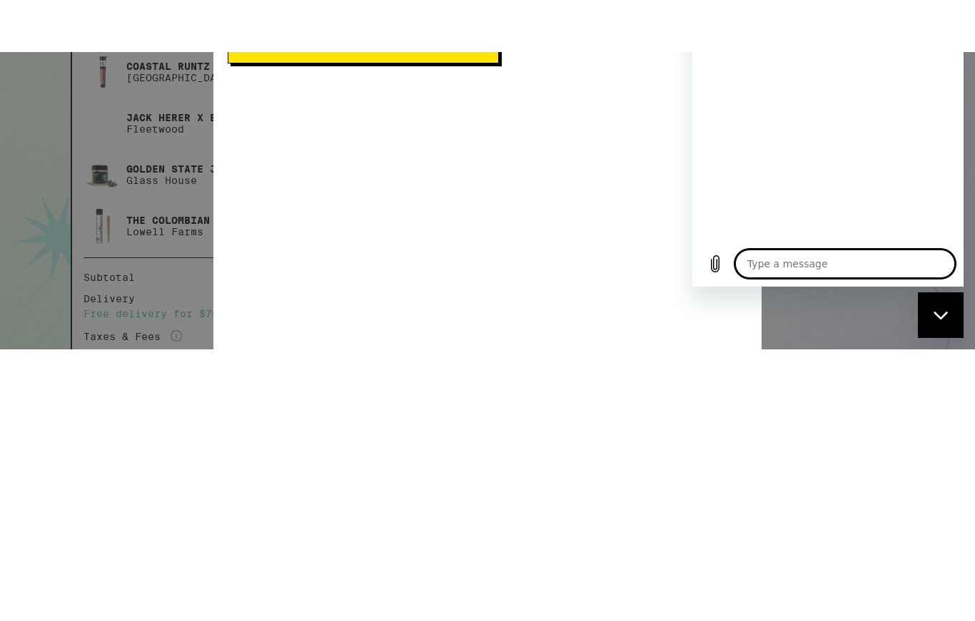
scroll to position [466, 0]
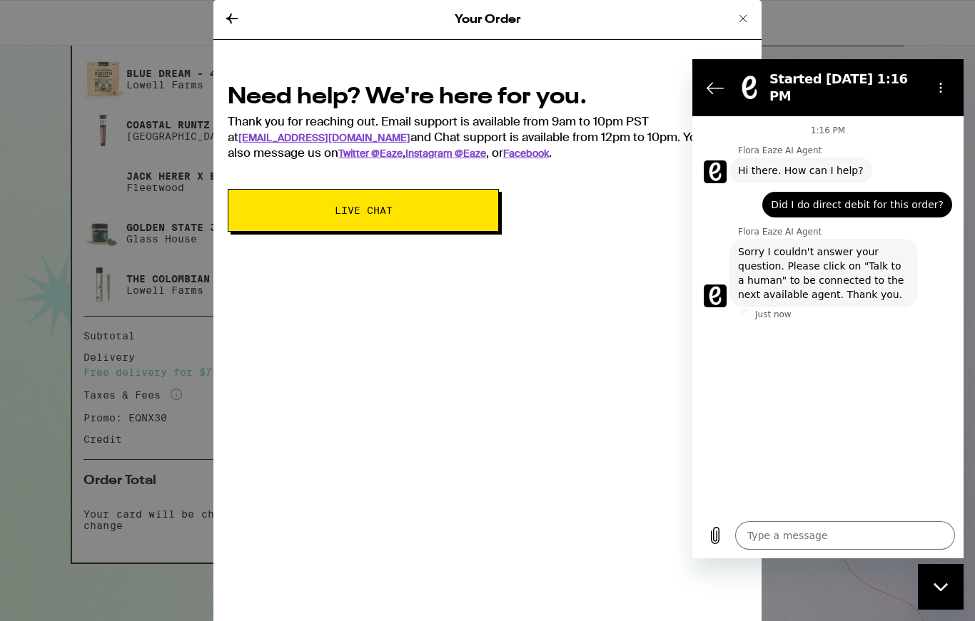
type textarea "x"
click at [942, 83] on icon "Options menu" at bounding box center [940, 87] width 11 height 11
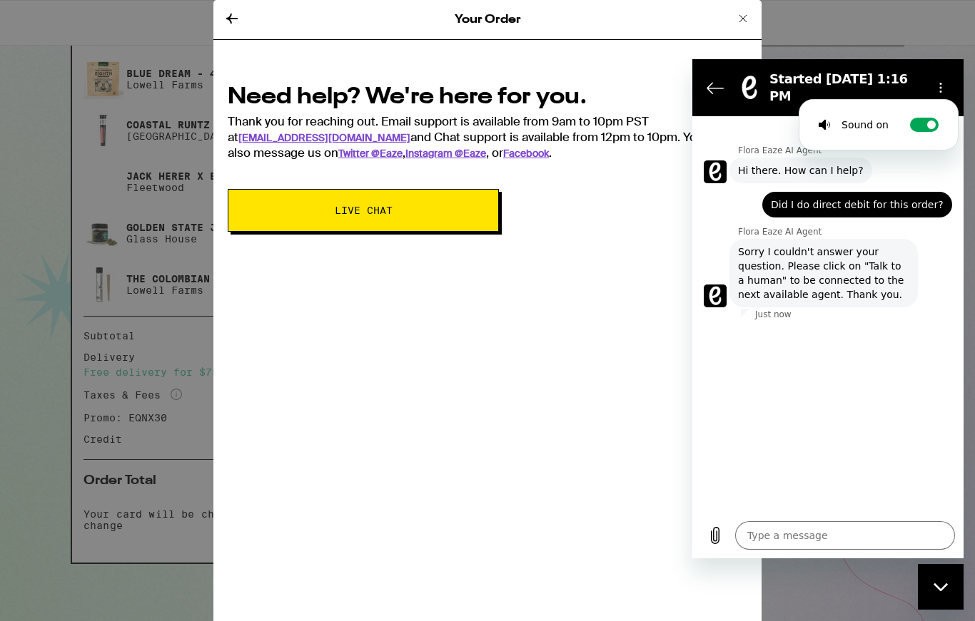
click at [564, 366] on div "Your Order Need help? We're here for you. Thank you for reaching out. Email sup…" at bounding box center [487, 310] width 548 height 621
click at [412, 225] on button "Live Chat" at bounding box center [363, 210] width 271 height 43
click at [425, 215] on span "Live Chat" at bounding box center [363, 210] width 156 height 10
click at [847, 534] on textarea at bounding box center [845, 536] width 220 height 29
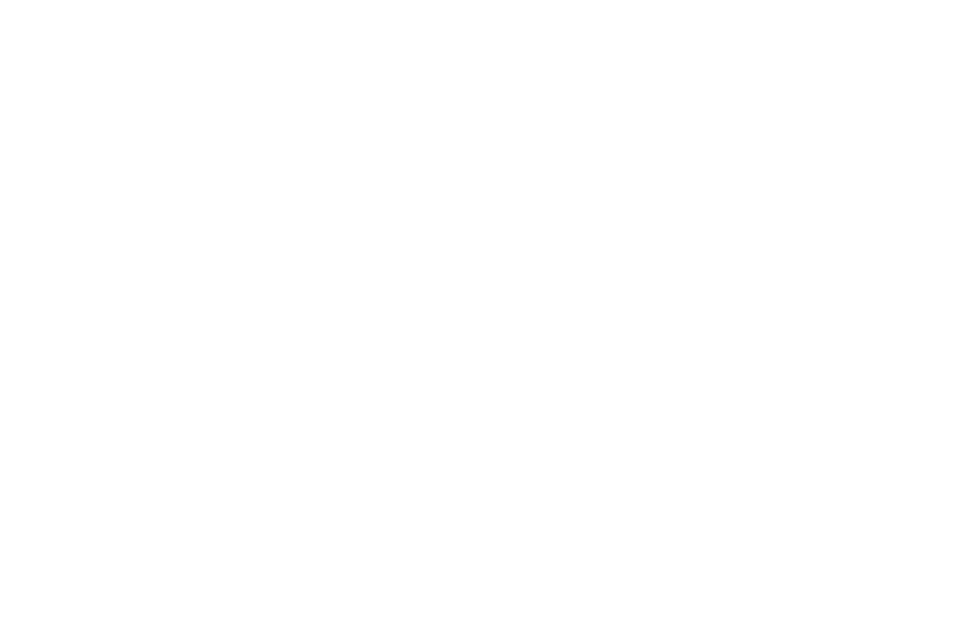
type textarea "H"
type textarea "x"
type textarea "Ho"
type textarea "x"
type textarea "How"
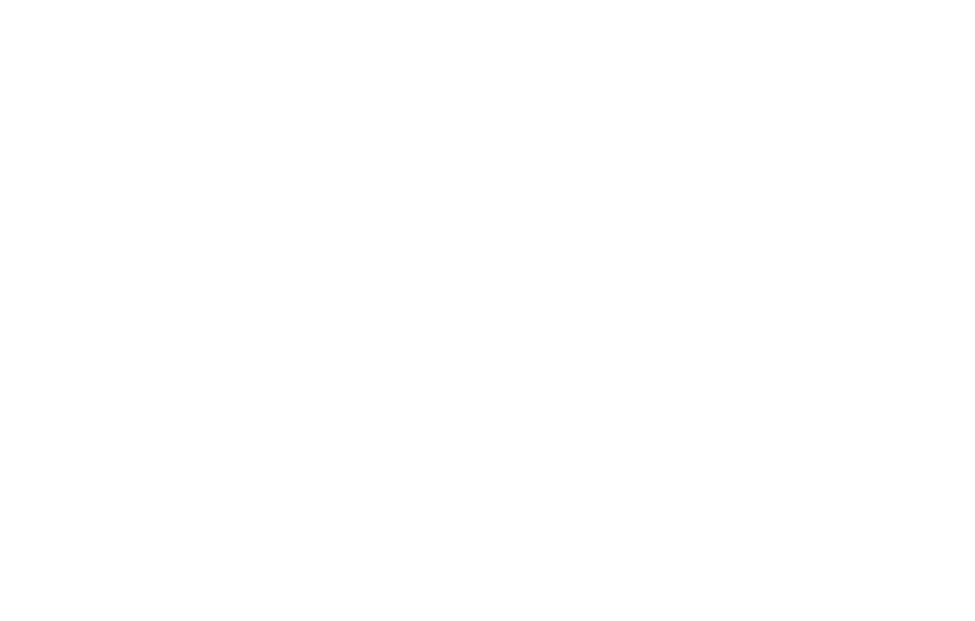
type textarea "x"
type textarea "How"
type textarea "x"
type textarea "How d"
type textarea "x"
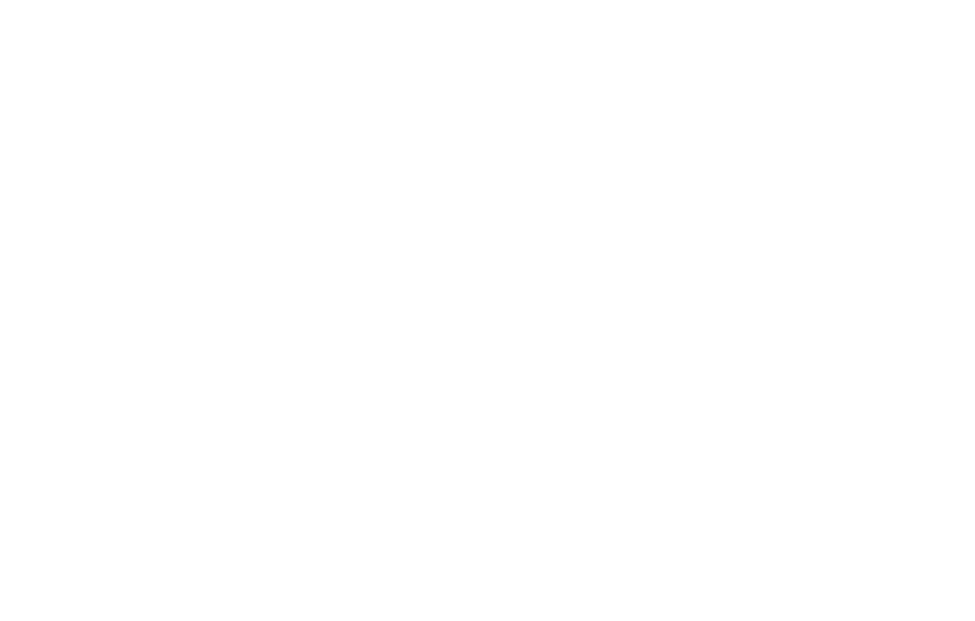
type textarea "How di"
type textarea "x"
type textarea "How did"
type textarea "x"
type textarea "How did"
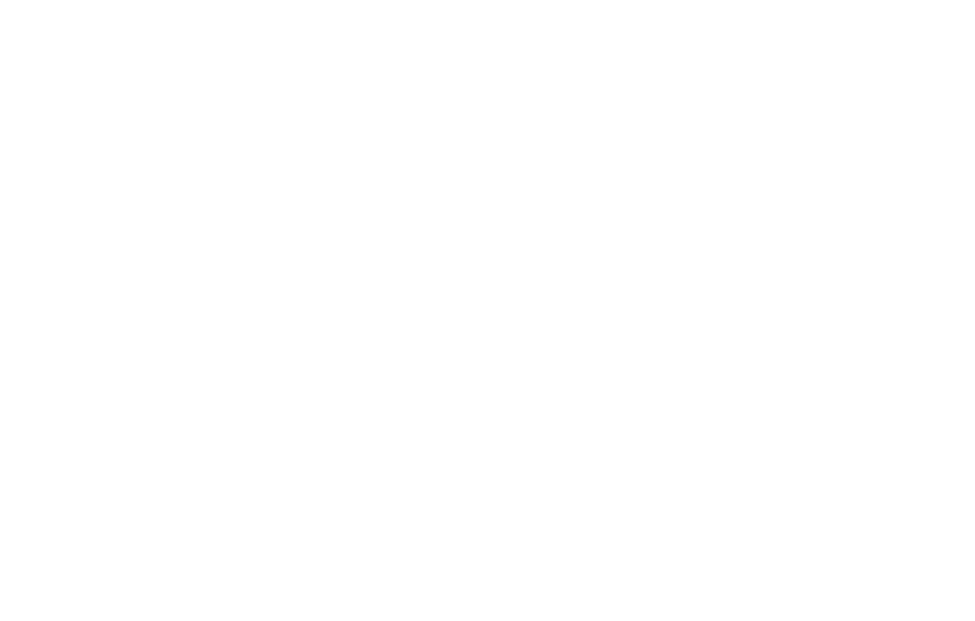
type textarea "x"
type textarea "How did i"
type textarea "x"
type textarea "How did I"
type textarea "x"
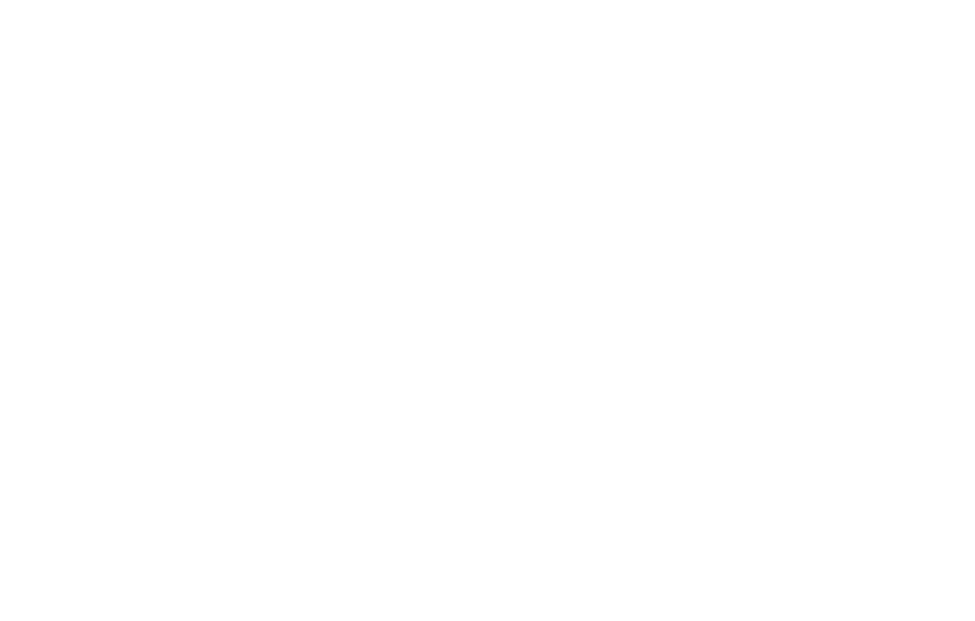
type textarea "How did I"
type textarea "x"
type textarea "How did I p"
type textarea "x"
type textarea "How did I pa"
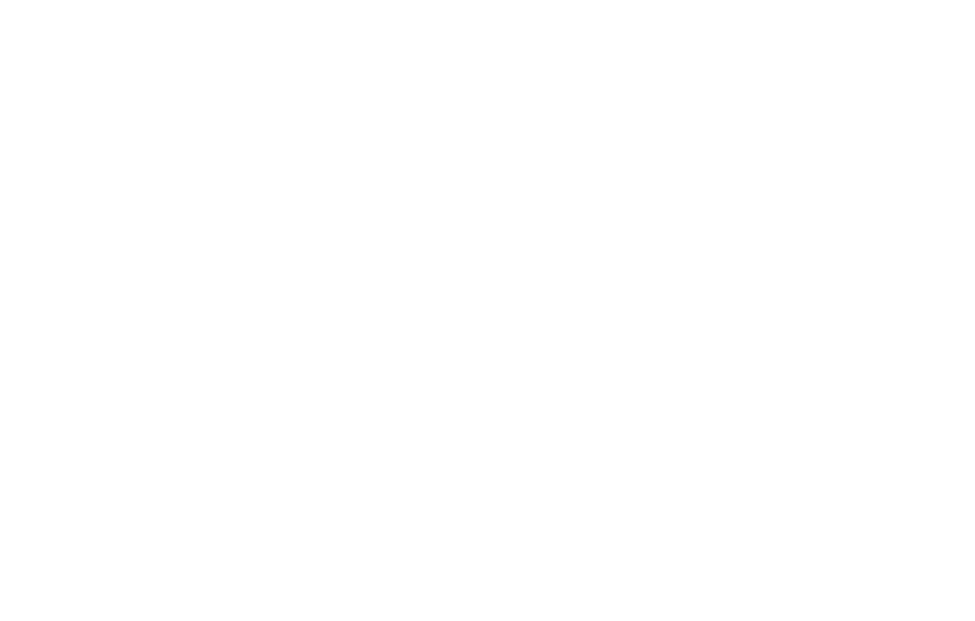
type textarea "x"
type textarea "How did I pay"
type textarea "x"
type textarea "How did I pay"
type textarea "x"
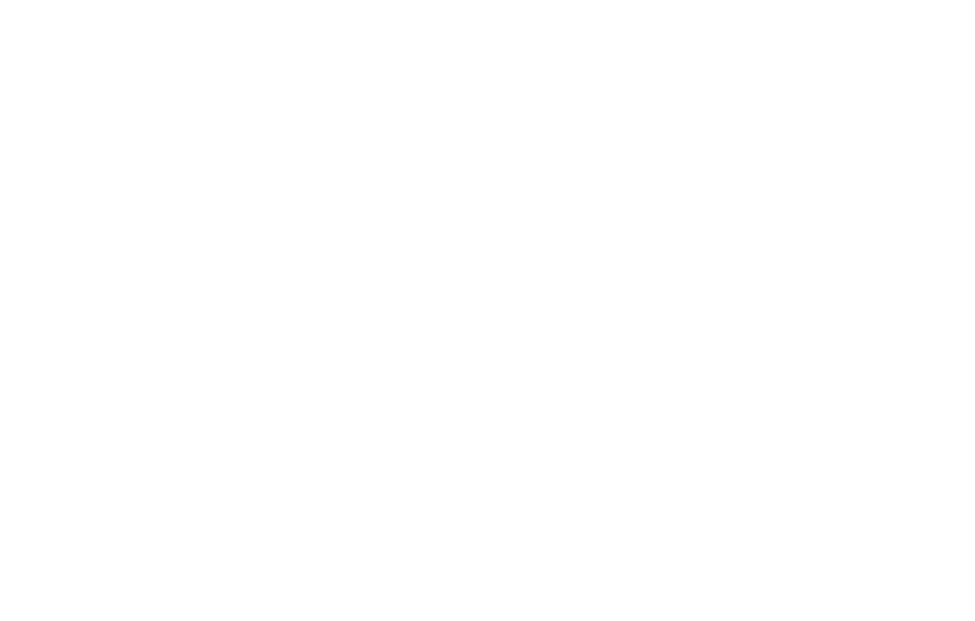
type textarea "How did I pay f"
type textarea "x"
type textarea "How did I pay fo"
type textarea "x"
type textarea "How did I pay for"
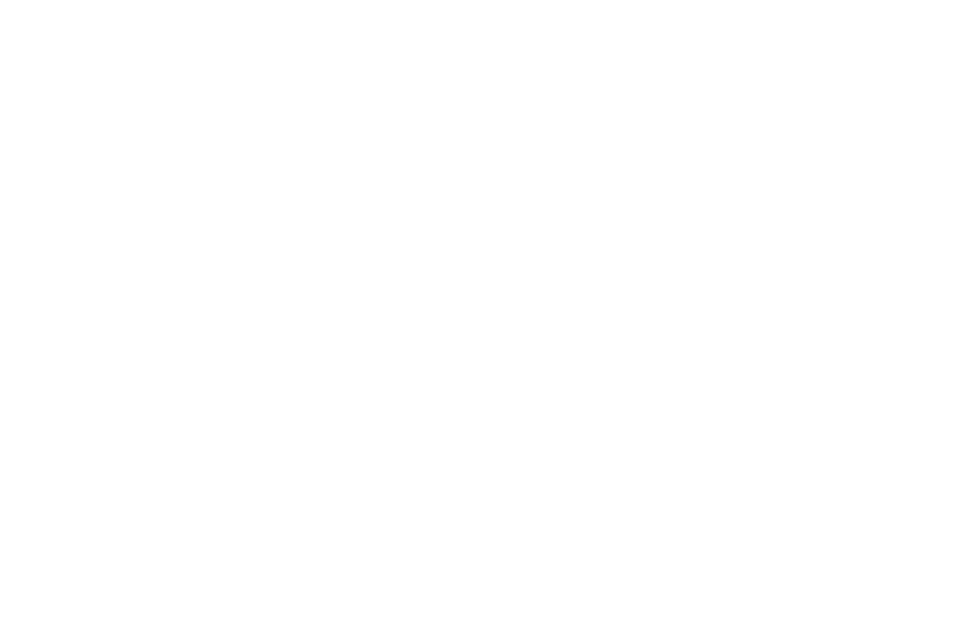
type textarea "x"
type textarea "How did I pay for"
type textarea "x"
type textarea "How did I pay for r"
type textarea "x"
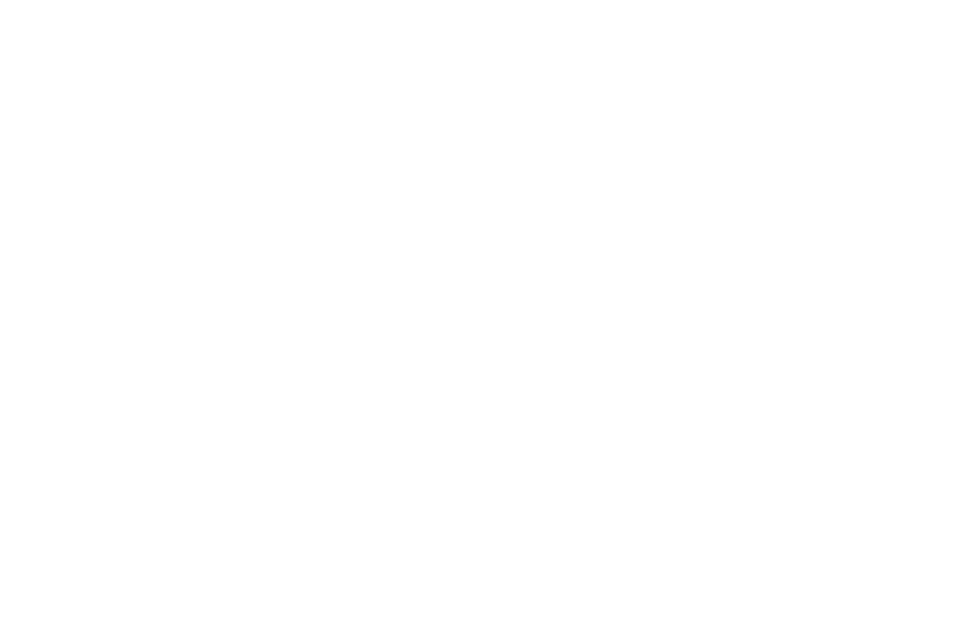
type textarea "How did I pay for re"
type textarea "x"
type textarea "How did I pay for rec"
type textarea "x"
type textarea "How did I pay for rece"
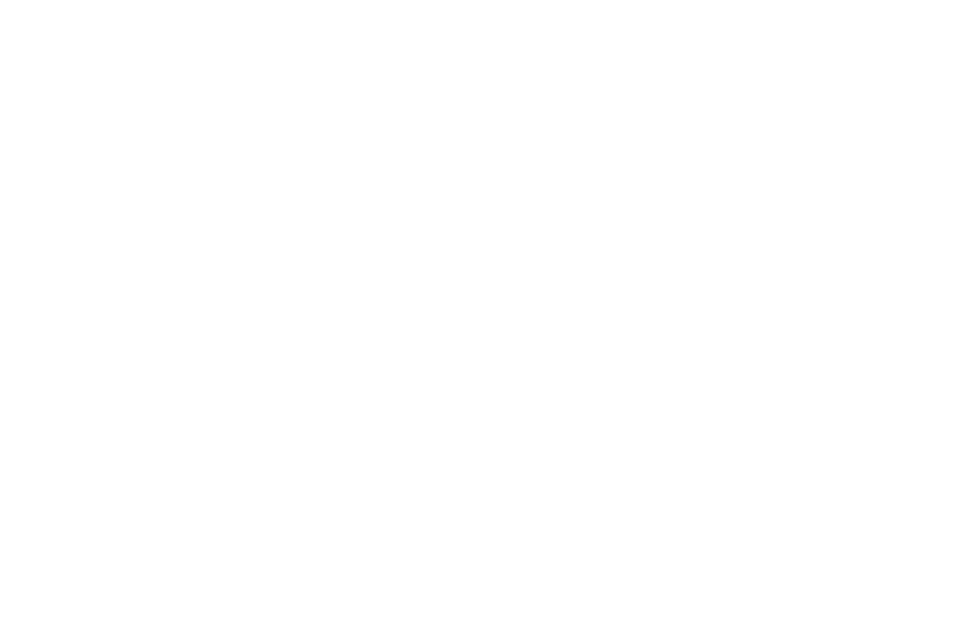
type textarea "x"
type textarea "How did I pay for recen"
type textarea "x"
type textarea "How did I pay for recent"
type textarea "x"
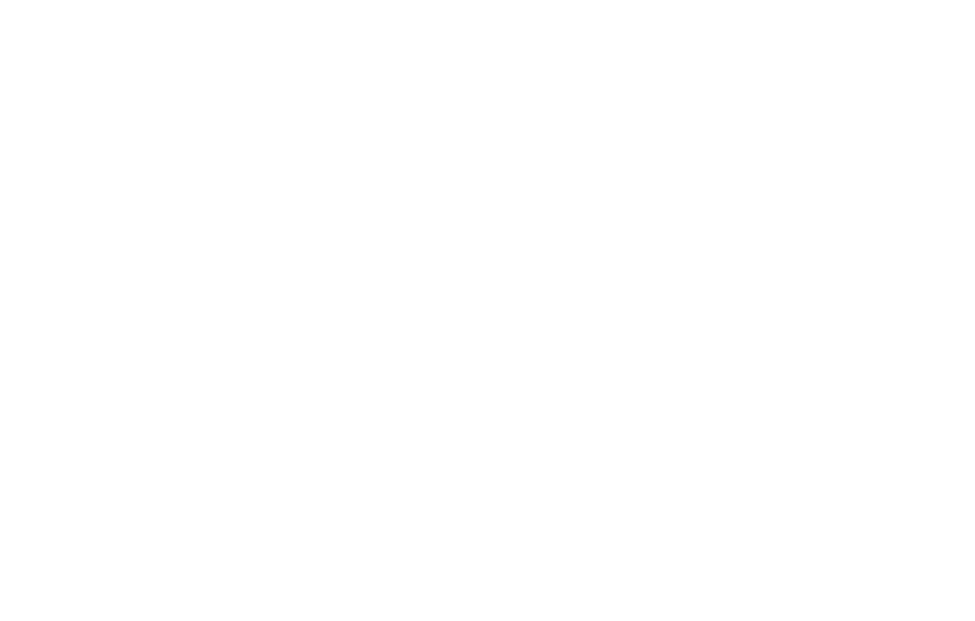
type textarea "How did I pay for recent"
type textarea "x"
type textarea "How did I pay for recent o"
type textarea "x"
type textarea "How did I pay for recent or"
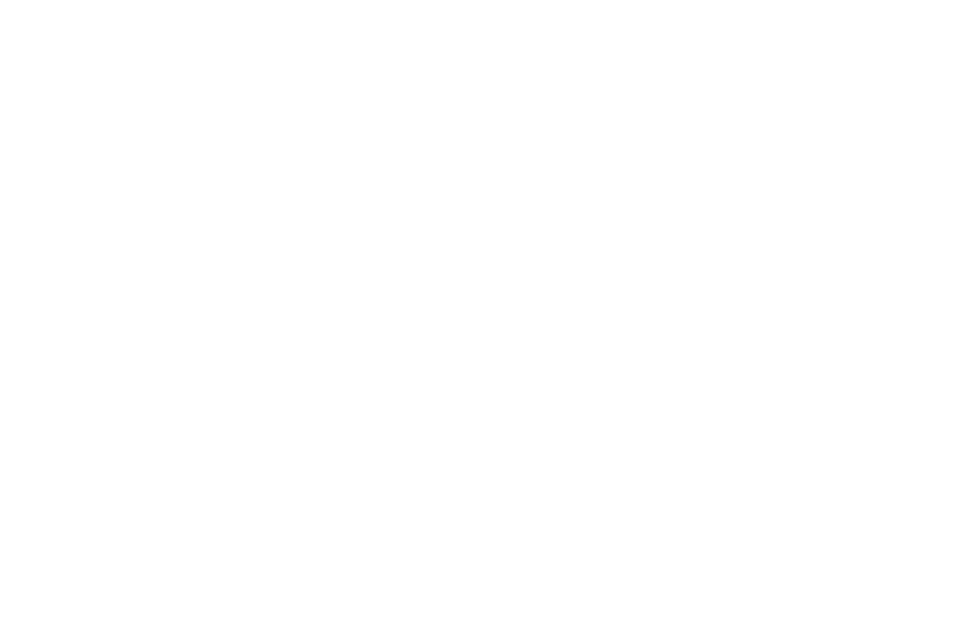
type textarea "x"
type textarea "How did I pay for recent ord"
type textarea "x"
type textarea "How did I pay for recent orde"
type textarea "x"
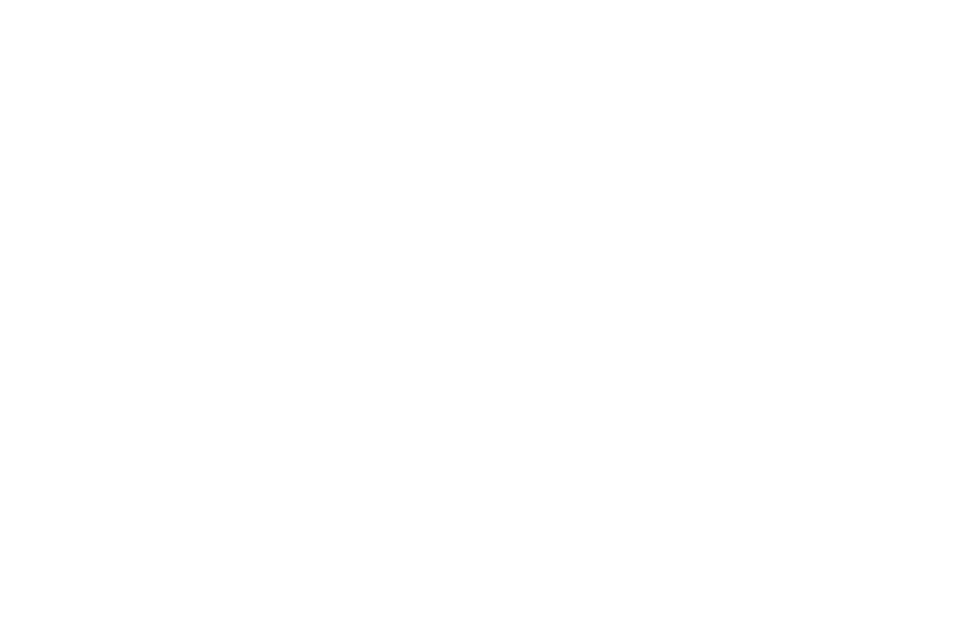
type textarea "How did I pay for recent order"
type textarea "x"
type textarea "How did I pay for recent order"
click at [951, 44] on button "Send message" at bounding box center [940, 30] width 29 height 29
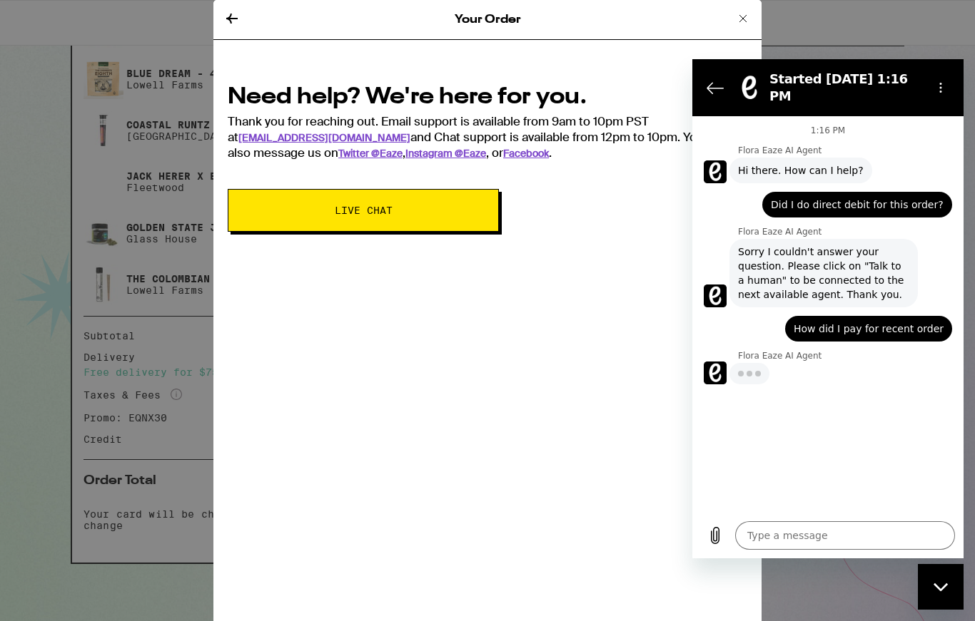
type textarea "x"
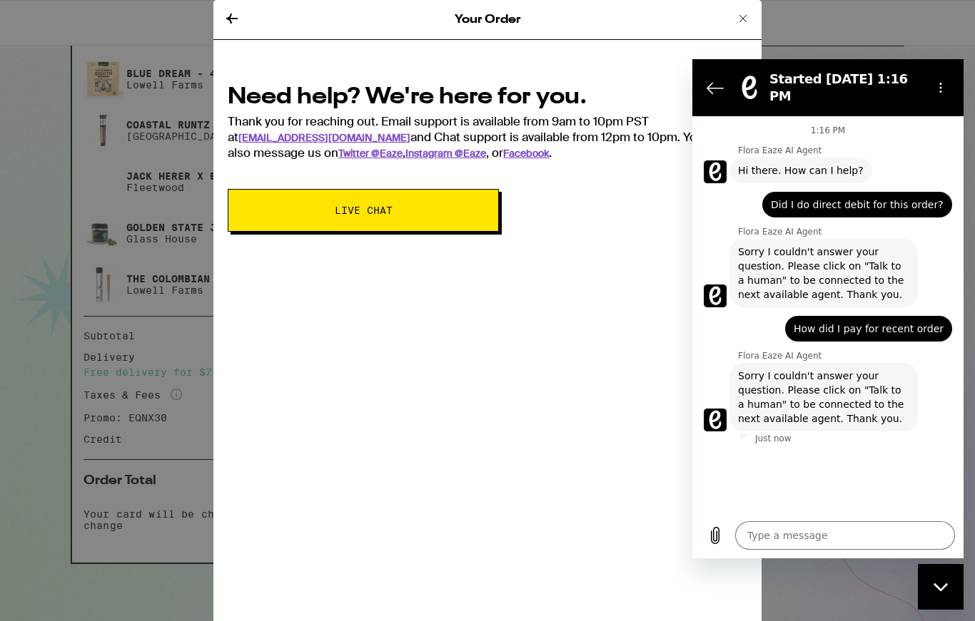
click at [710, 81] on icon "Back to the conversation list" at bounding box center [714, 87] width 17 height 17
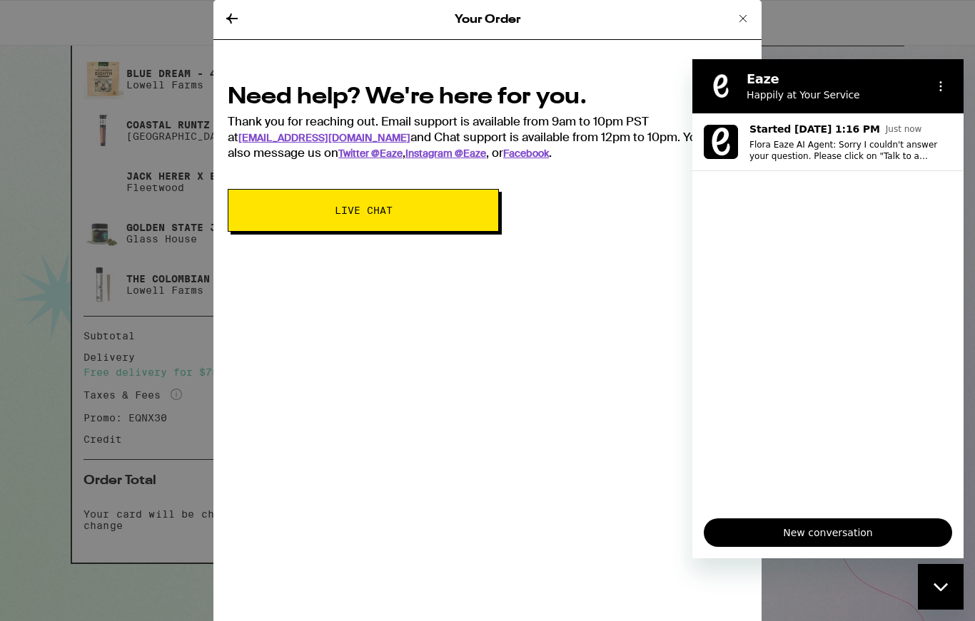
click at [741, 18] on icon at bounding box center [742, 18] width 17 height 17
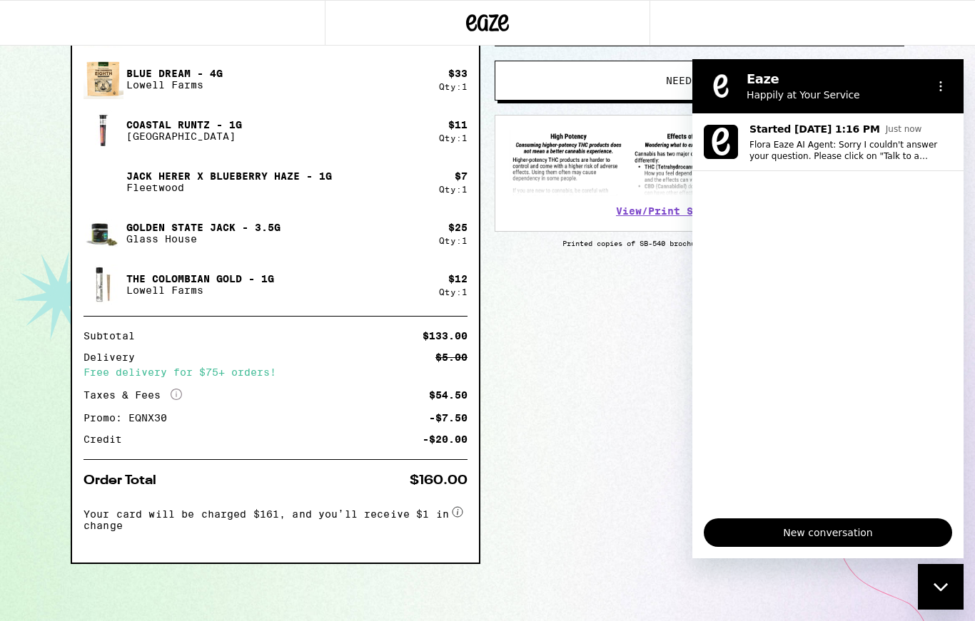
click at [559, 417] on div "Items ( 7 ) Super Silver Haze - 3.5g Glass House $ 25 Qty: 1 Boysenberry 1:1:1 …" at bounding box center [487, 260] width 833 height 721
click at [940, 91] on circle "Options menu" at bounding box center [941, 90] width 2 height 2
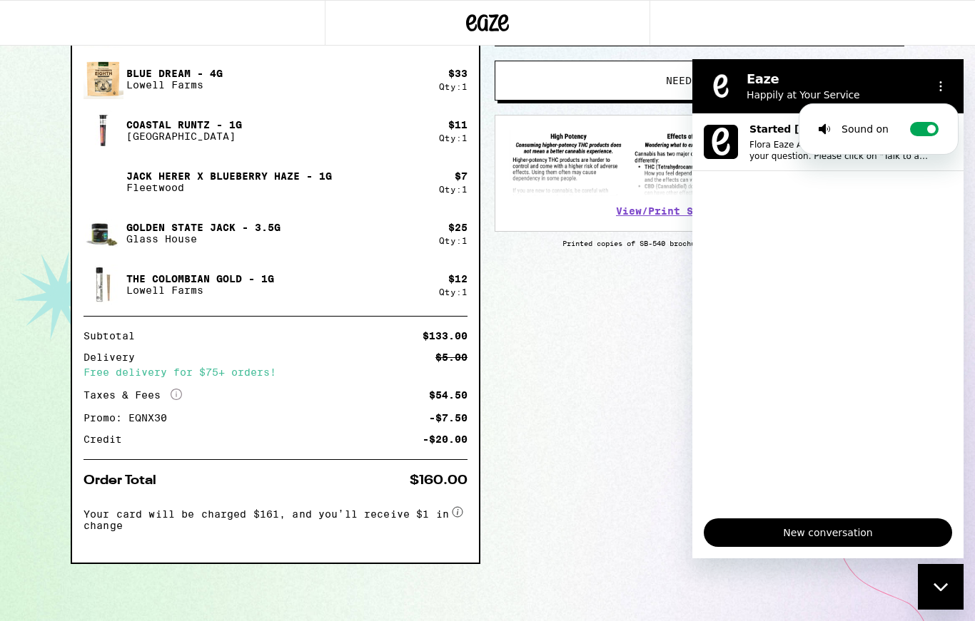
click at [634, 283] on div "Items ( 7 ) Super Silver Haze - 3.5g Glass House $ 25 Qty: 1 Boysenberry 1:1:1 …" at bounding box center [487, 260] width 833 height 721
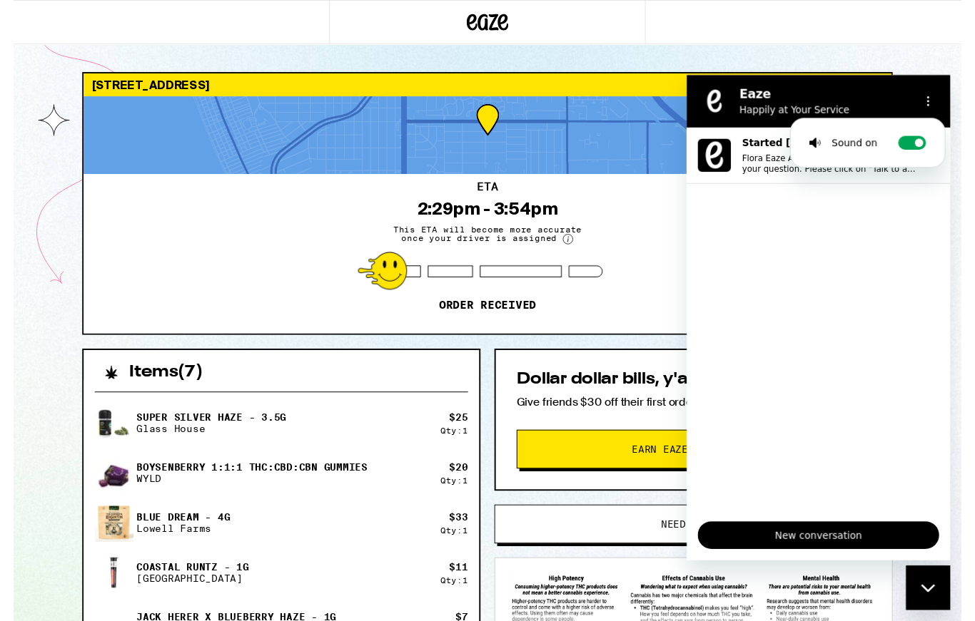
click at [934, 588] on icon "Close messaging window" at bounding box center [928, 588] width 15 height 9
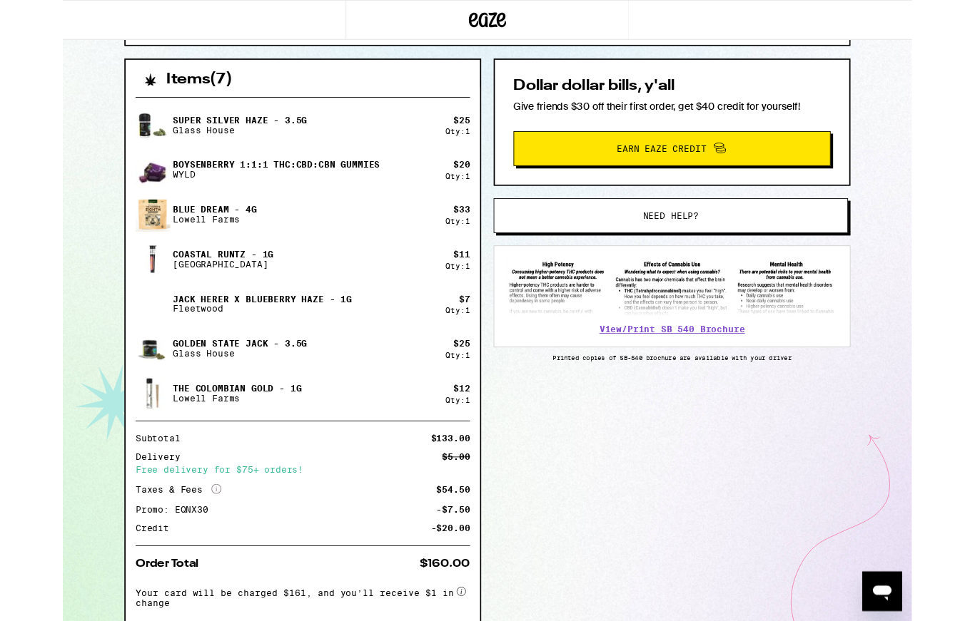
scroll to position [294, 0]
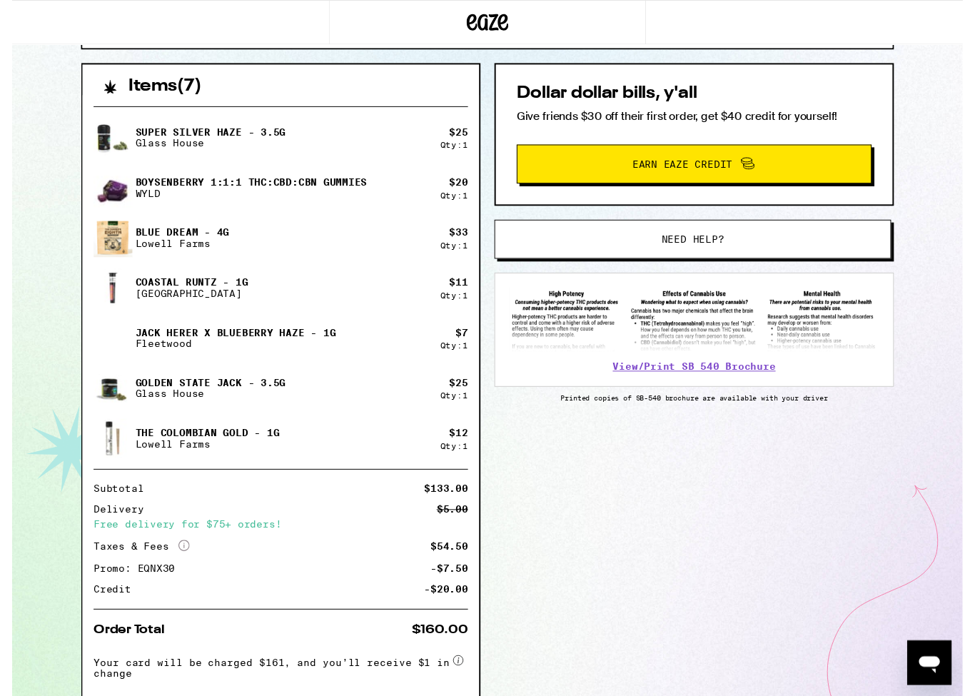
click at [726, 250] on span "Need help?" at bounding box center [698, 245] width 64 height 10
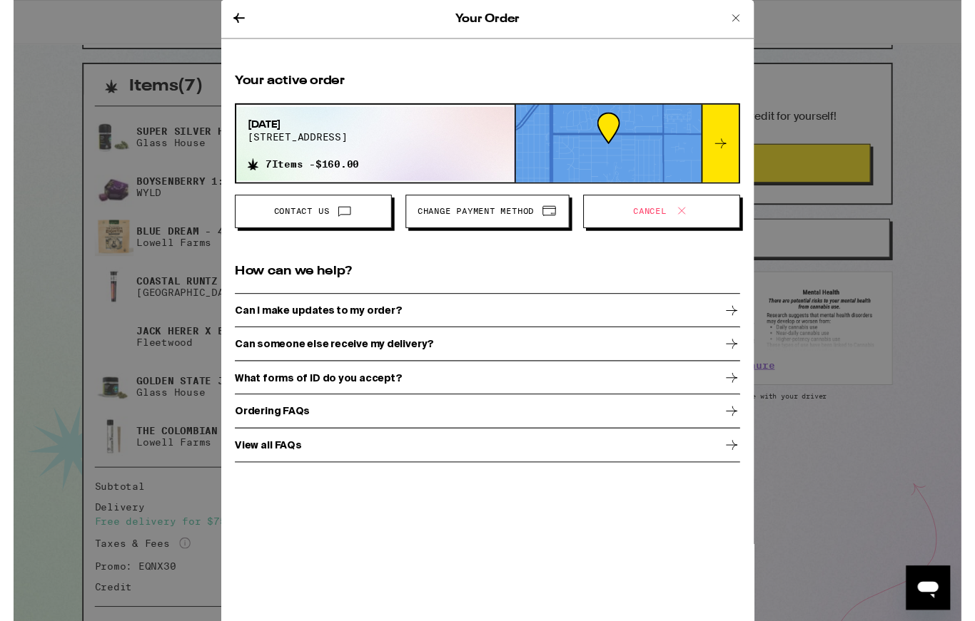
scroll to position [295, 0]
click at [501, 219] on span "Change Payment Method" at bounding box center [475, 217] width 120 height 9
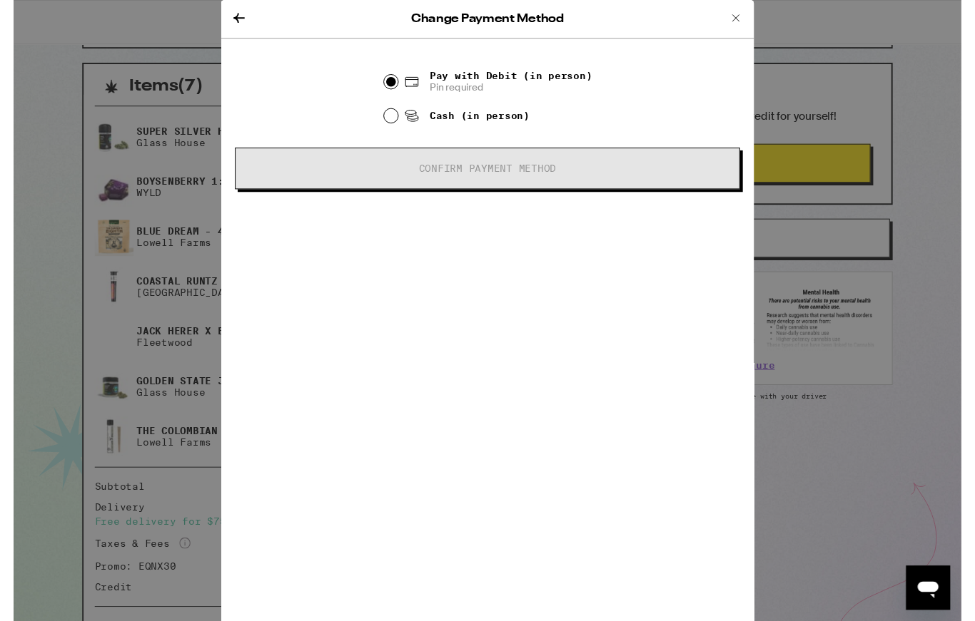
click at [393, 83] on input "Pay with Debit (in person) Pin required" at bounding box center [388, 84] width 14 height 14
click at [390, 118] on input "Cash (in person)" at bounding box center [388, 119] width 14 height 14
radio input "true"
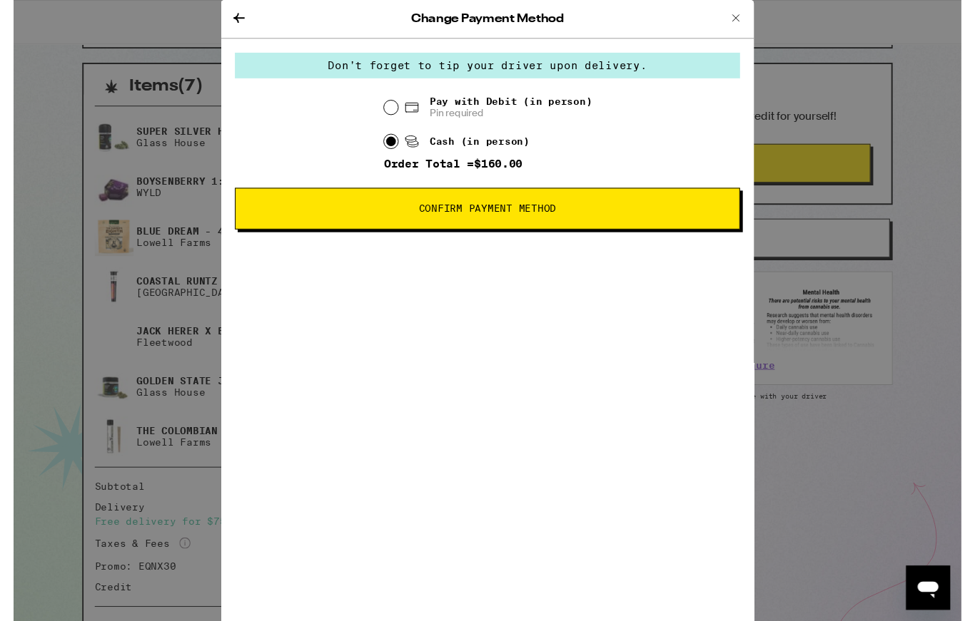
click at [392, 116] on input "Pay with Debit (in person) Pin required" at bounding box center [388, 110] width 14 height 14
radio input "true"
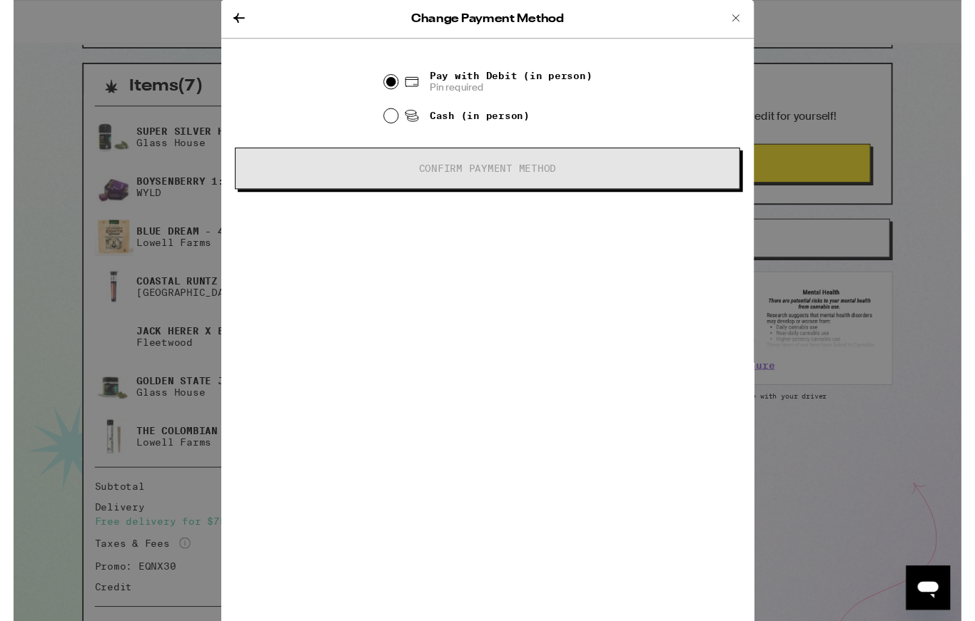
click at [237, 24] on icon at bounding box center [231, 18] width 17 height 17
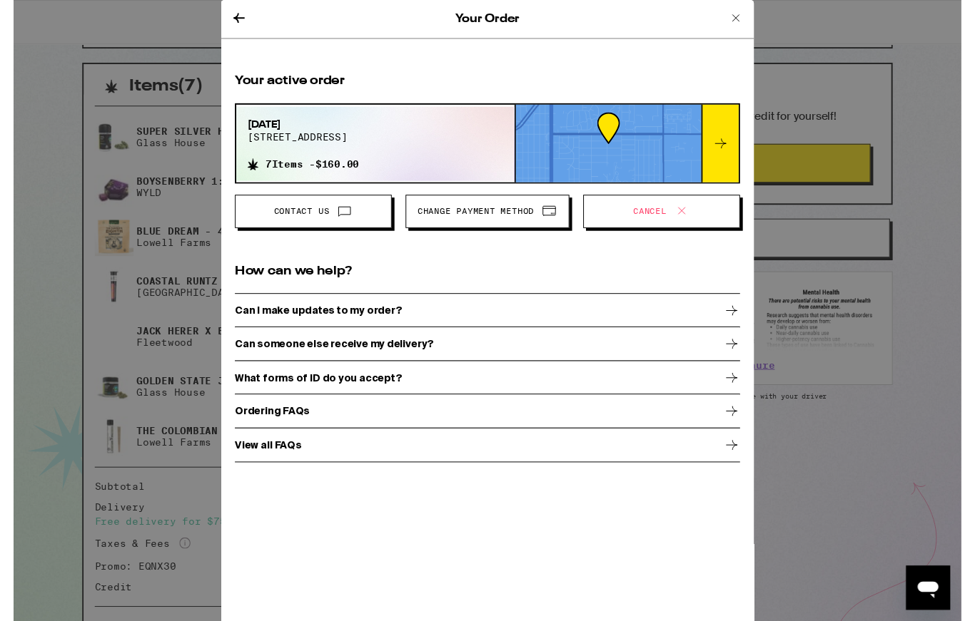
click at [747, 21] on icon at bounding box center [742, 18] width 17 height 17
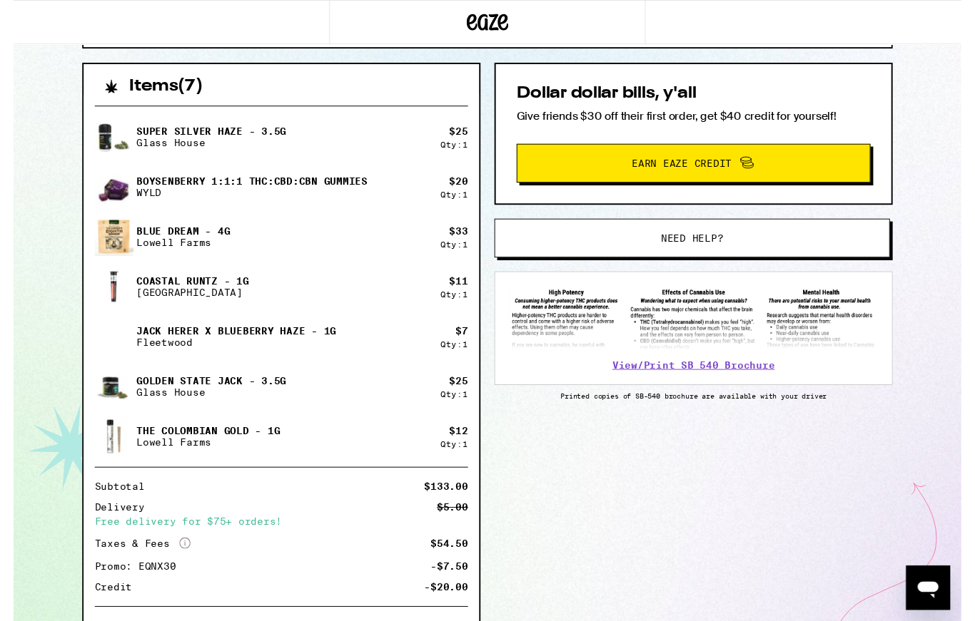
click at [730, 250] on span "Need help?" at bounding box center [698, 245] width 64 height 10
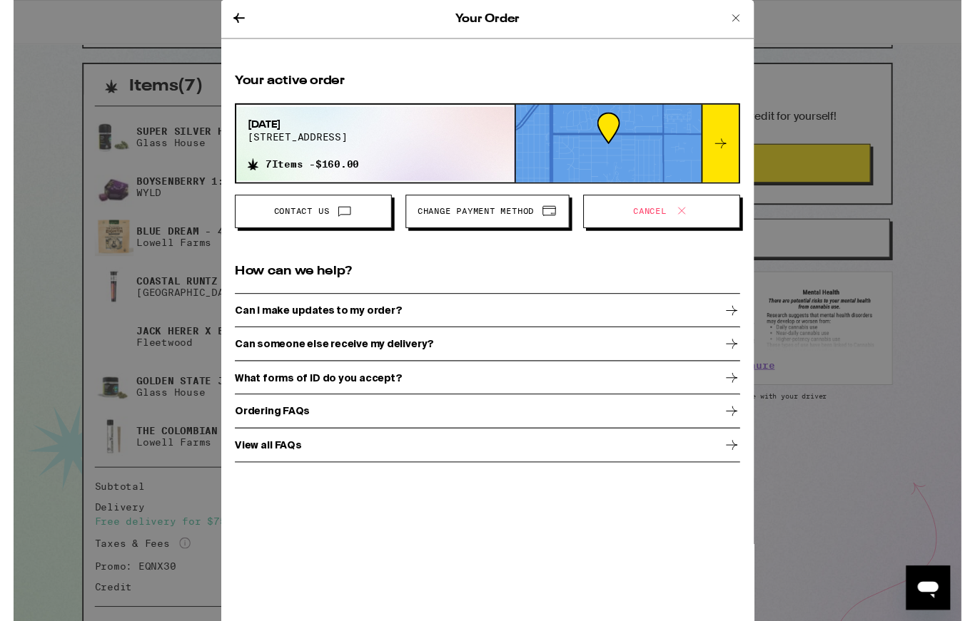
click at [331, 225] on span at bounding box center [337, 217] width 24 height 19
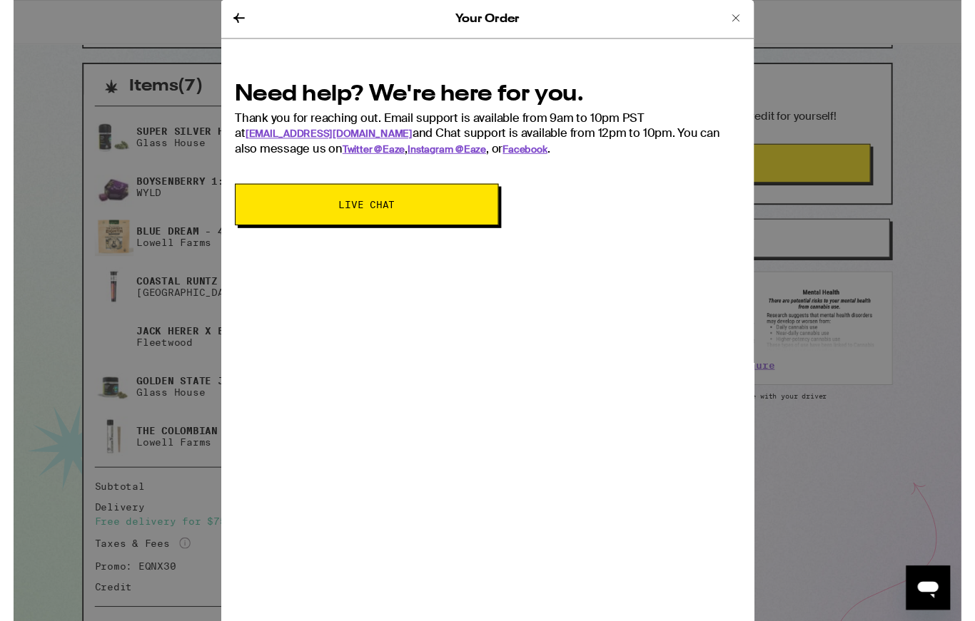
click at [384, 212] on span "Live Chat" at bounding box center [364, 210] width 58 height 10
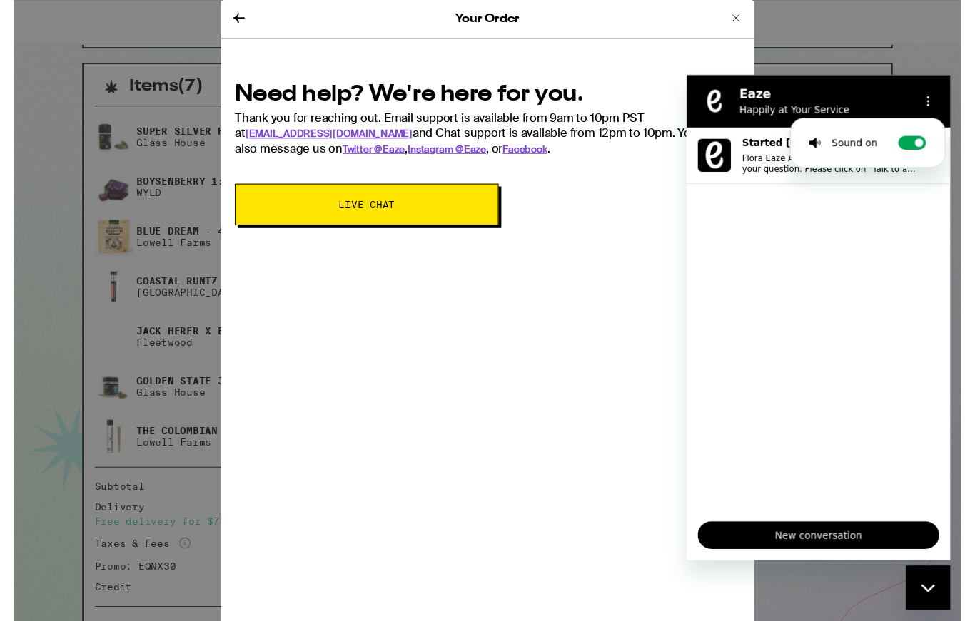
click at [818, 552] on span "New conversation" at bounding box center [821, 547] width 224 height 17
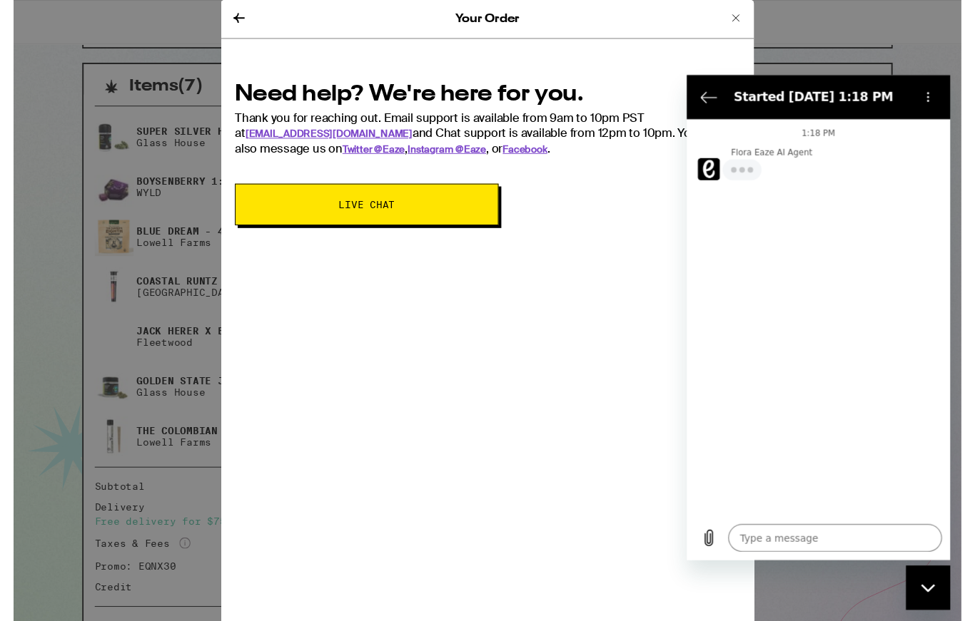
click at [779, 557] on textarea at bounding box center [839, 551] width 220 height 29
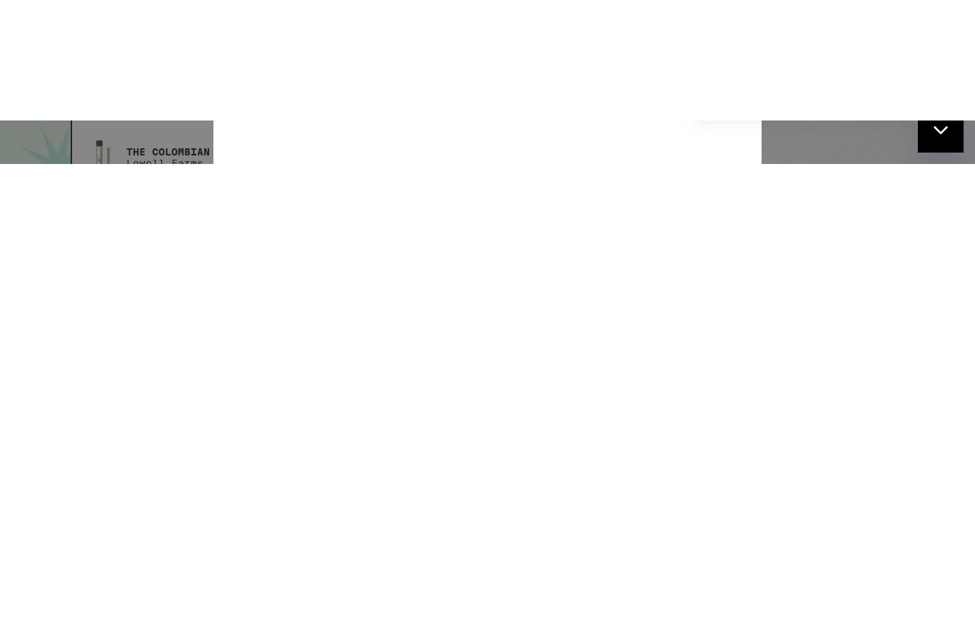
type textarea "x"
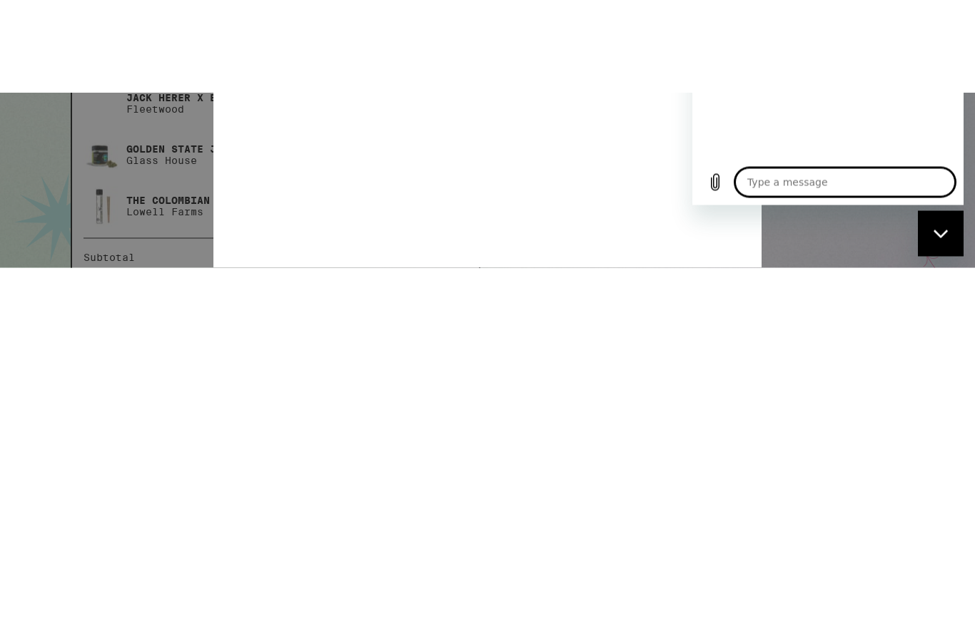
type textarea "D"
type textarea "x"
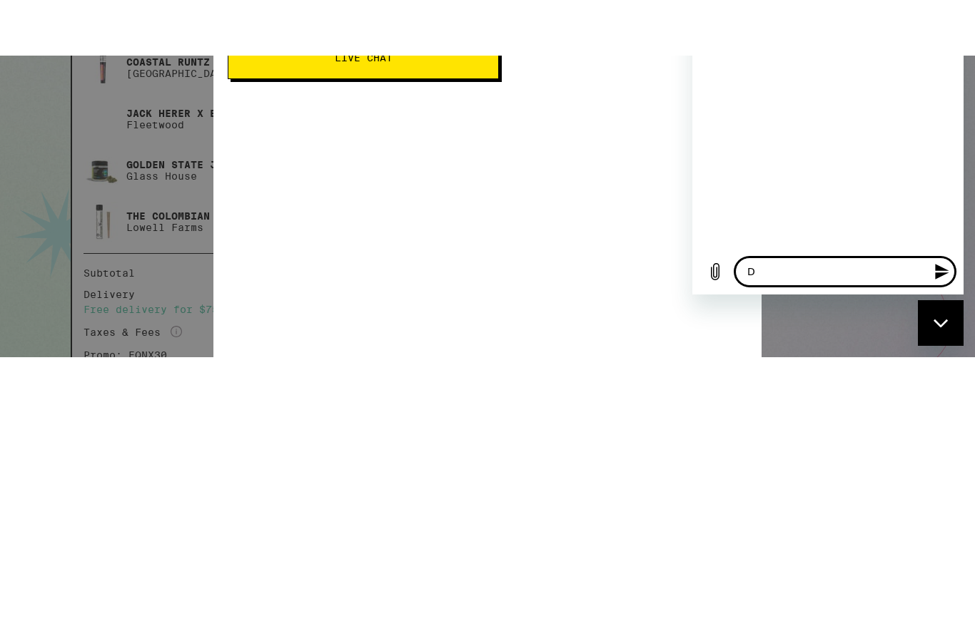
type textarea "Do"
type textarea "x"
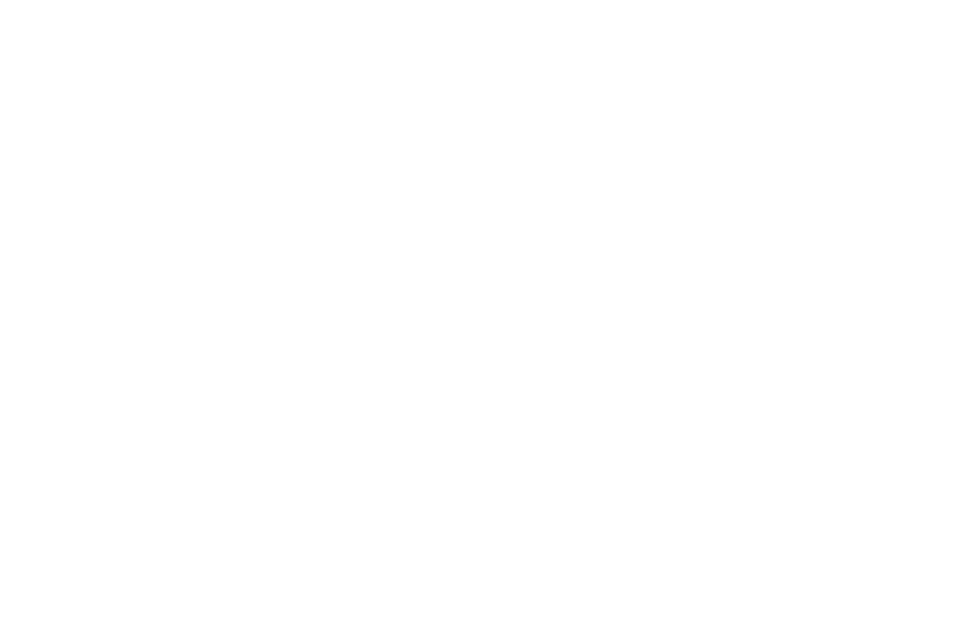
type textarea "Do"
type textarea "x"
type textarea "Do y"
type textarea "x"
type textarea "Do yo"
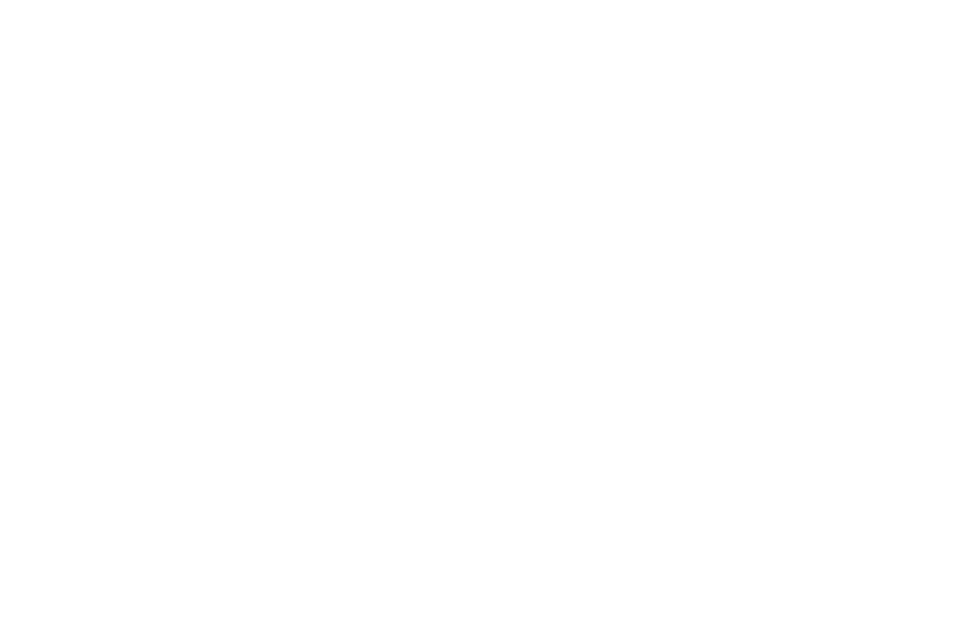
type textarea "x"
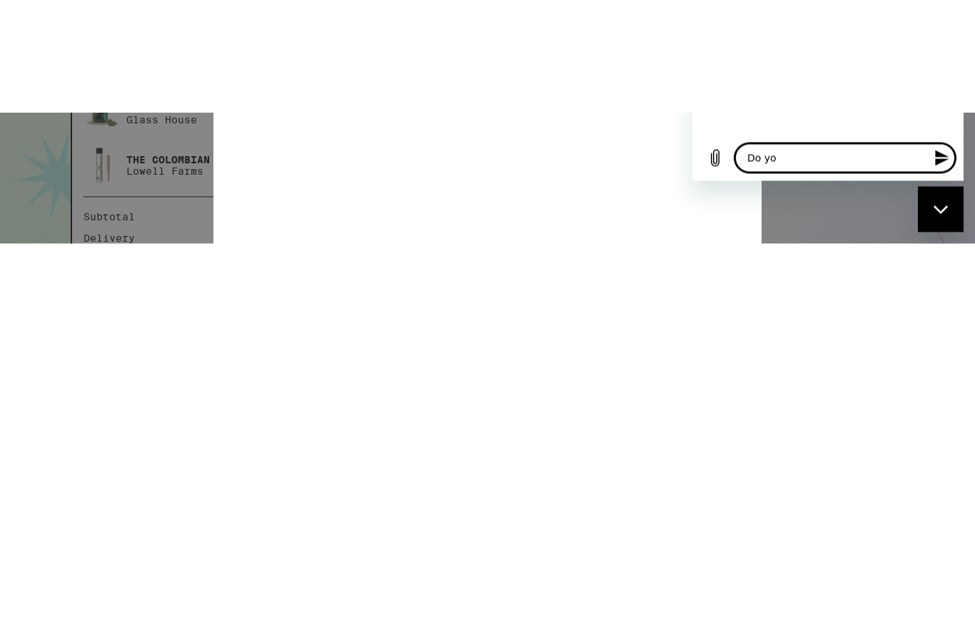
type textarea "Do you"
type textarea "x"
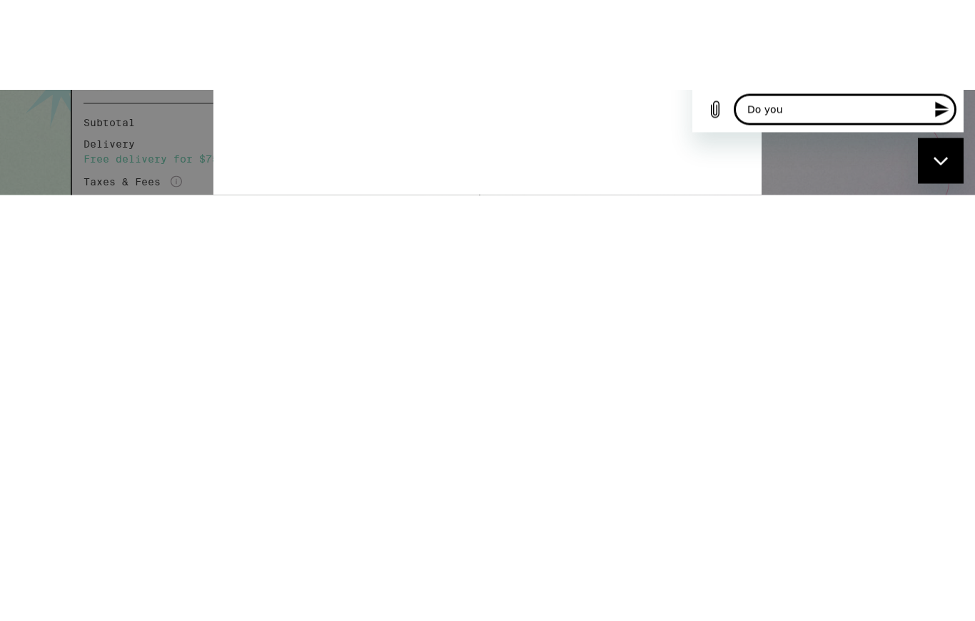
scroll to position [466, 0]
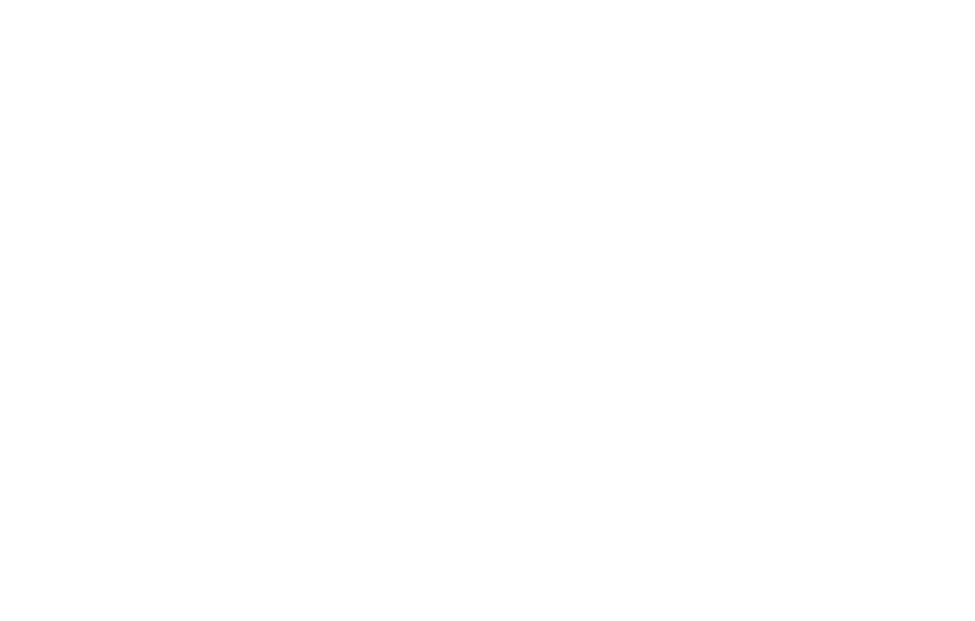
type textarea "Do you"
type textarea "x"
type textarea "Do you s"
type textarea "x"
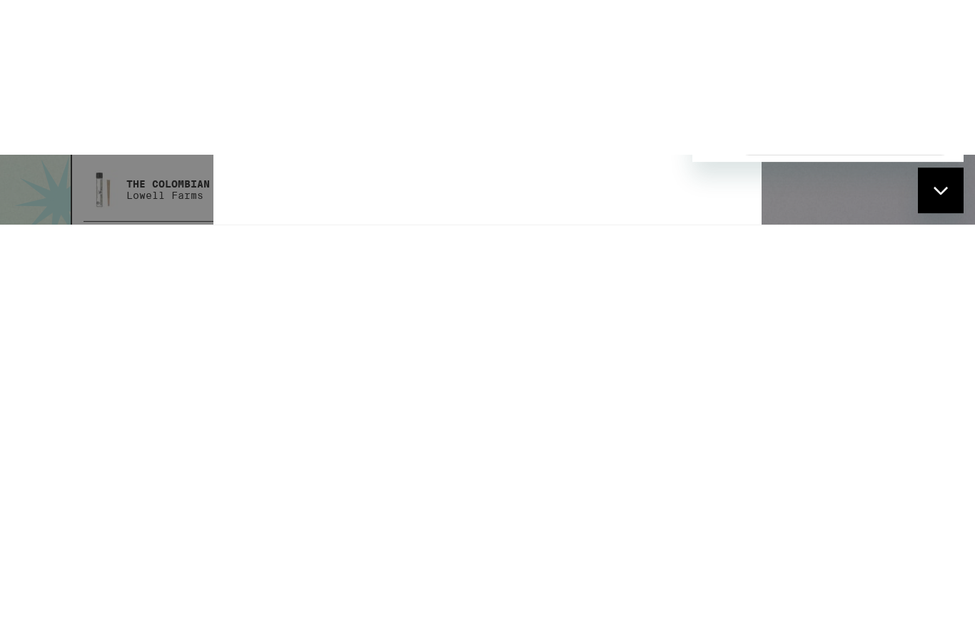
type textarea "Do you st"
type textarea "x"
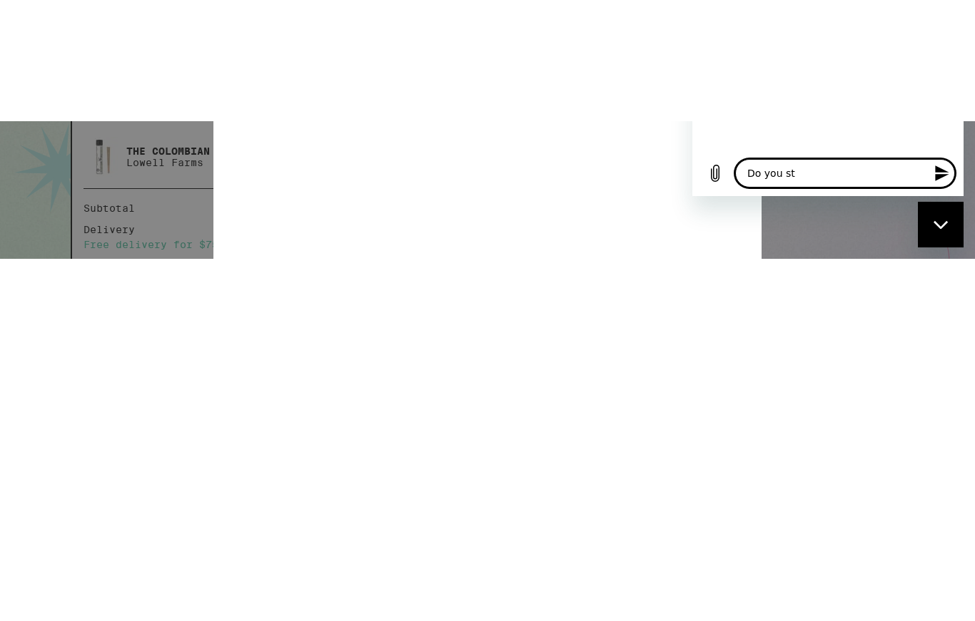
type textarea "Do you sti"
type textarea "x"
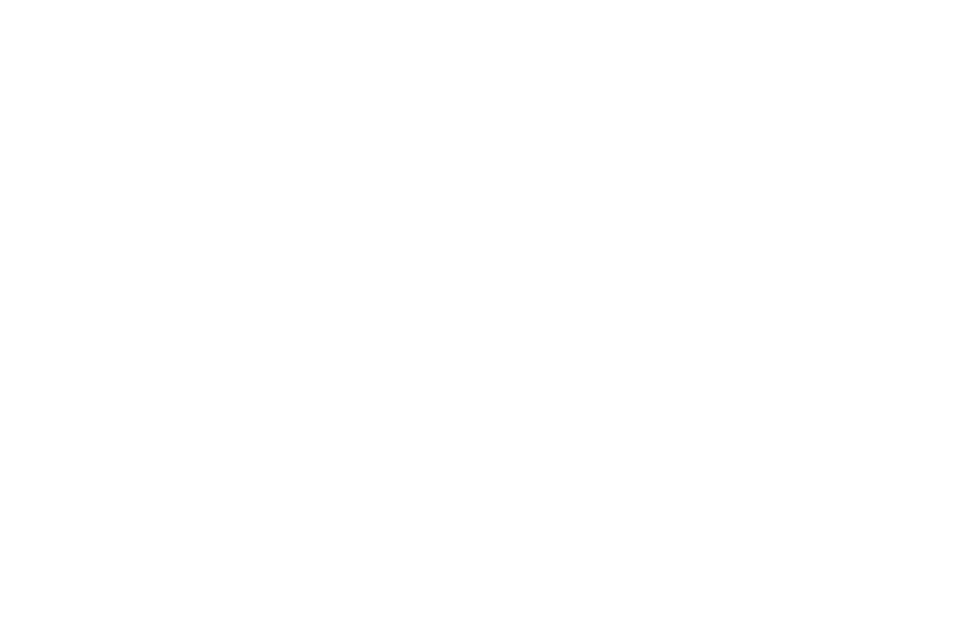
type textarea "Do you stil"
type textarea "x"
type textarea "Do you still"
type textarea "x"
type textarea "Do you still"
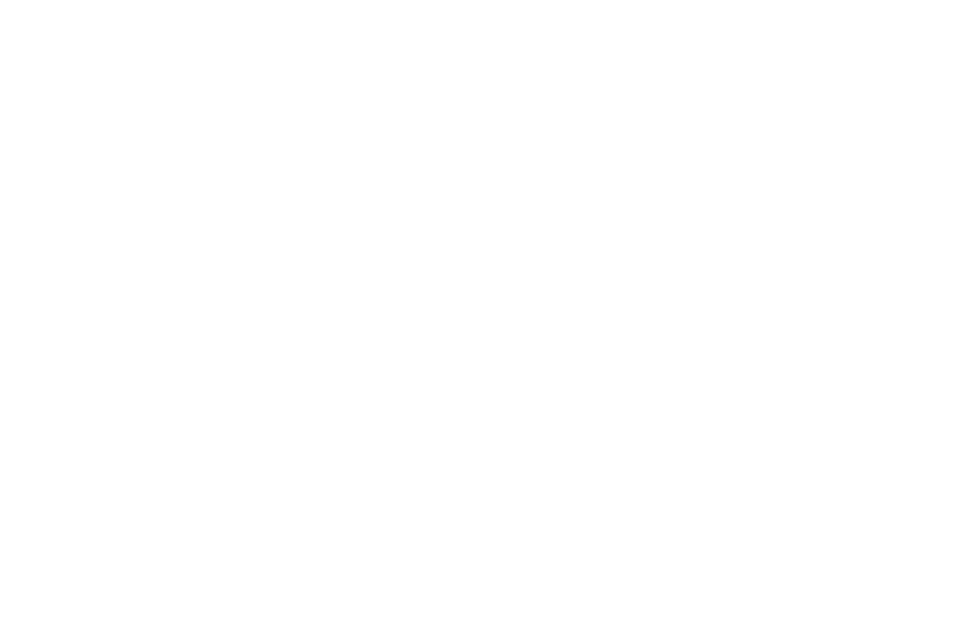
type textarea "x"
type textarea "Do you still o"
type textarea "x"
type textarea "Do you still of"
type textarea "x"
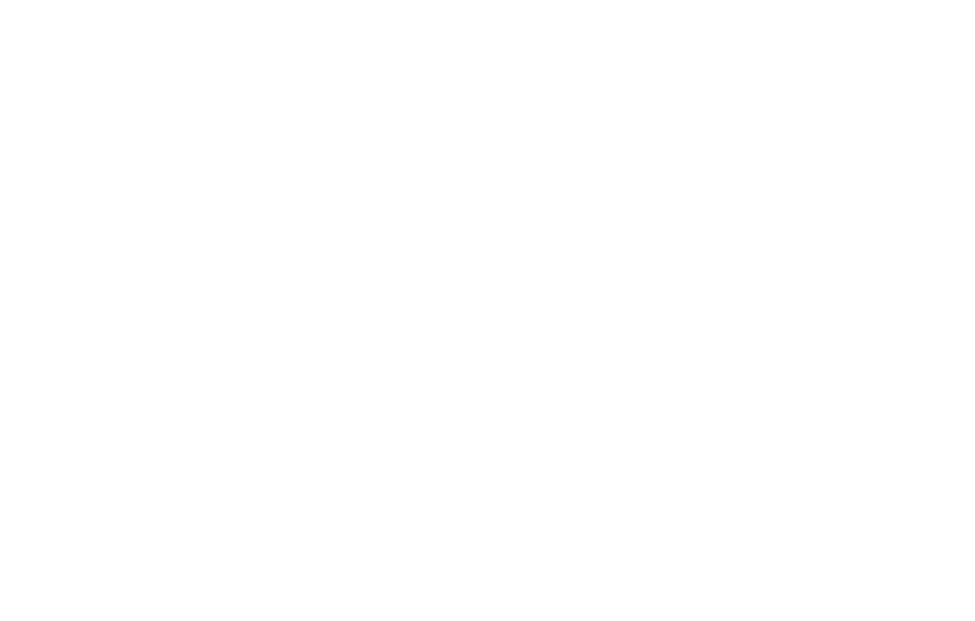
type textarea "Do you still off"
type textarea "x"
type textarea "Do you still offe"
type textarea "x"
type textarea "Do you still offer"
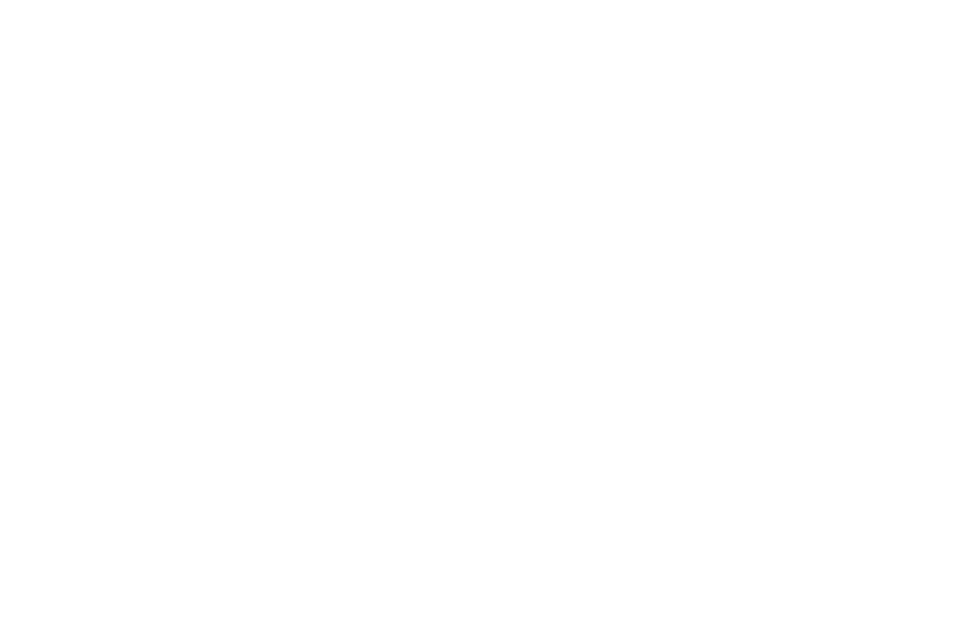
type textarea "x"
type textarea "Do you still offer"
type textarea "x"
type textarea "Do you still offer d"
type textarea "x"
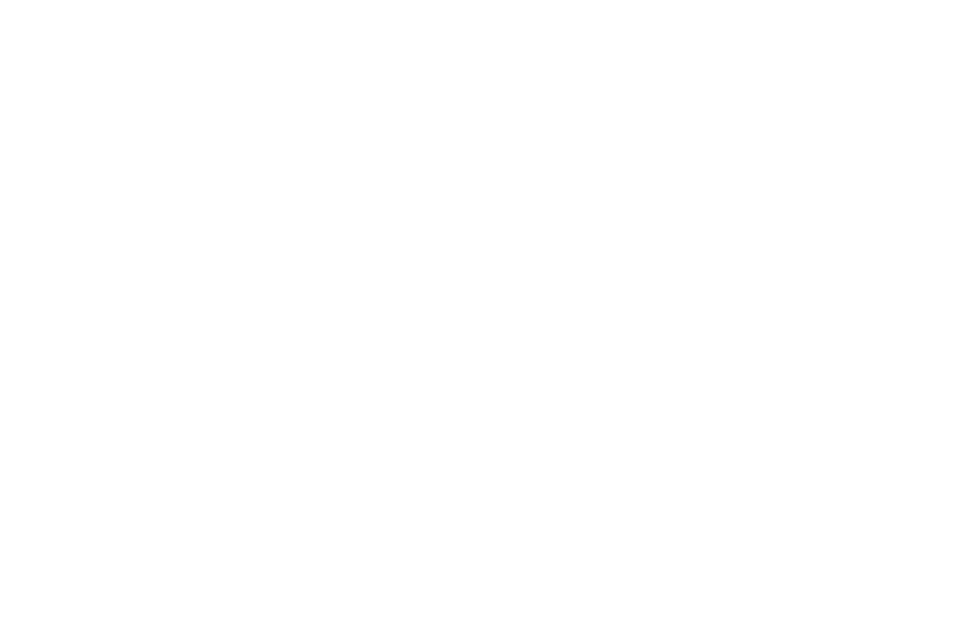
type textarea "Do you still offer di"
type textarea "x"
type textarea "Do you still offer dir"
type textarea "x"
type textarea "Do you still offer dire"
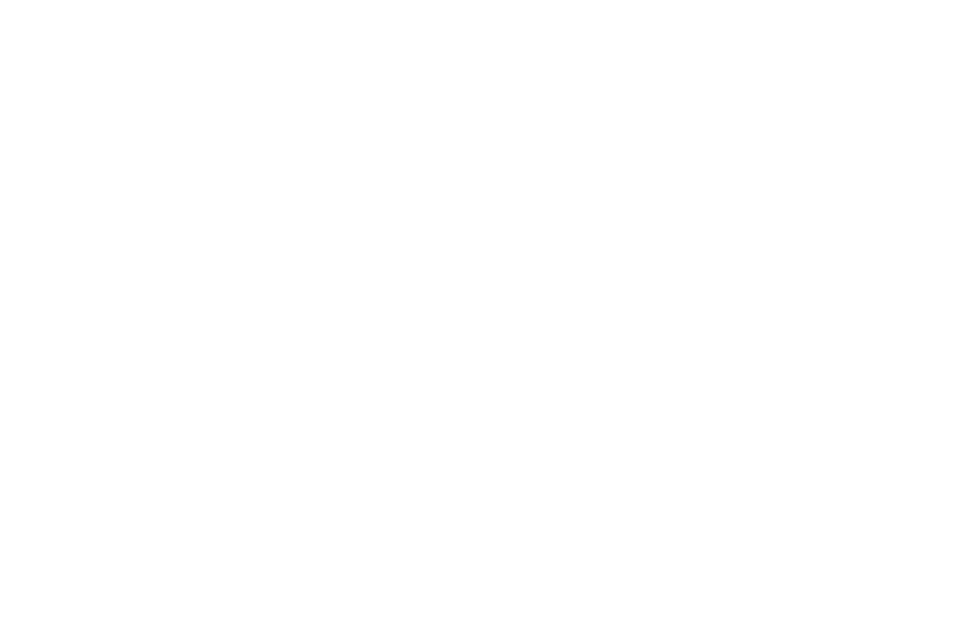
type textarea "x"
click at [934, 39] on icon "Send message" at bounding box center [941, 29] width 17 height 17
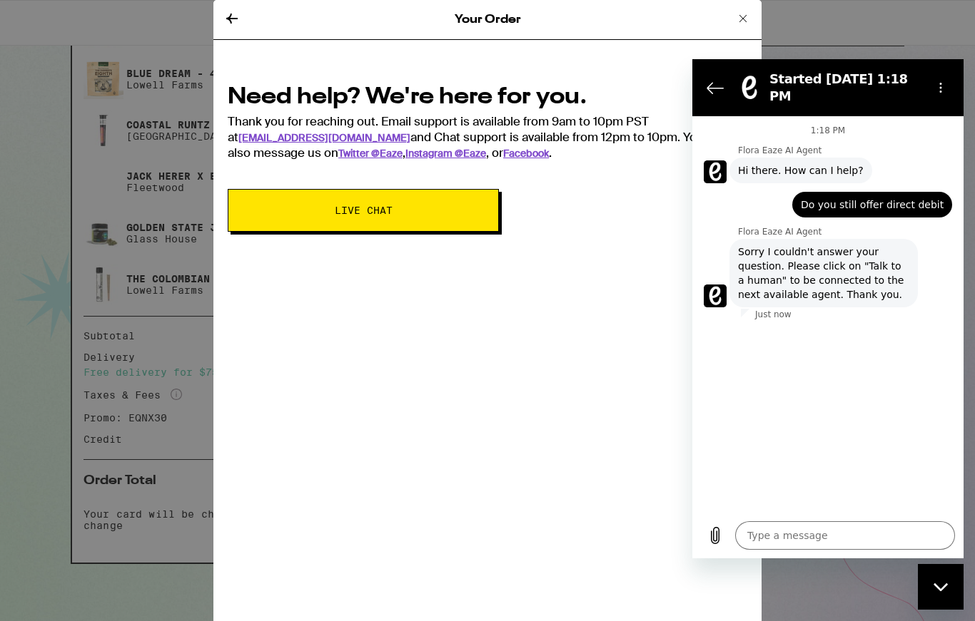
click at [714, 84] on icon "Back to the conversation list" at bounding box center [714, 87] width 17 height 17
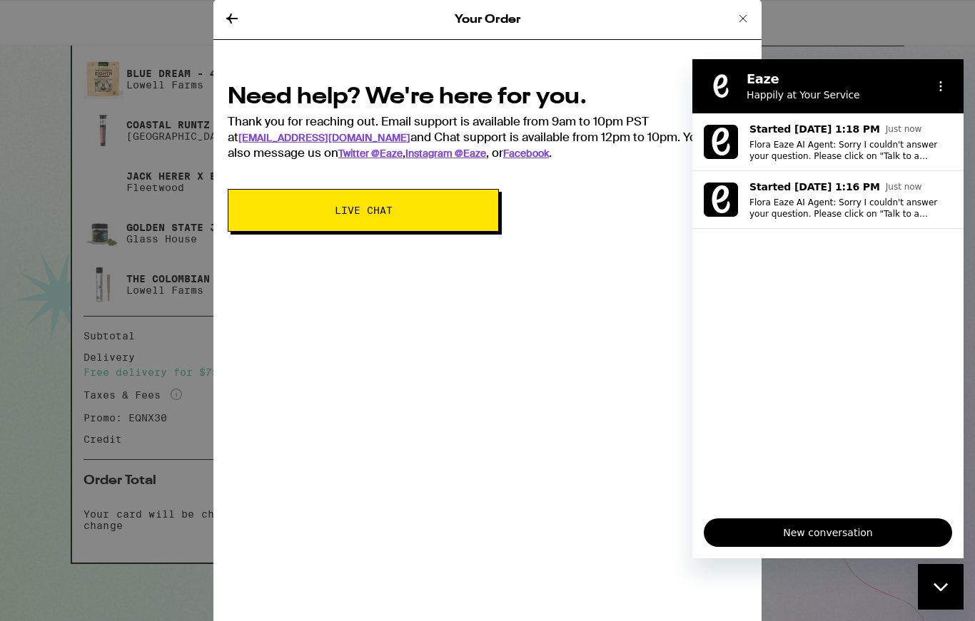
click at [748, 11] on icon at bounding box center [742, 18] width 17 height 17
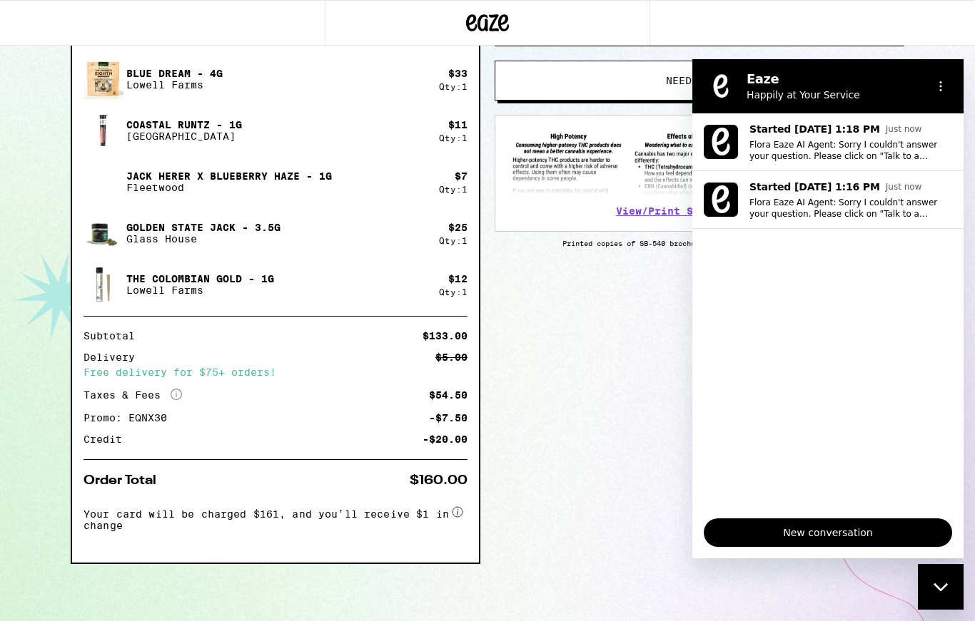
click at [939, 33] on div at bounding box center [487, 23] width 975 height 46
click at [942, 581] on div "Close messaging window" at bounding box center [940, 587] width 43 height 43
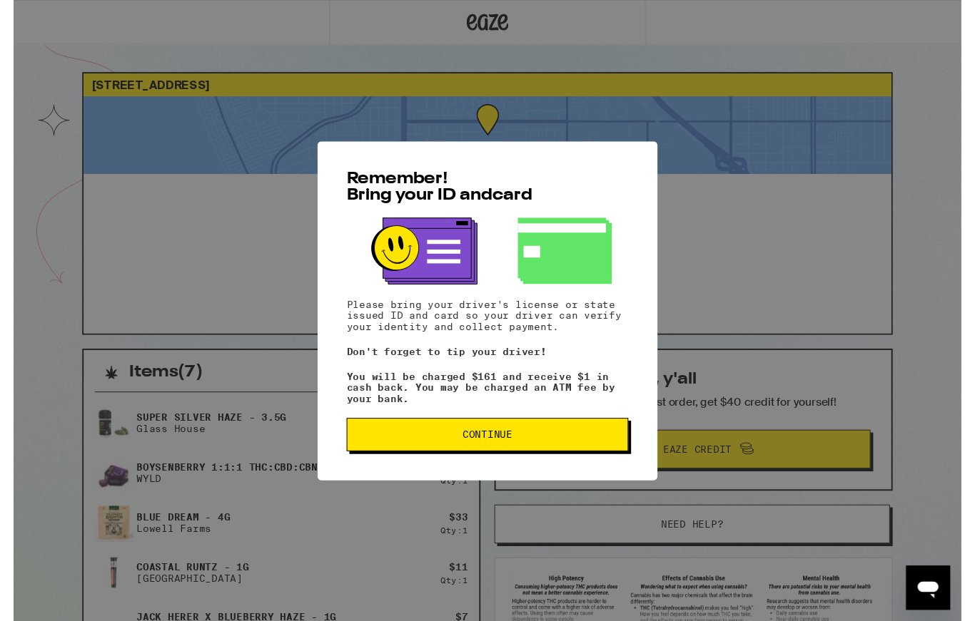
click at [763, 285] on div "Remember! Bring your ID and card Please bring your driver's license or state is…" at bounding box center [487, 319] width 975 height 639
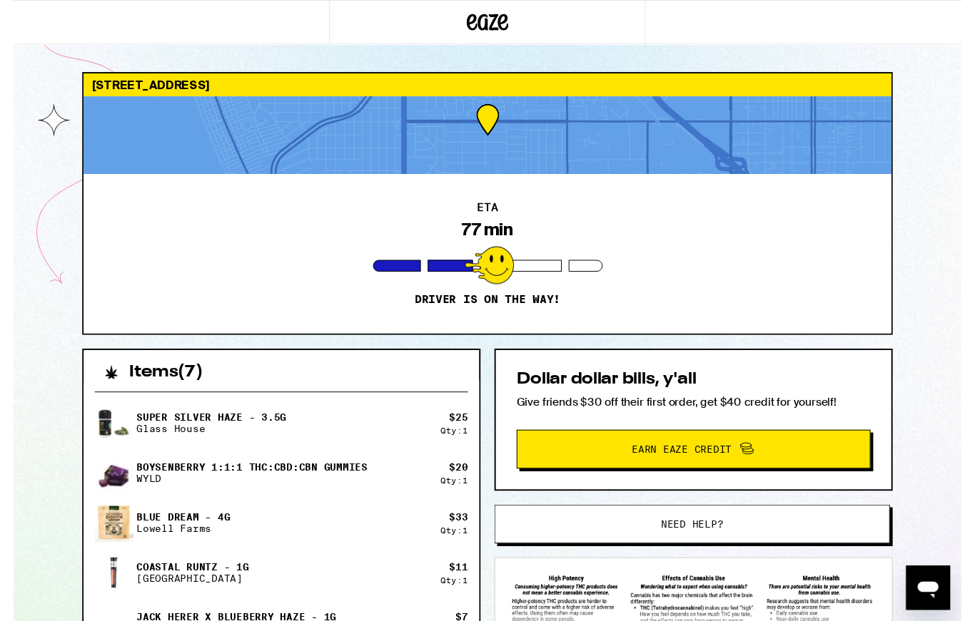
click at [158, 527] on p "Blue Dream - 4g" at bounding box center [174, 532] width 96 height 11
click at [474, 25] on icon at bounding box center [487, 23] width 43 height 26
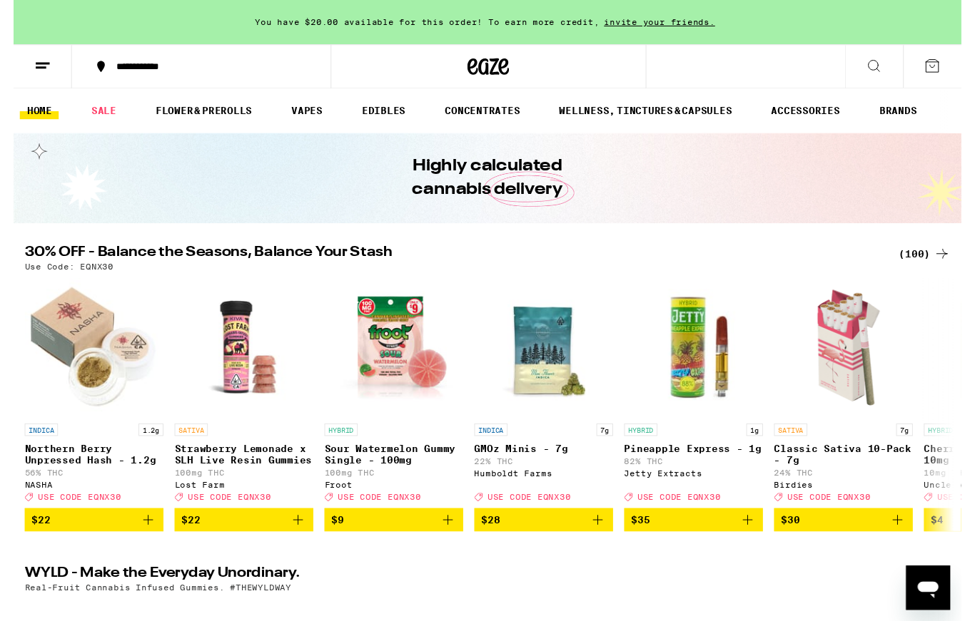
click at [877, 66] on icon at bounding box center [884, 67] width 17 height 17
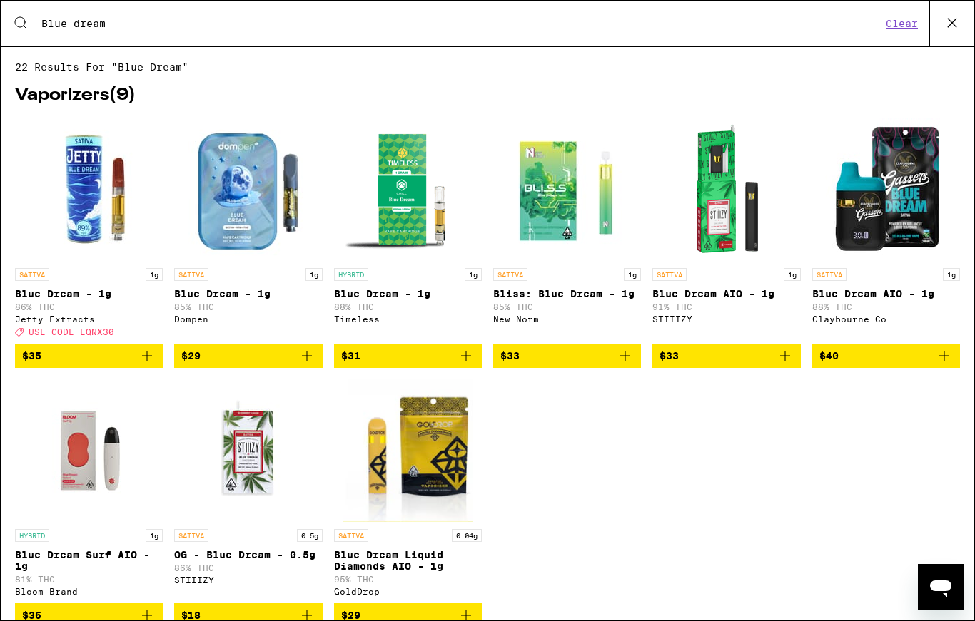
type input "Blue dream"
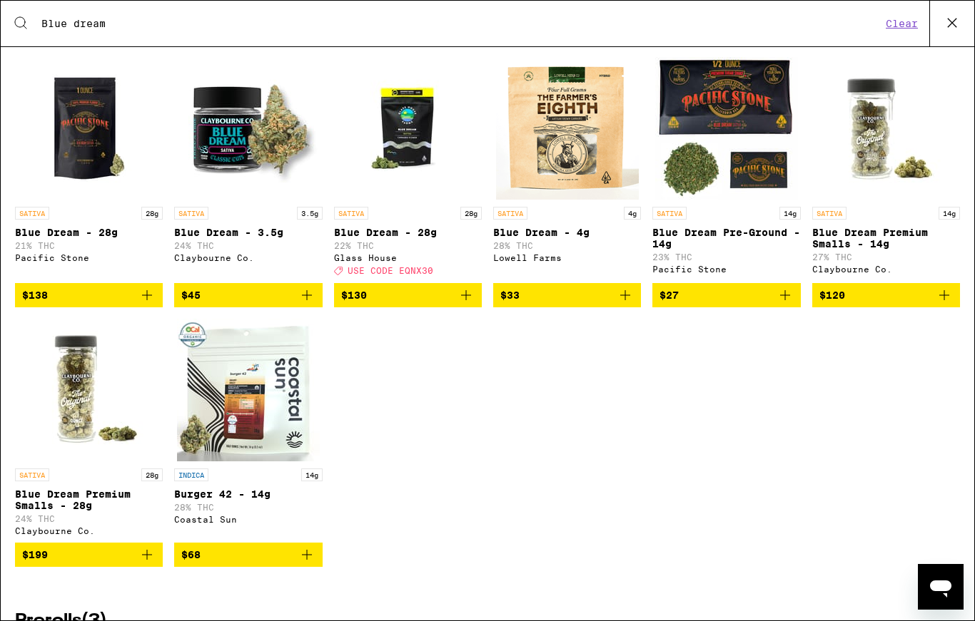
scroll to position [670, 0]
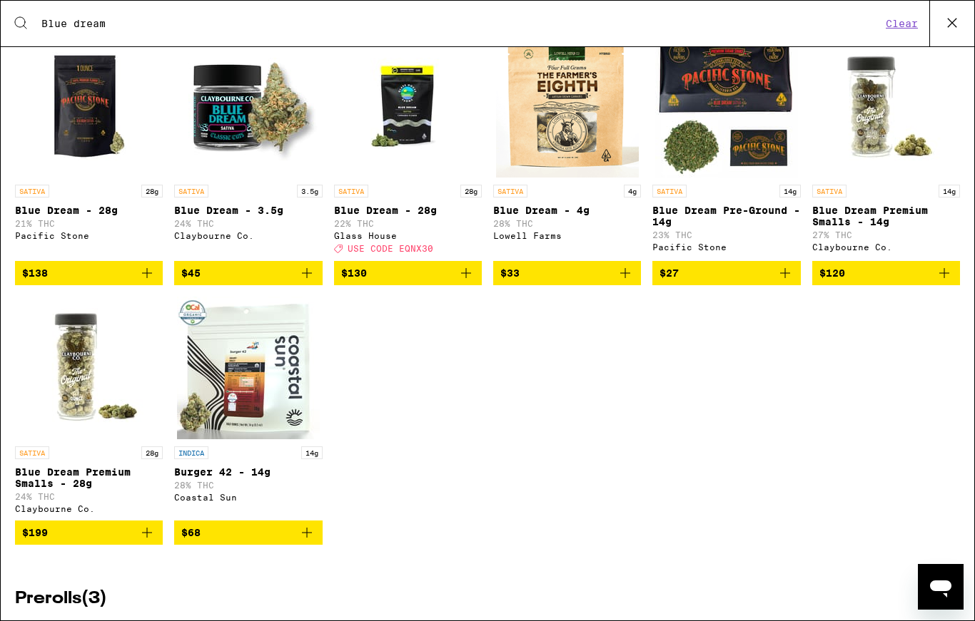
click at [569, 168] on img "Open page for Blue Dream - 4g from Lowell Farms" at bounding box center [567, 106] width 143 height 143
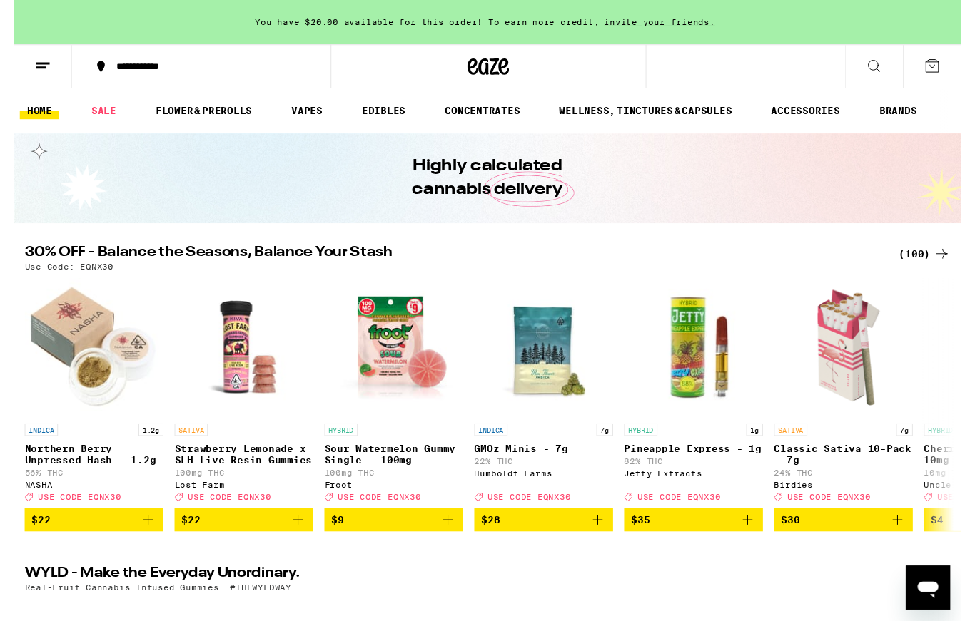
click at [874, 87] on button at bounding box center [885, 68] width 60 height 45
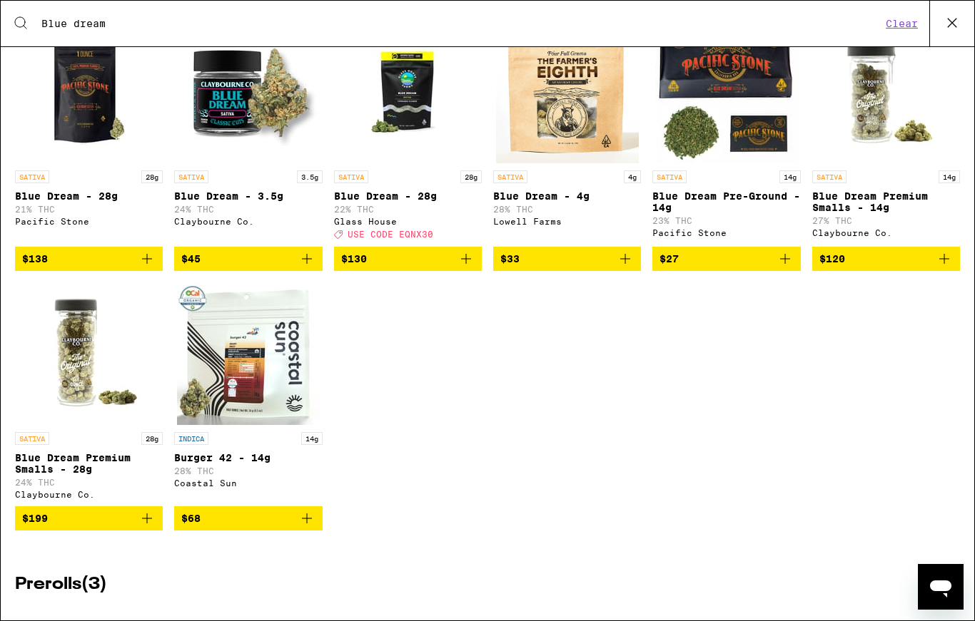
scroll to position [681, 0]
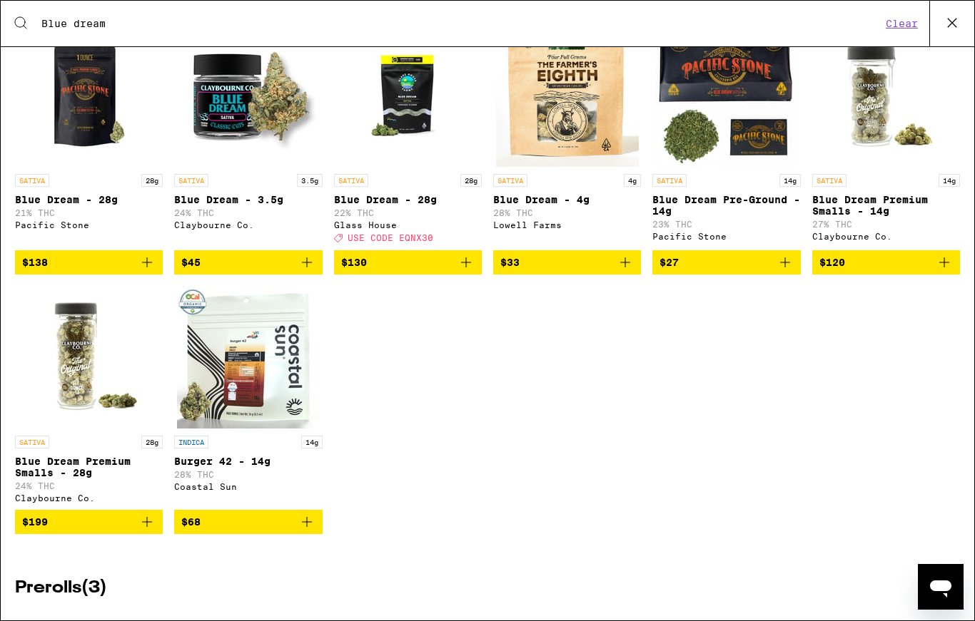
click at [247, 413] on img "Open page for Burger 42 - 14g from Coastal Sun" at bounding box center [248, 357] width 143 height 143
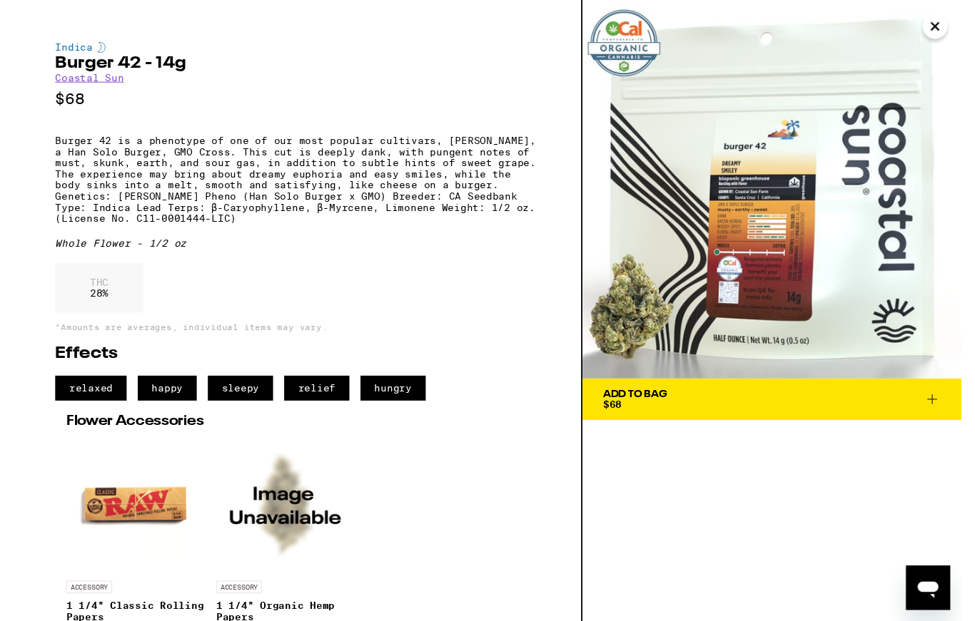
click at [945, 26] on icon "Close" at bounding box center [947, 26] width 17 height 21
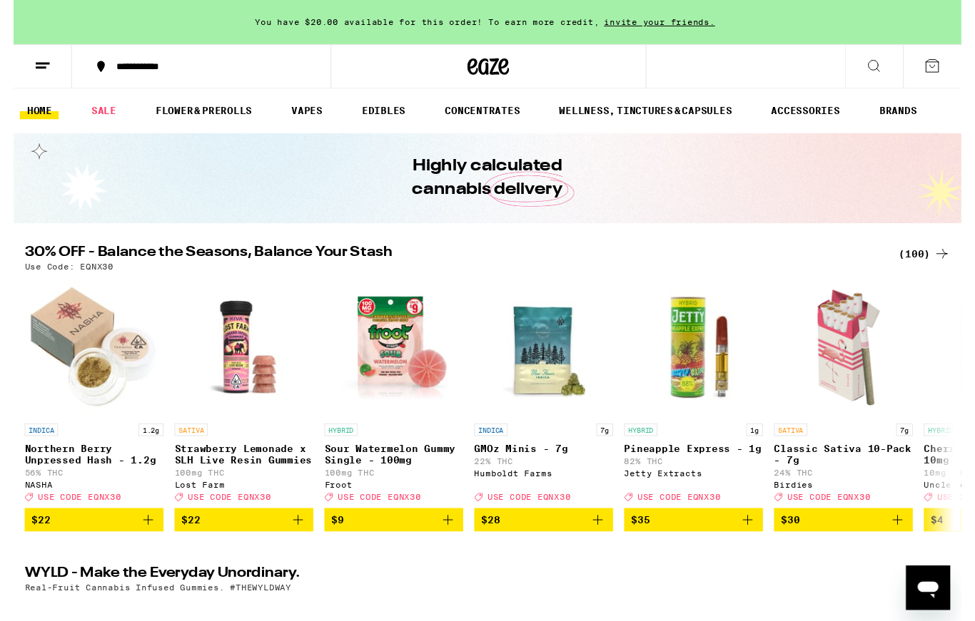
click at [41, 75] on button at bounding box center [30, 68] width 60 height 45
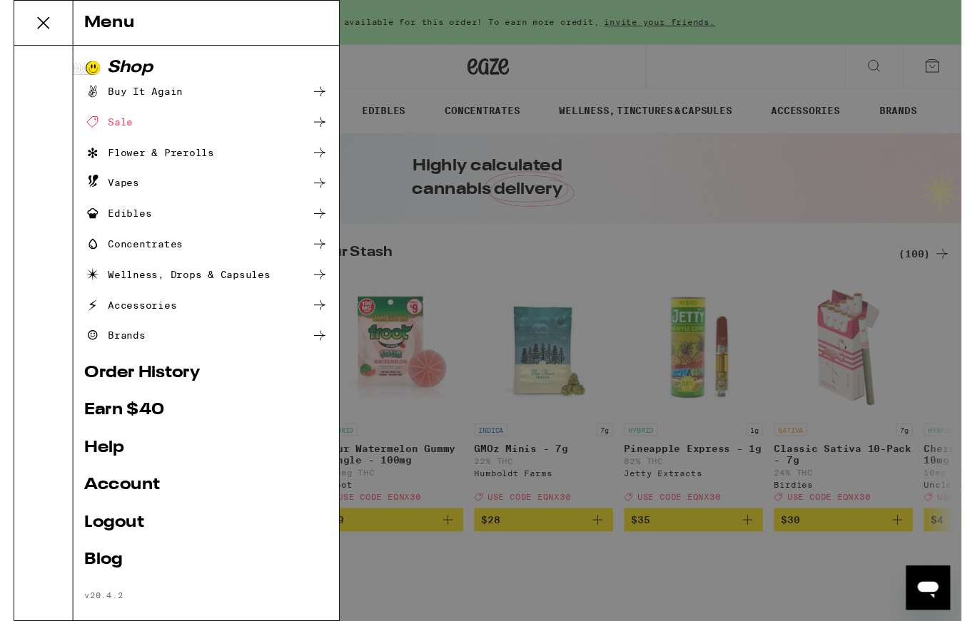
click at [205, 380] on link "Order History" at bounding box center [198, 383] width 250 height 17
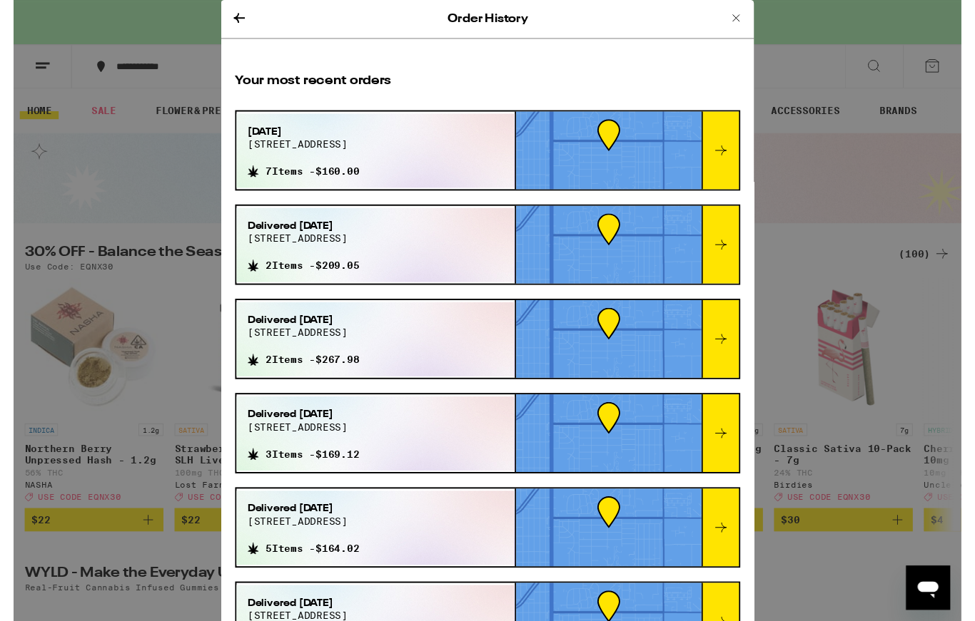
click at [692, 164] on div at bounding box center [612, 155] width 191 height 80
click at [722, 163] on icon at bounding box center [727, 154] width 17 height 17
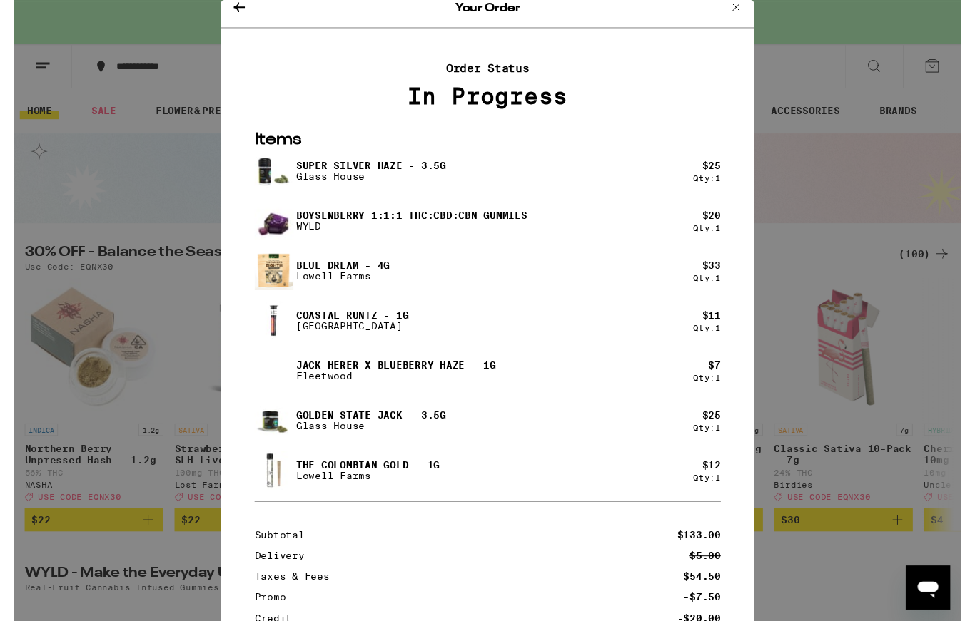
scroll to position [9, 0]
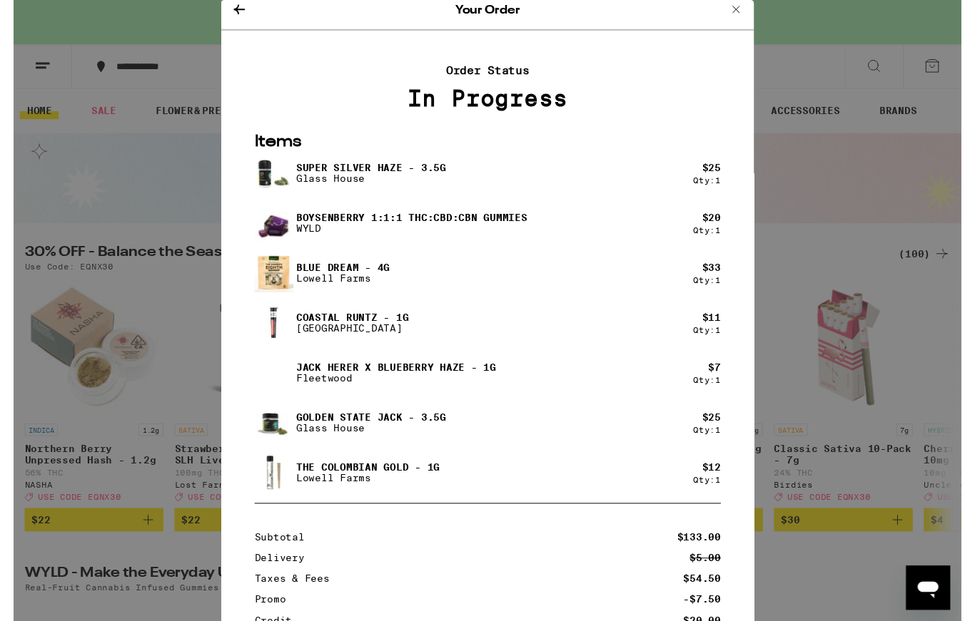
click at [748, 20] on button at bounding box center [742, 10] width 17 height 19
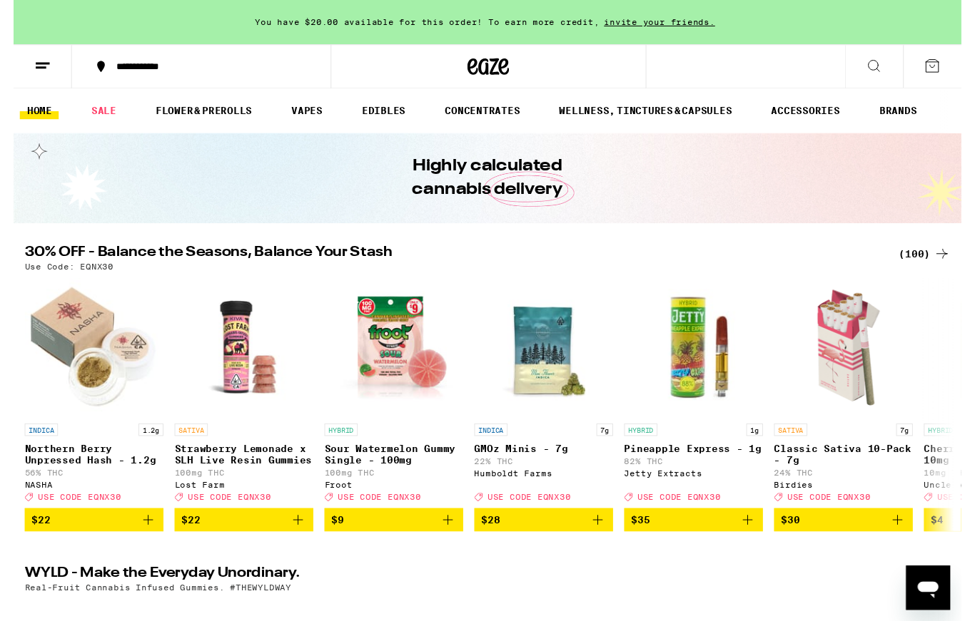
click at [951, 68] on icon at bounding box center [944, 67] width 13 height 13
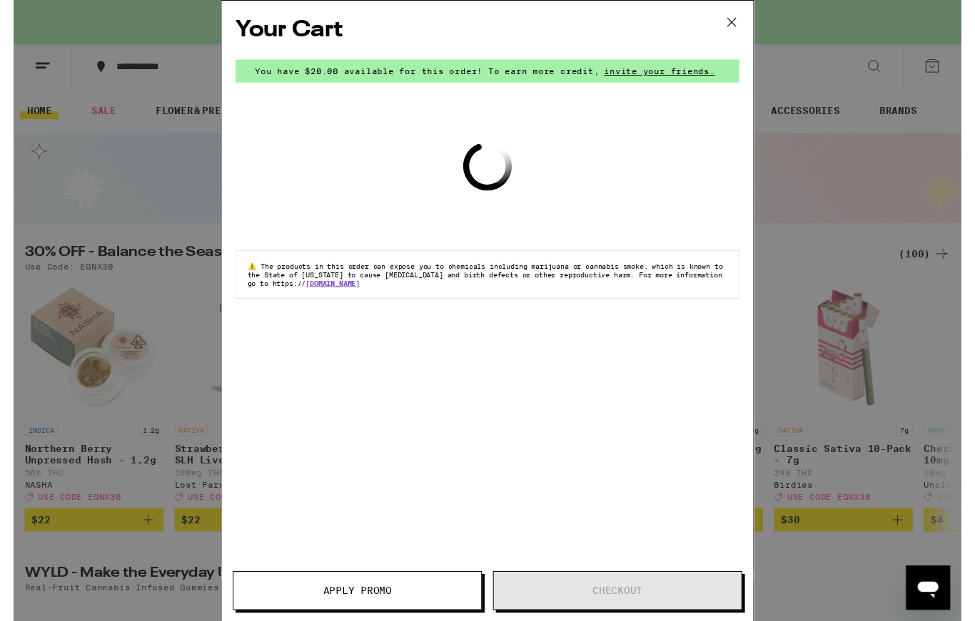
click at [742, 27] on icon at bounding box center [738, 22] width 21 height 21
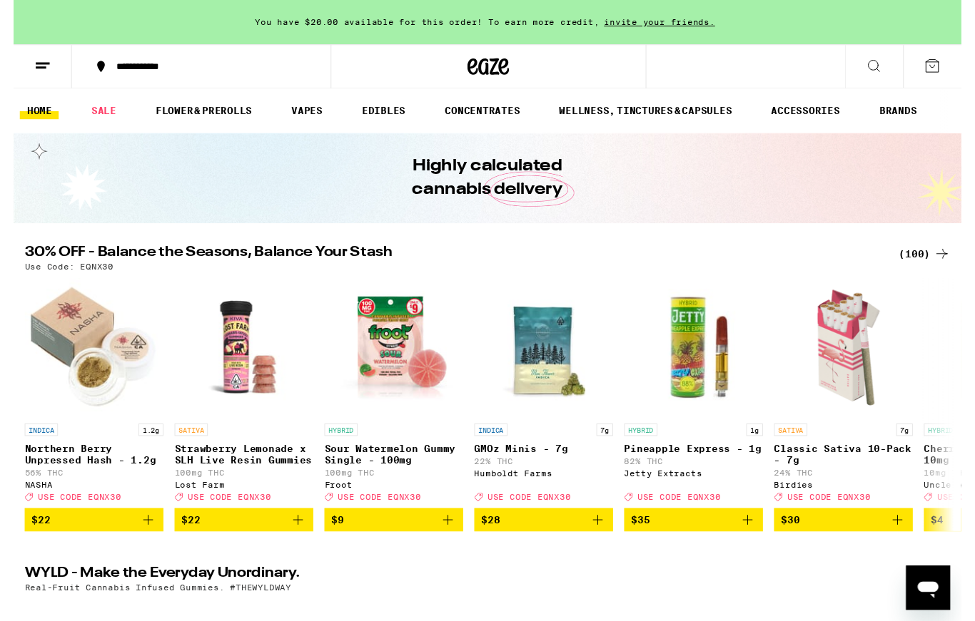
scroll to position [0, 10]
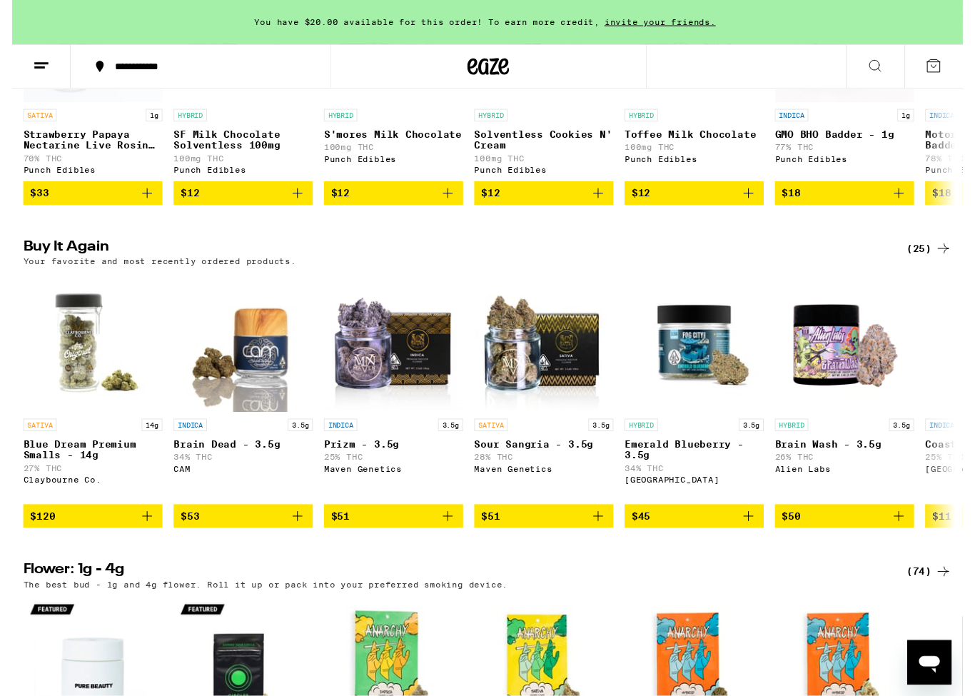
click at [933, 621] on icon "Open messaging window" at bounding box center [929, 662] width 26 height 26
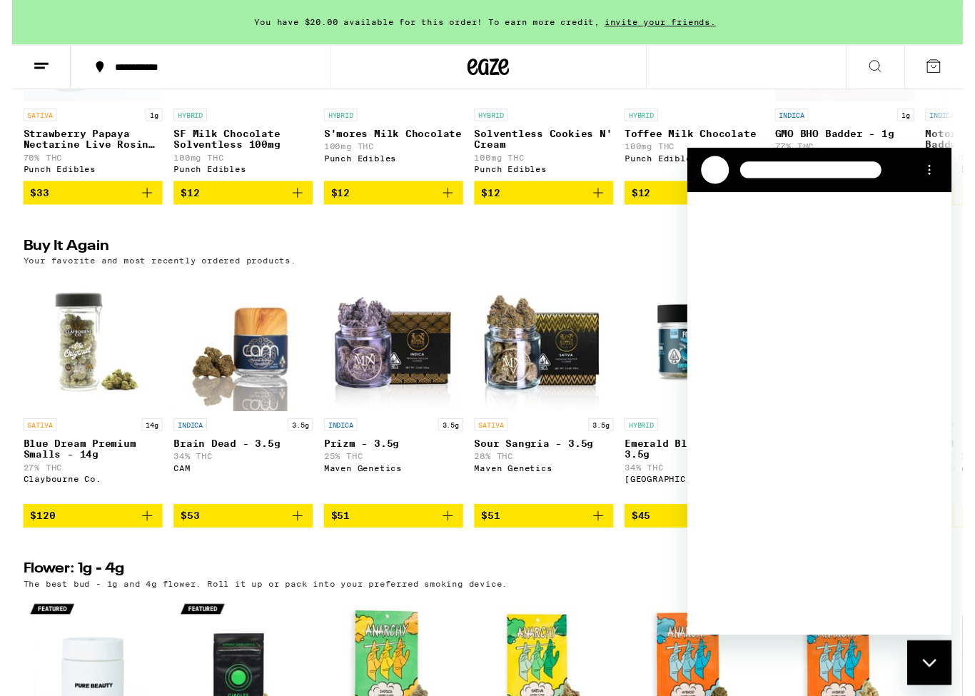
scroll to position [0, 0]
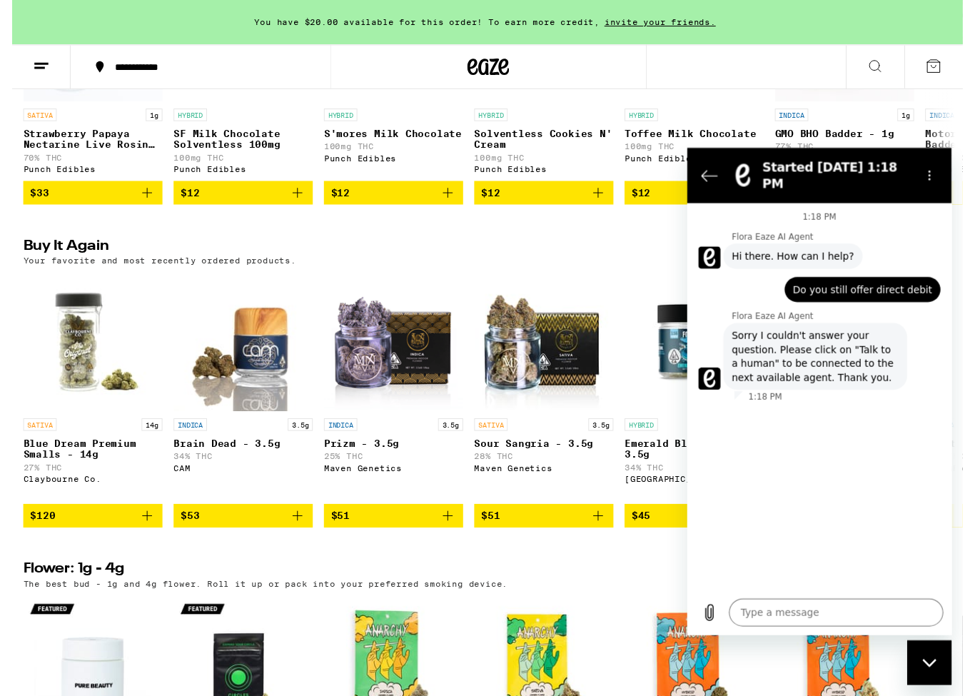
click at [708, 174] on icon "Back to the conversation list" at bounding box center [709, 175] width 17 height 17
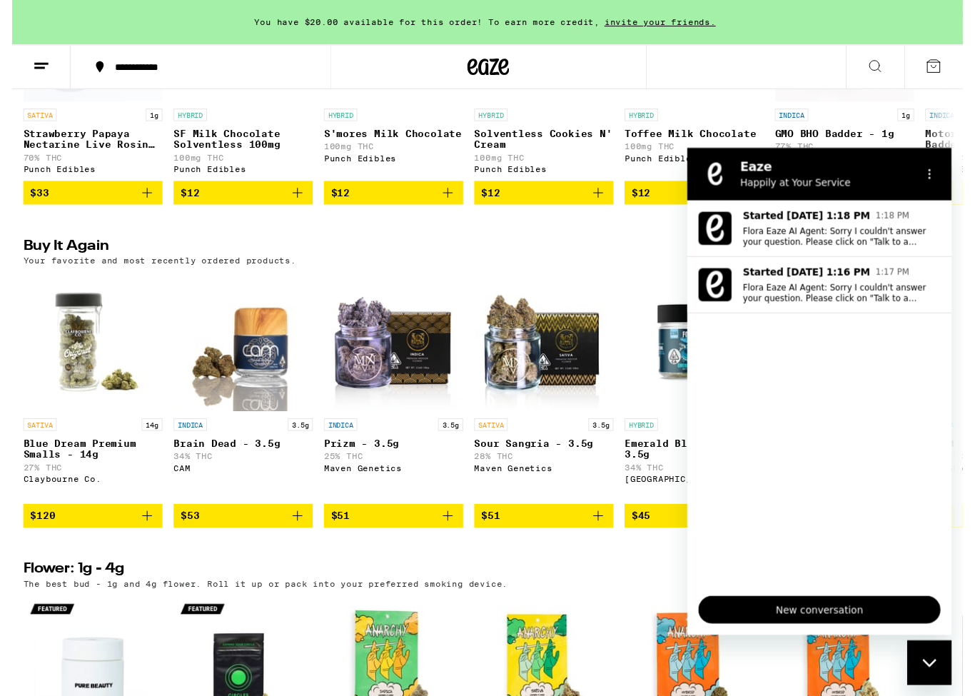
click at [582, 594] on h2 "Flower: 1g - 4g" at bounding box center [452, 585] width 882 height 17
click at [943, 621] on div "Close messaging window" at bounding box center [929, 662] width 43 height 43
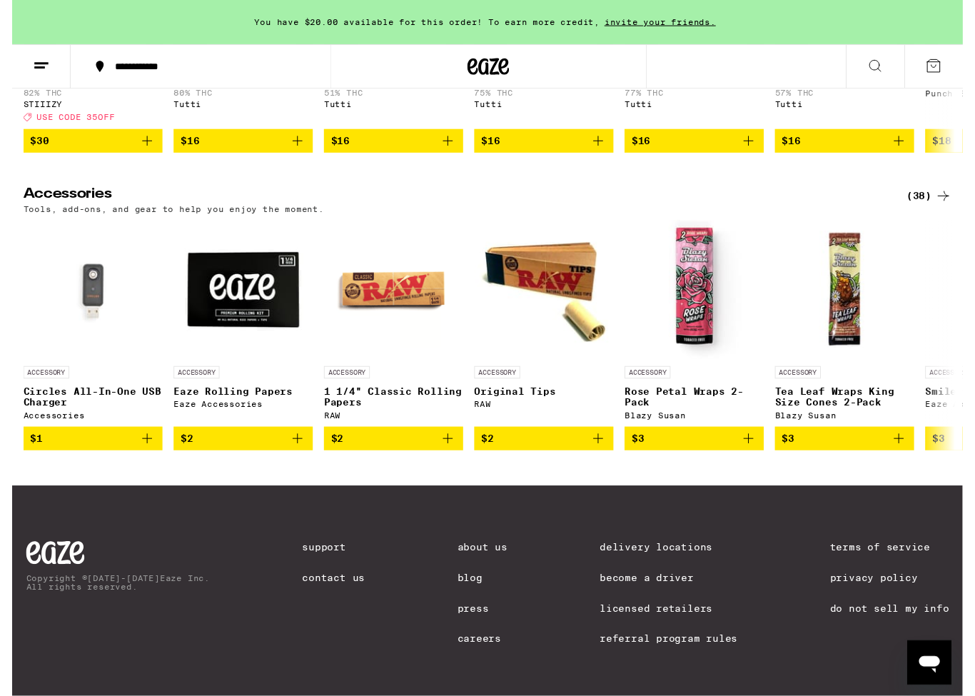
scroll to position [6636, 0]
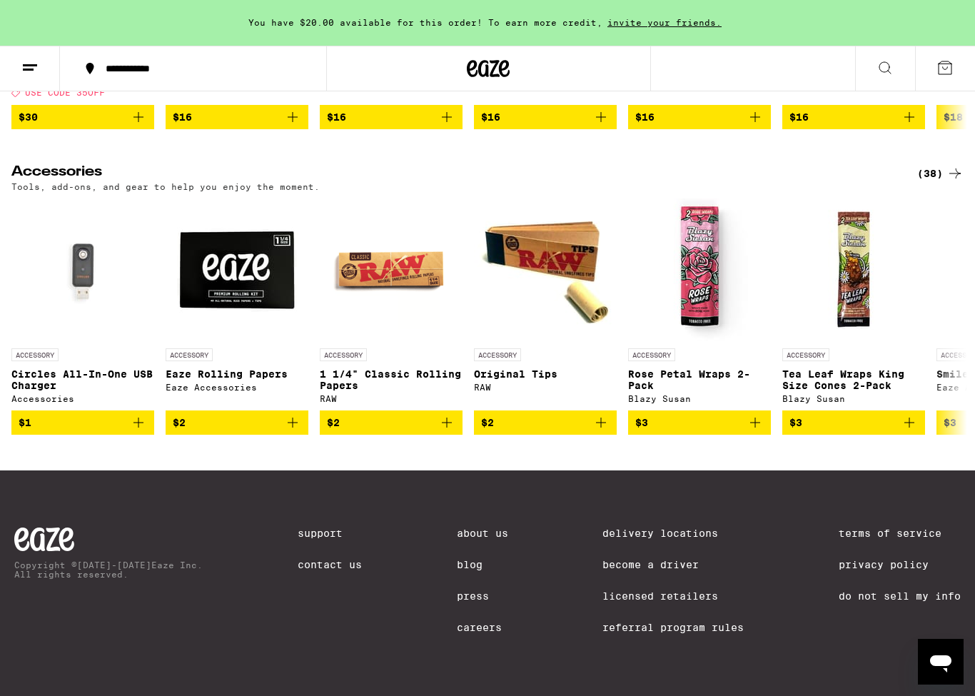
click at [316, 564] on link "Contact Us" at bounding box center [330, 564] width 64 height 11
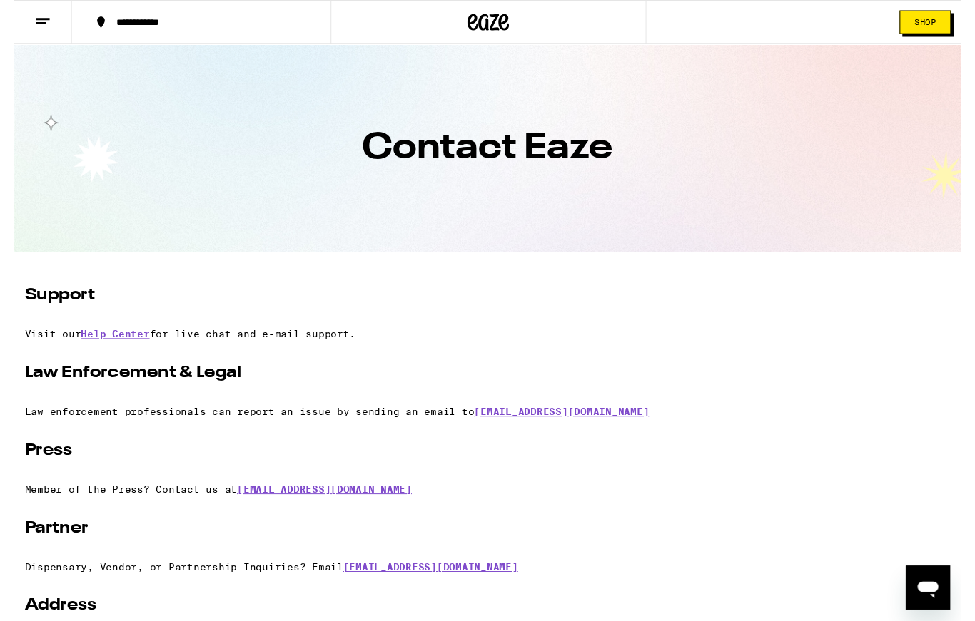
click at [114, 344] on link "Help Center" at bounding box center [104, 343] width 71 height 11
click at [507, 28] on icon at bounding box center [504, 22] width 11 height 17
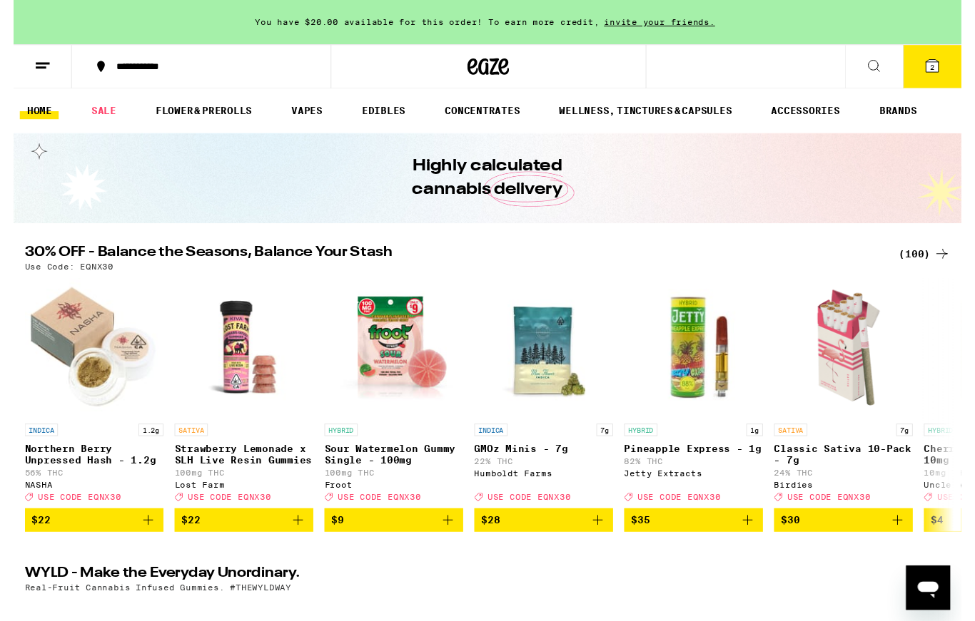
click at [19, 61] on button at bounding box center [30, 68] width 60 height 45
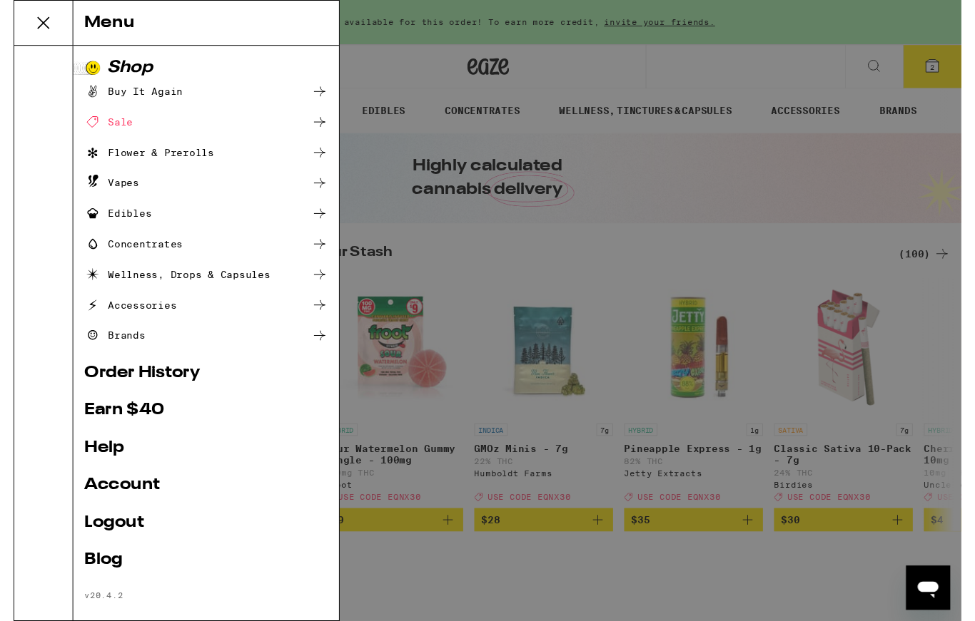
click at [97, 386] on link "Order History" at bounding box center [198, 383] width 250 height 17
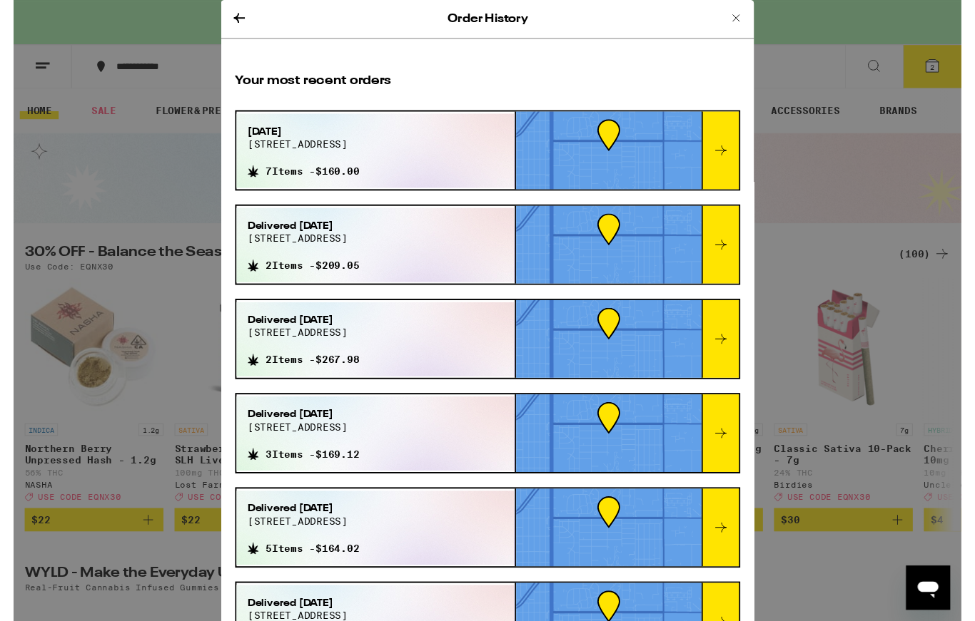
click at [719, 169] on div at bounding box center [726, 155] width 39 height 80
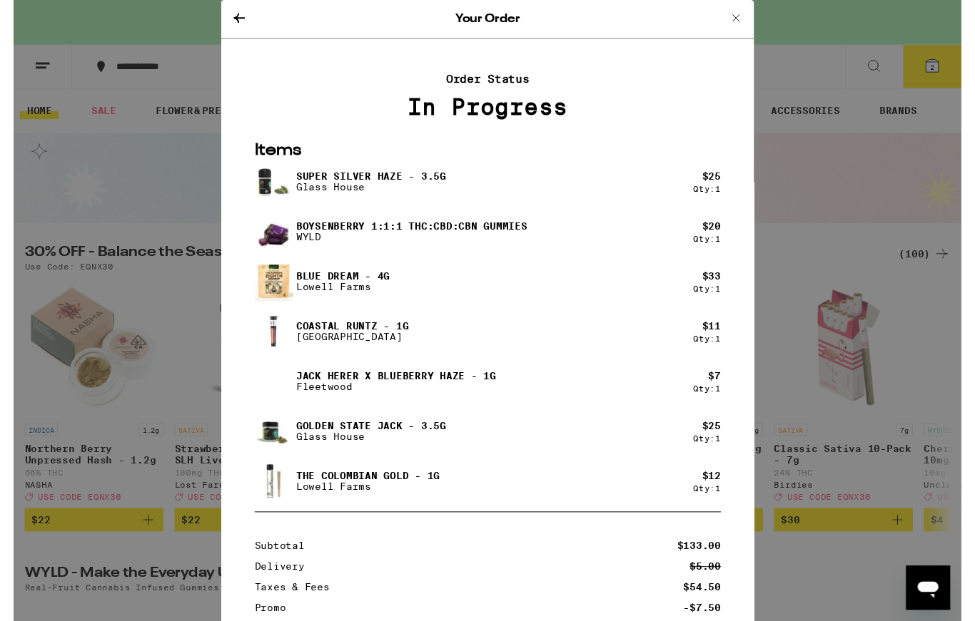
click at [736, 29] on button at bounding box center [742, 19] width 17 height 19
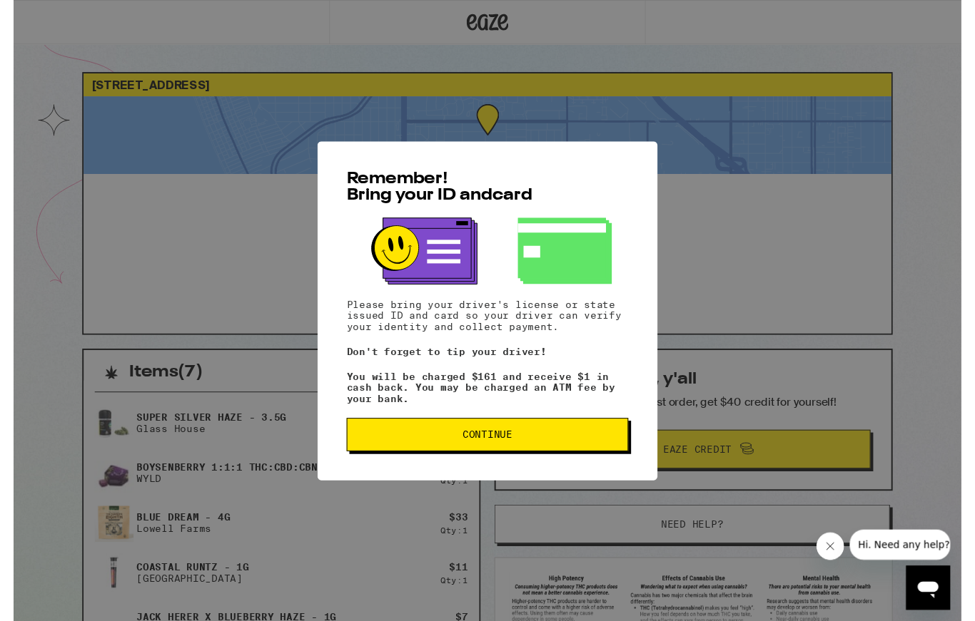
click at [507, 452] on span "Continue" at bounding box center [487, 447] width 51 height 10
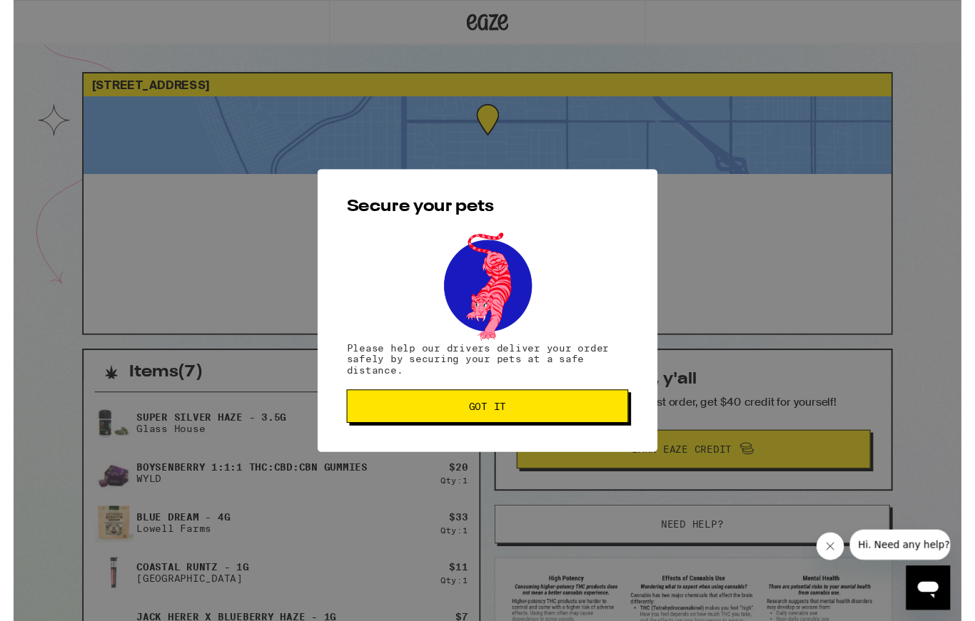
click at [514, 417] on span "Got it" at bounding box center [487, 418] width 265 height 10
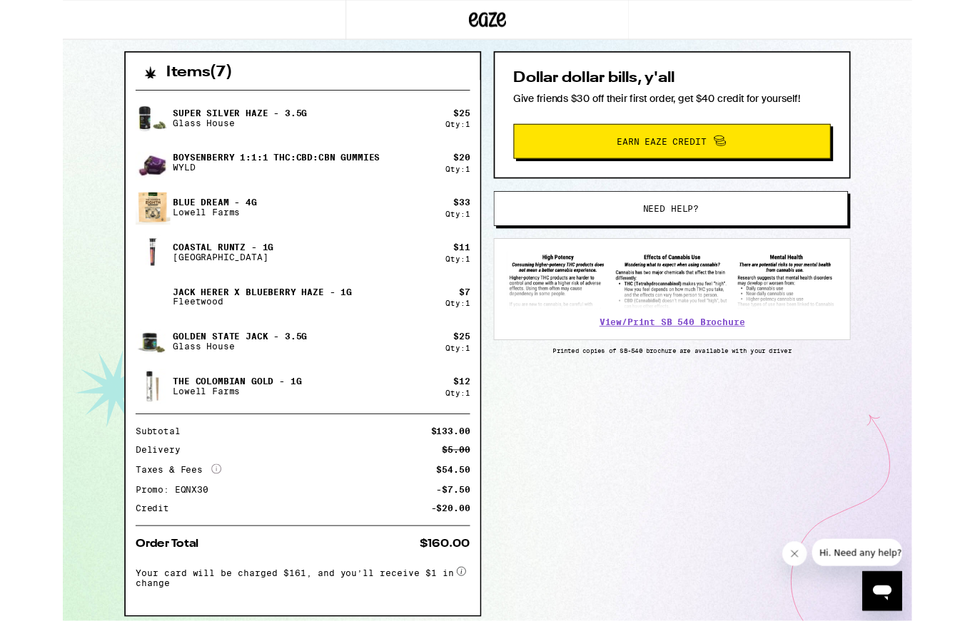
scroll to position [310, 0]
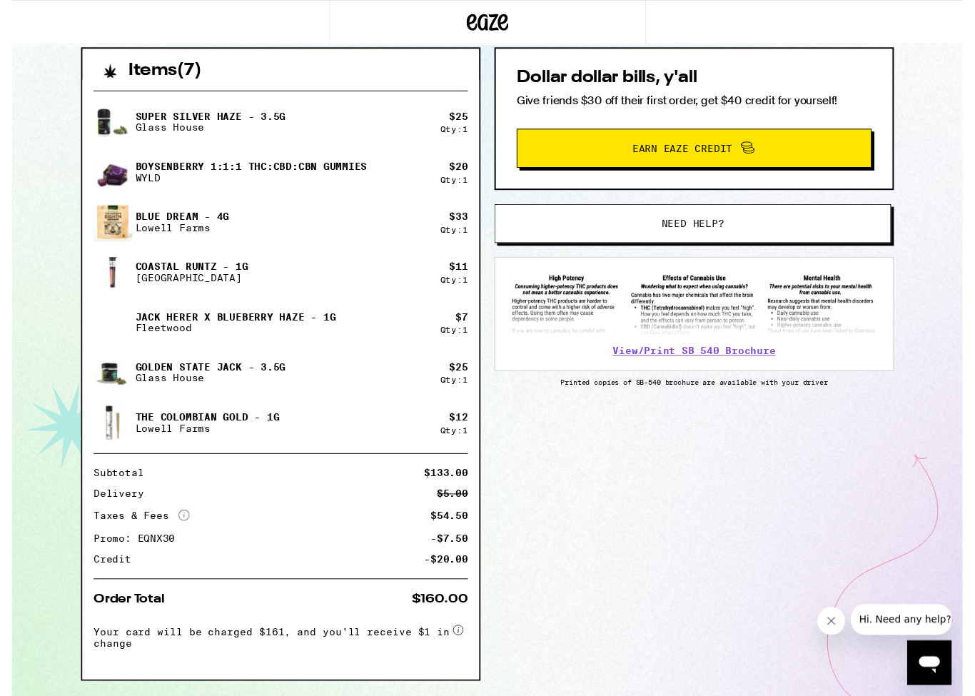
click at [714, 233] on span "Need help?" at bounding box center [698, 229] width 64 height 10
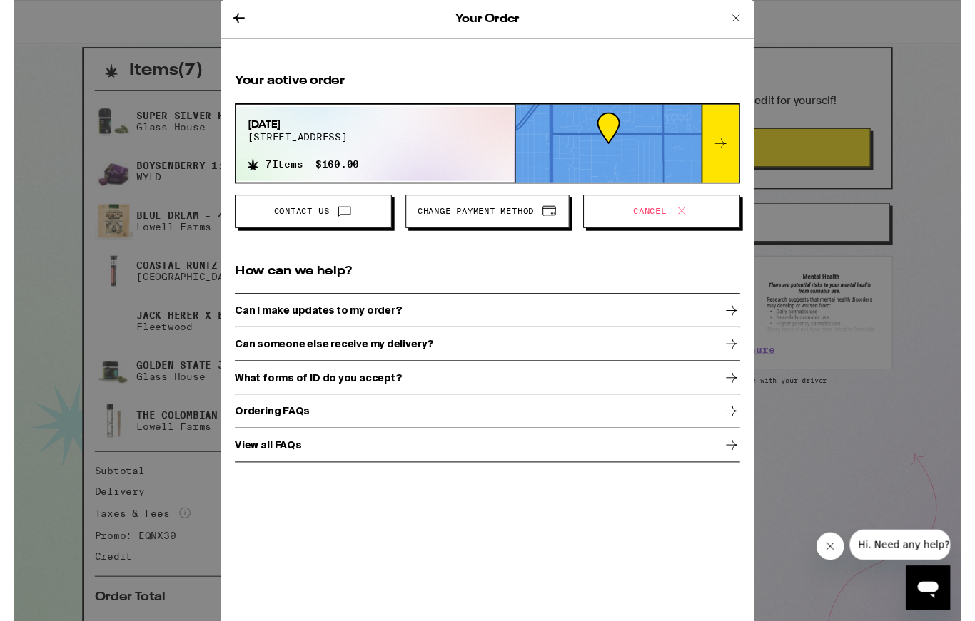
click at [739, 463] on icon at bounding box center [738, 458] width 17 height 17
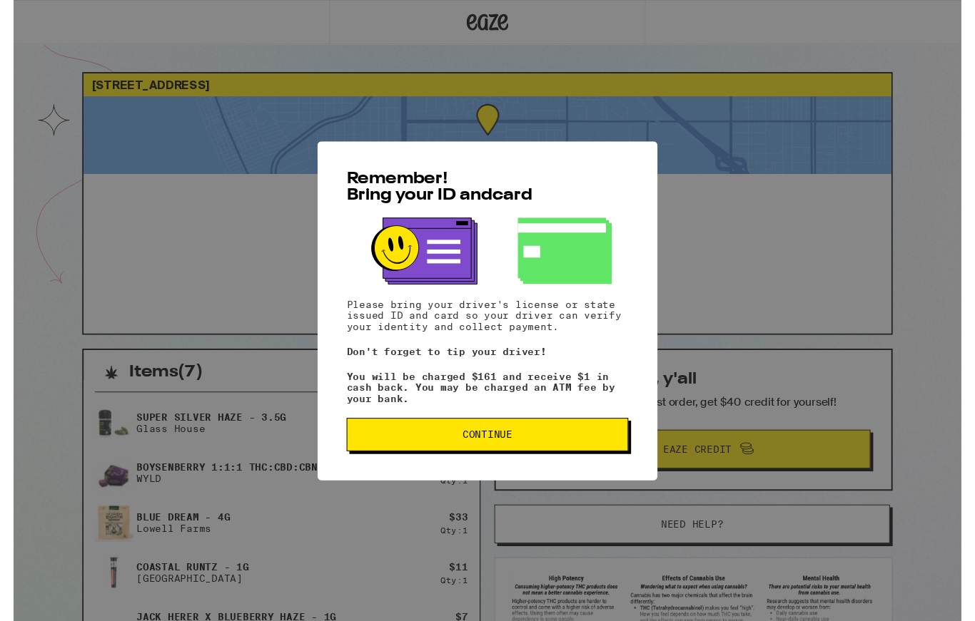
click at [544, 460] on button "Continue" at bounding box center [487, 447] width 290 height 34
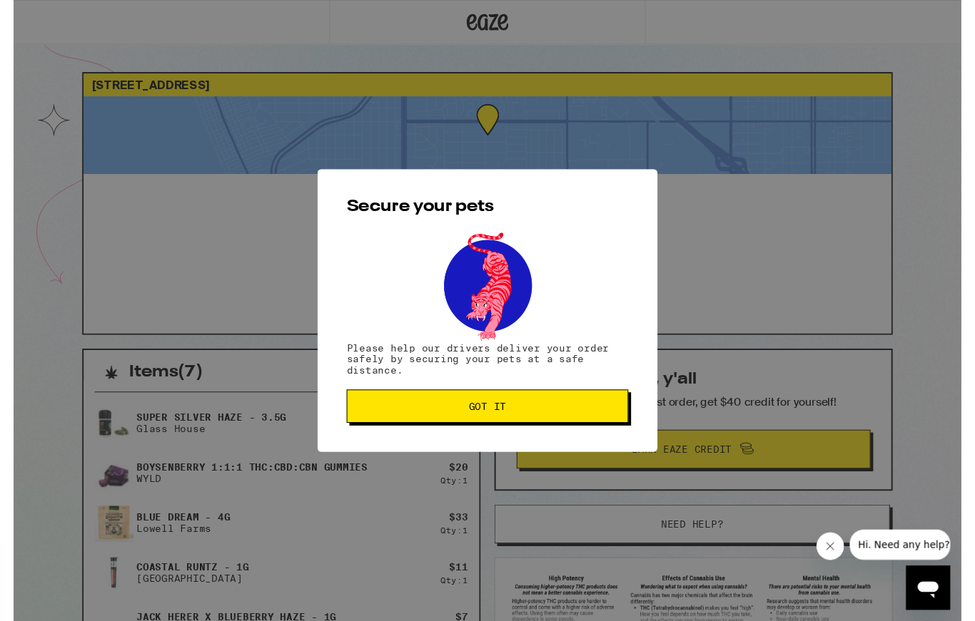
click at [579, 412] on button "Got it" at bounding box center [487, 418] width 290 height 34
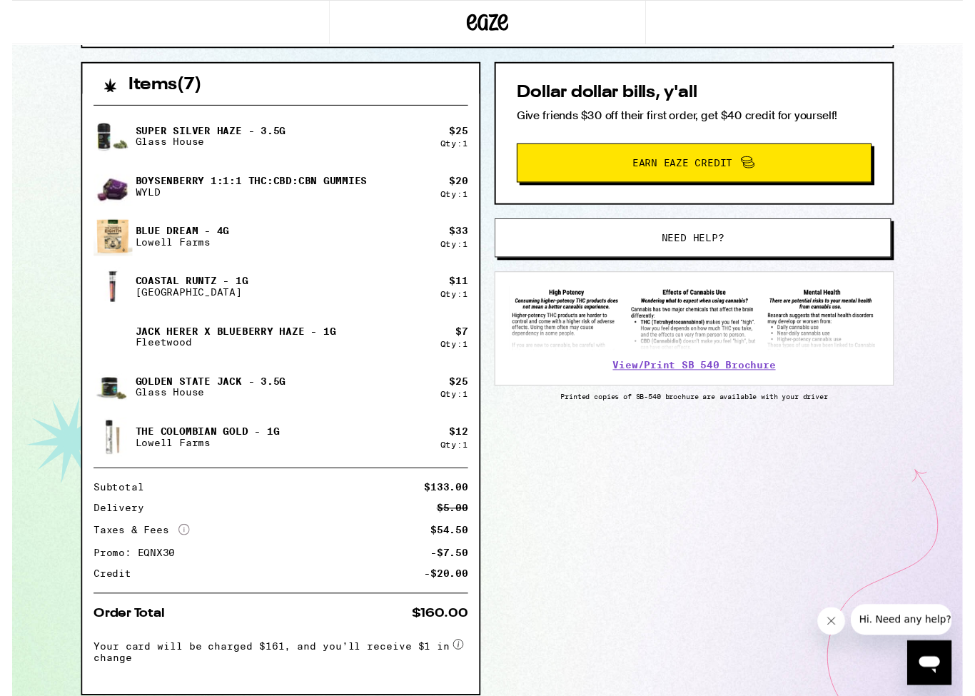
scroll to position [295, 0]
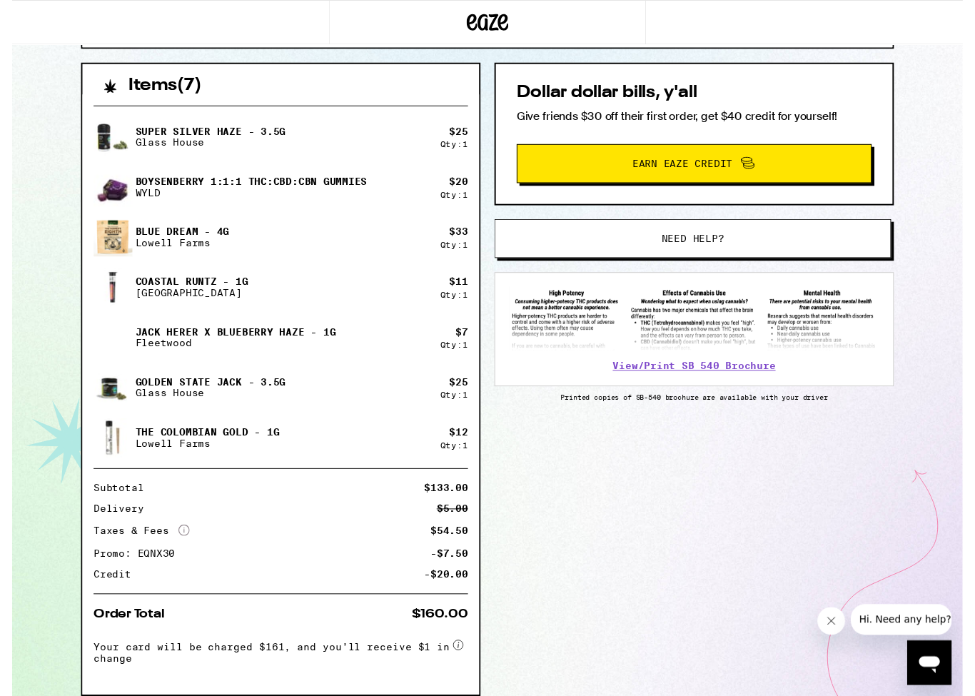
click at [462, 621] on icon at bounding box center [457, 661] width 11 height 11
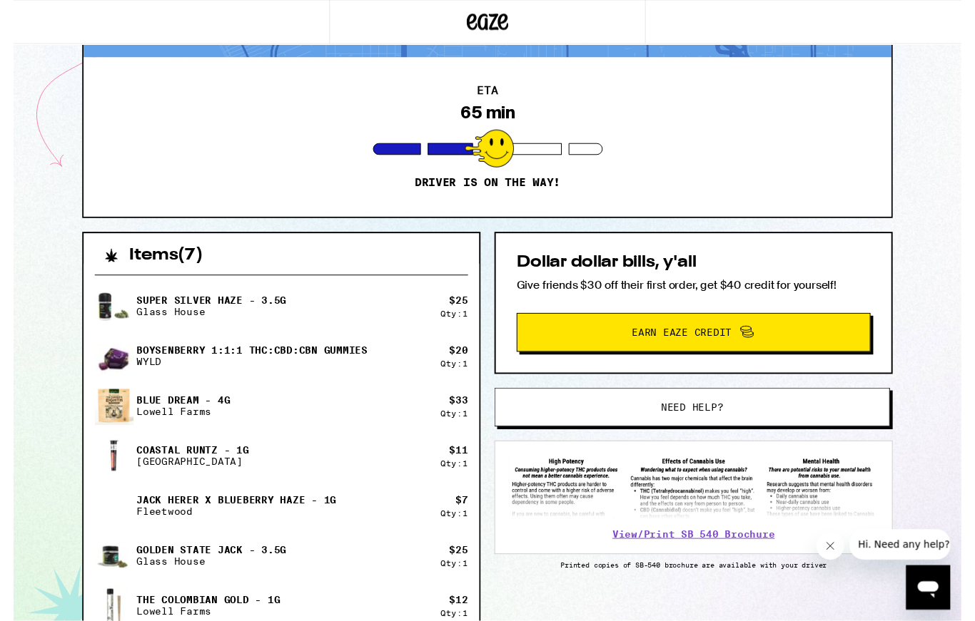
scroll to position [0, 0]
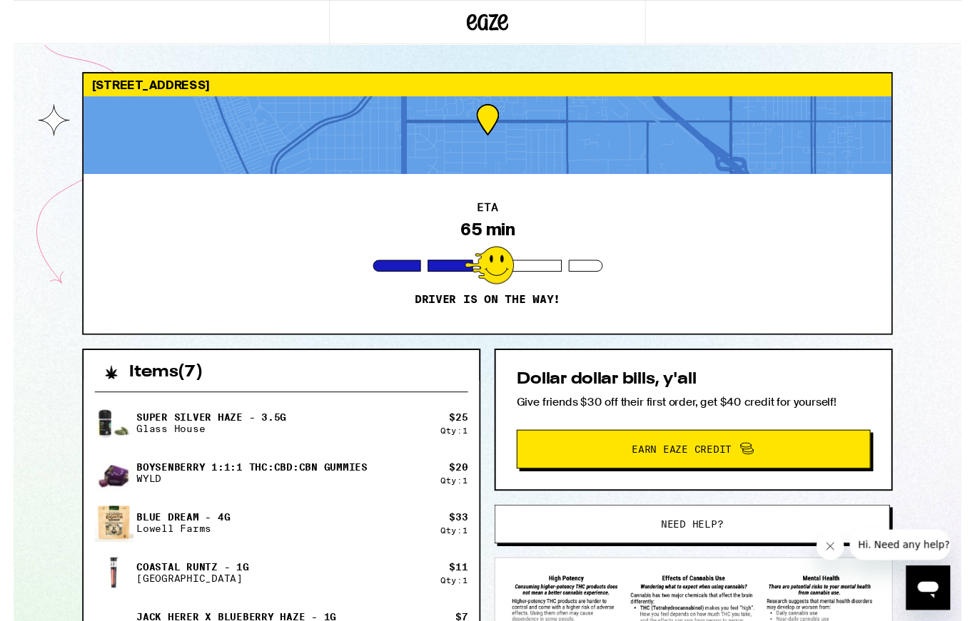
click at [491, 25] on icon at bounding box center [487, 22] width 21 height 17
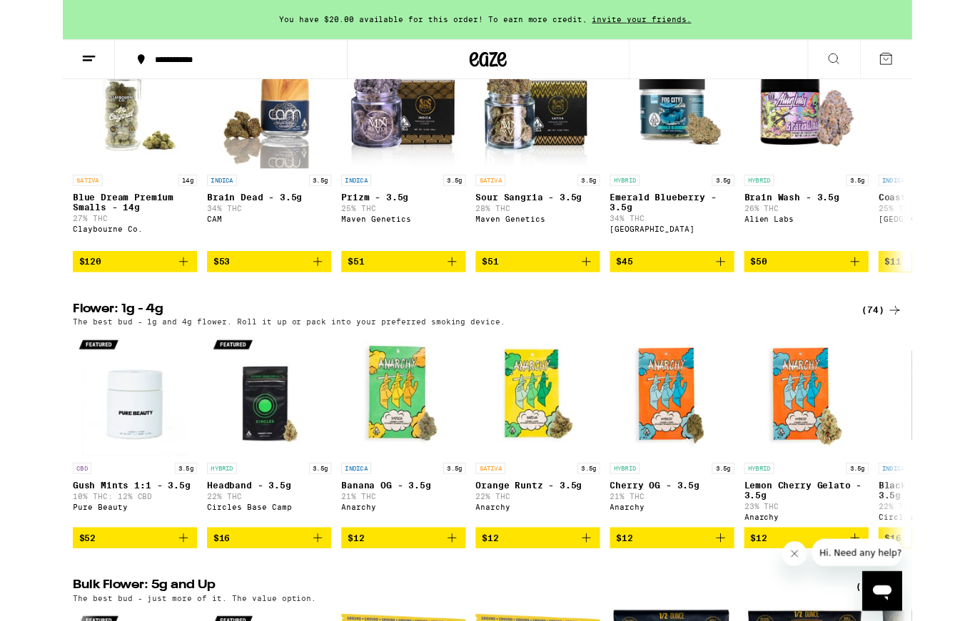
scroll to position [1198, 0]
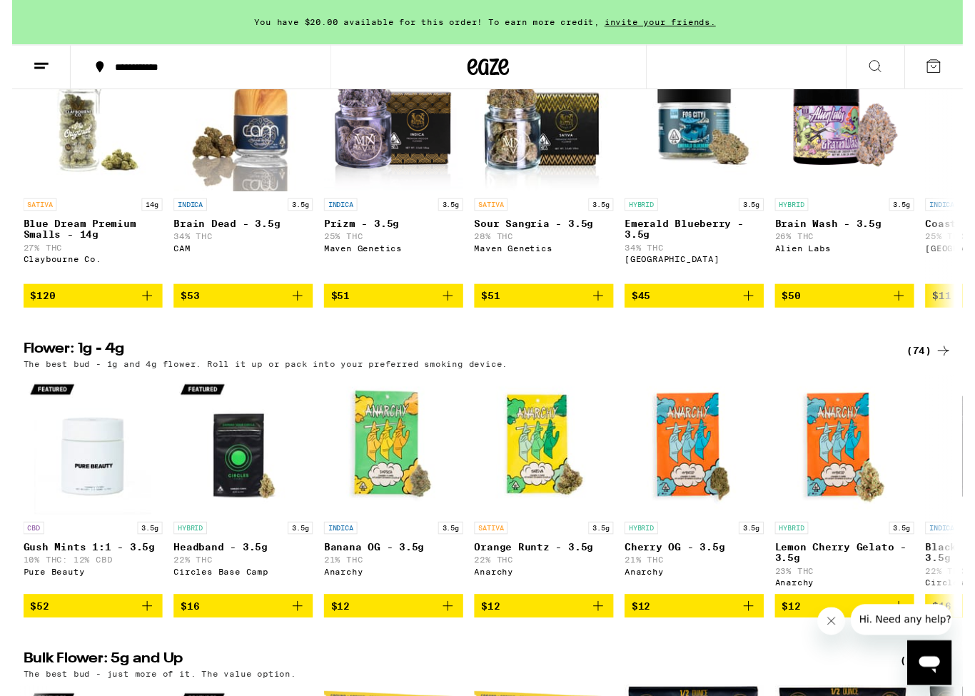
click at [294, 312] on icon "Add to bag" at bounding box center [292, 303] width 17 height 17
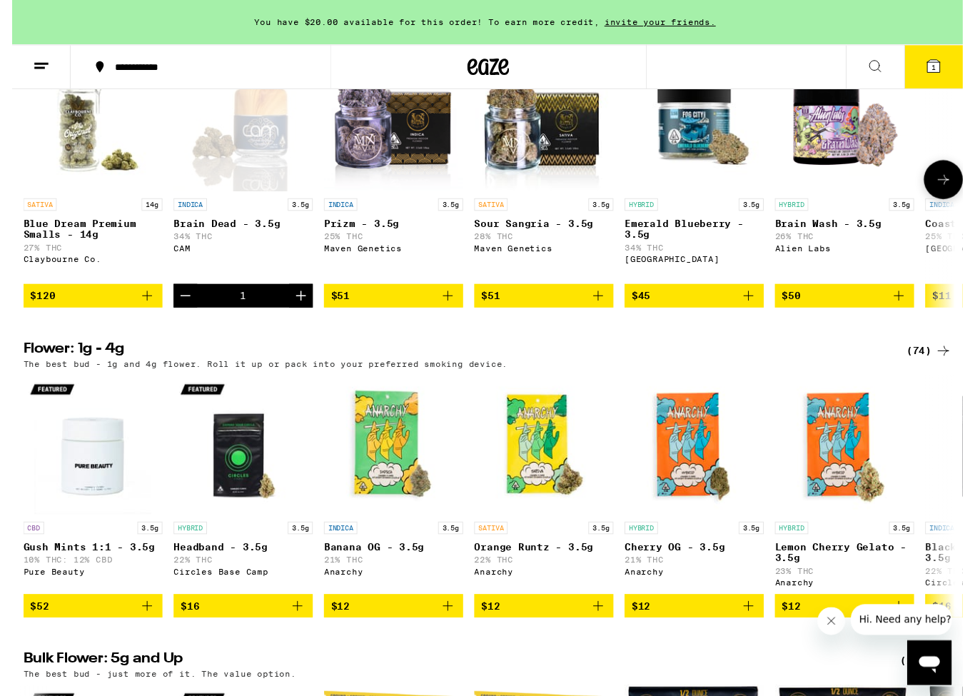
click at [138, 308] on icon "Add to bag" at bounding box center [138, 303] width 10 height 10
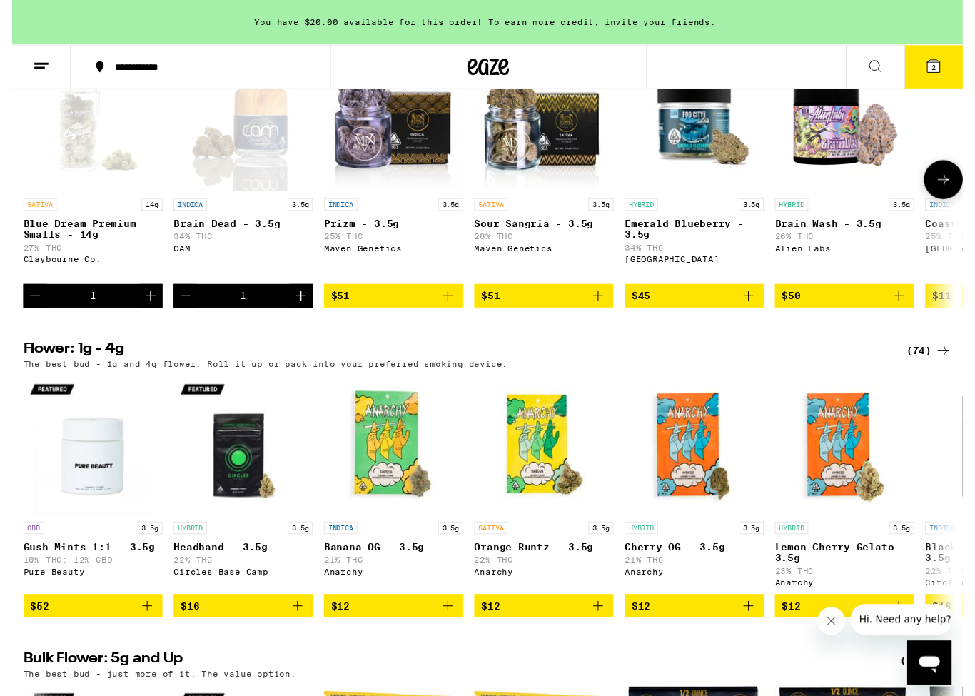
click at [940, 64] on icon at bounding box center [944, 67] width 13 height 13
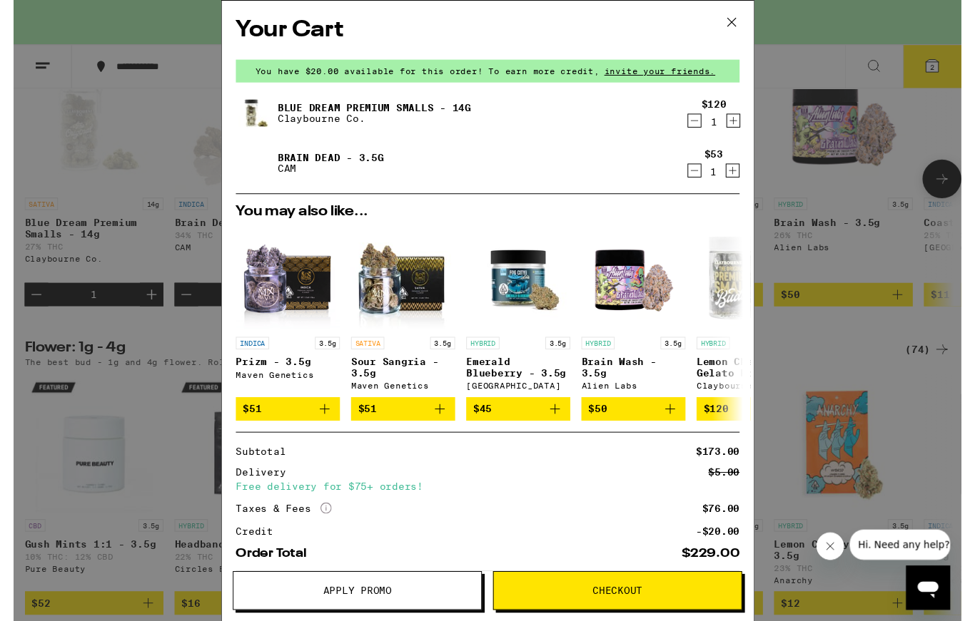
click at [638, 603] on span "Checkout" at bounding box center [621, 608] width 51 height 10
